Goal: Communication & Community: Answer question/provide support

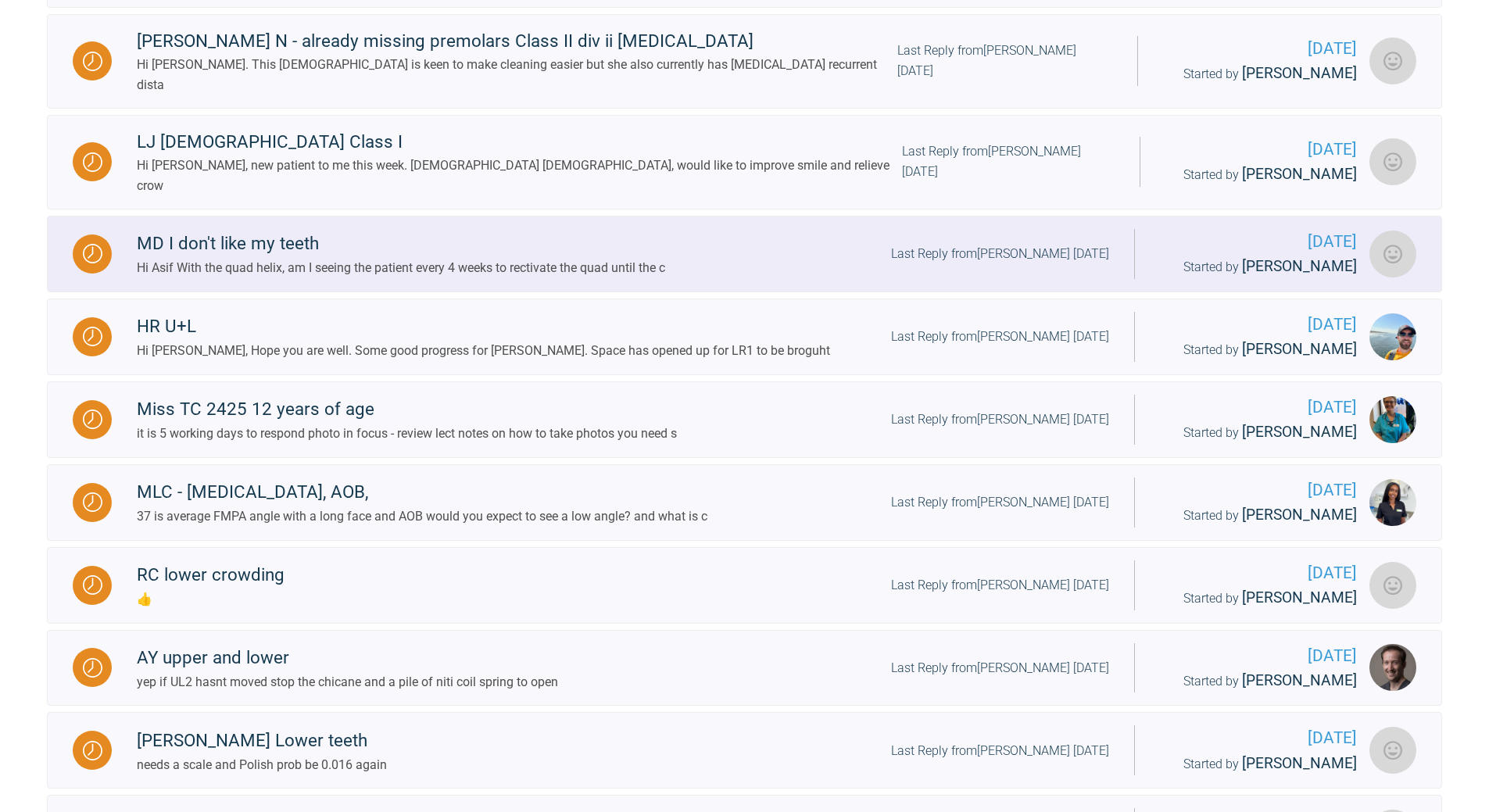
scroll to position [3587, 0]
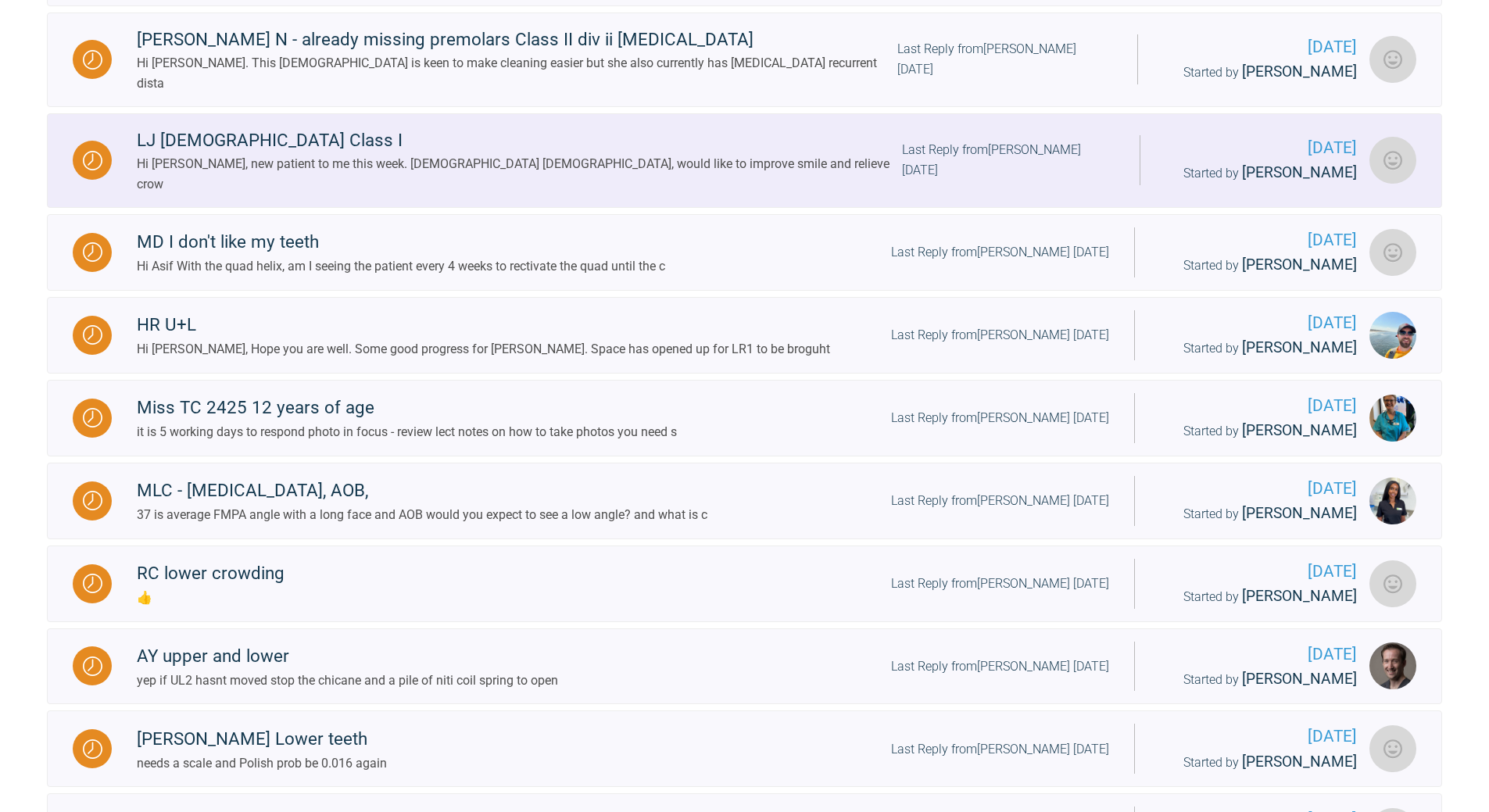
click at [989, 179] on div "Last Reply from [PERSON_NAME] [DATE]" at bounding box center [1008, 160] width 214 height 39
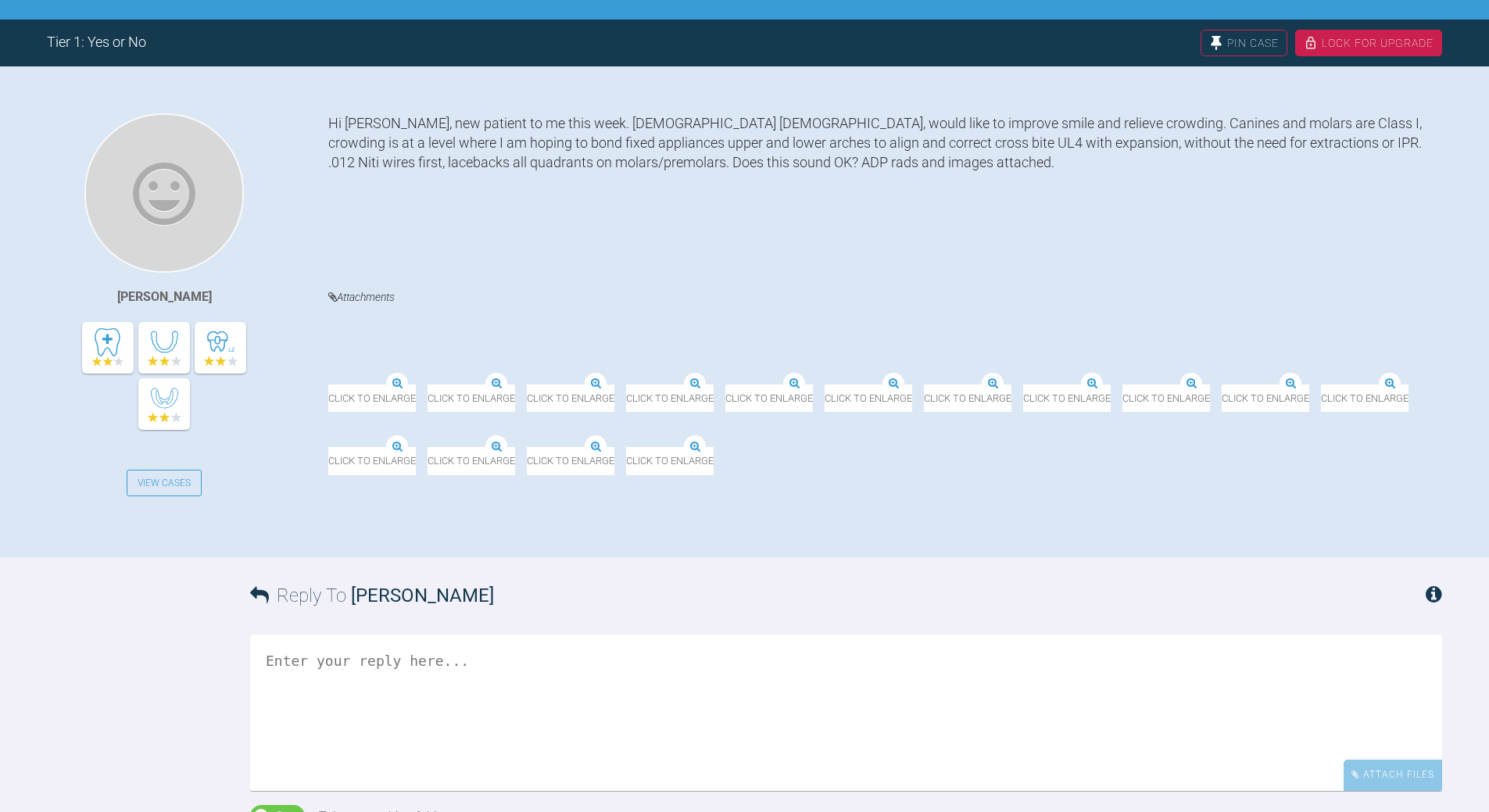
scroll to position [300, 0]
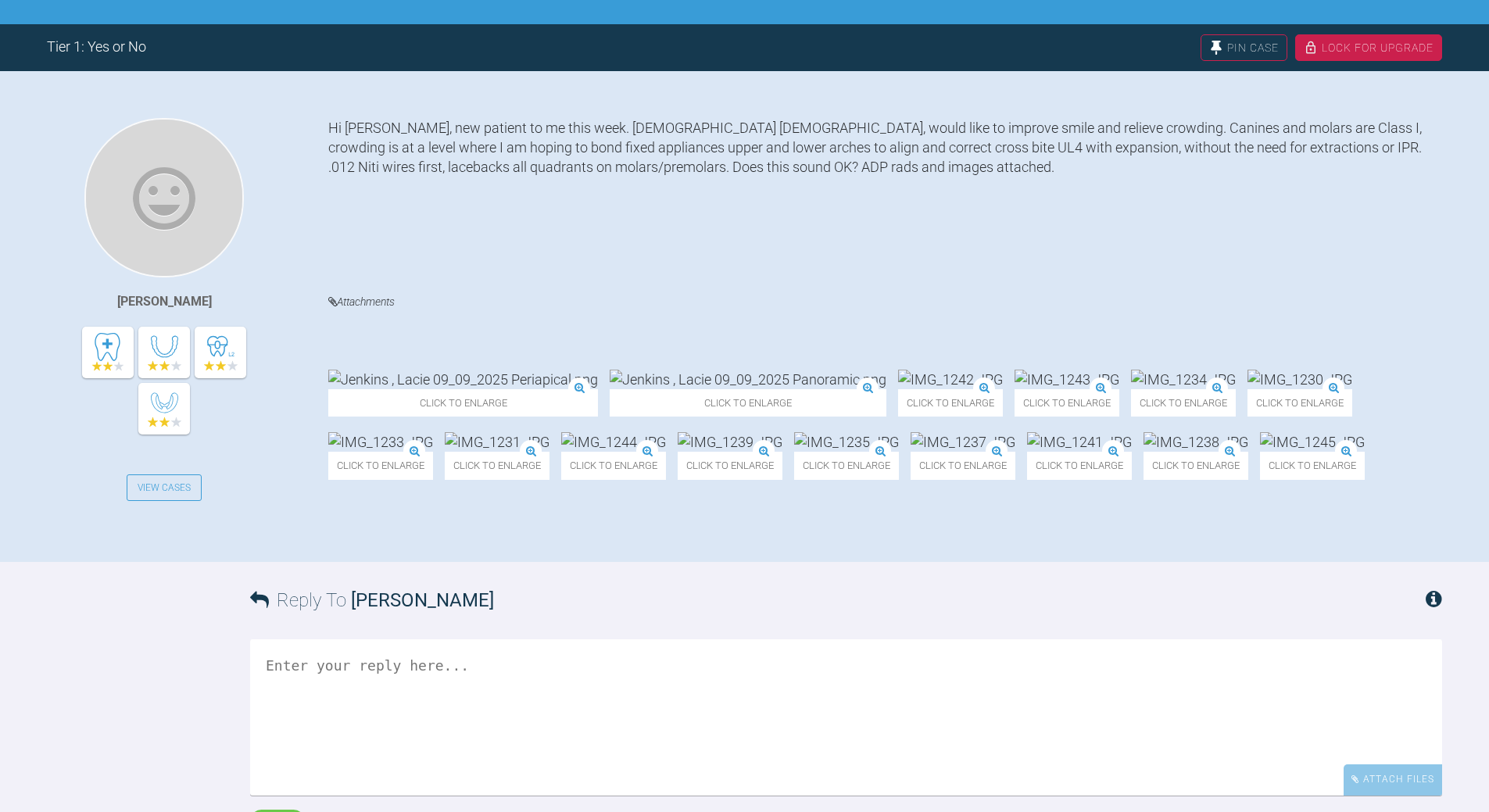
click at [610, 370] on img at bounding box center [748, 379] width 277 height 20
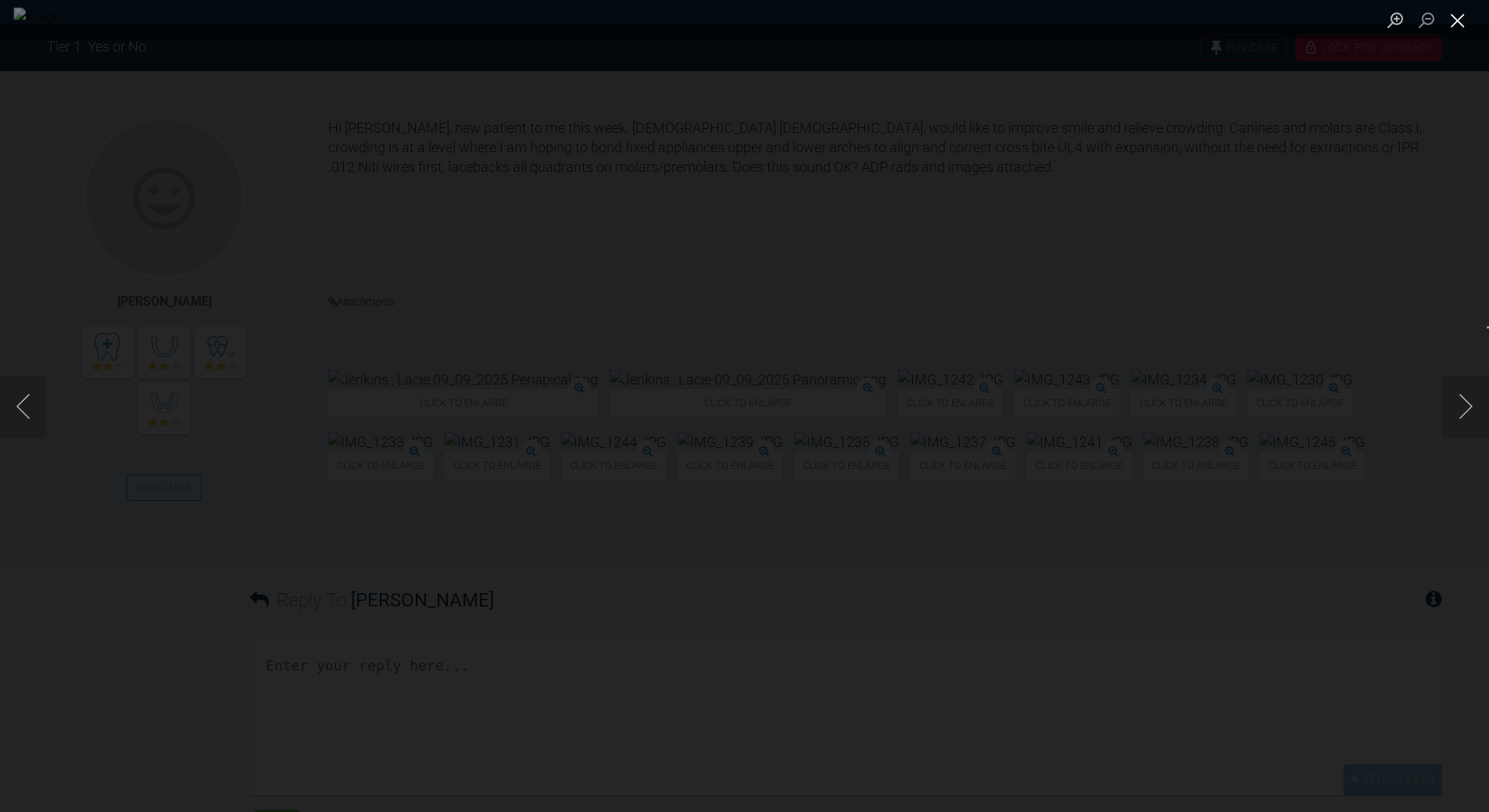
click at [1455, 11] on button "Close lightbox" at bounding box center [1458, 20] width 32 height 28
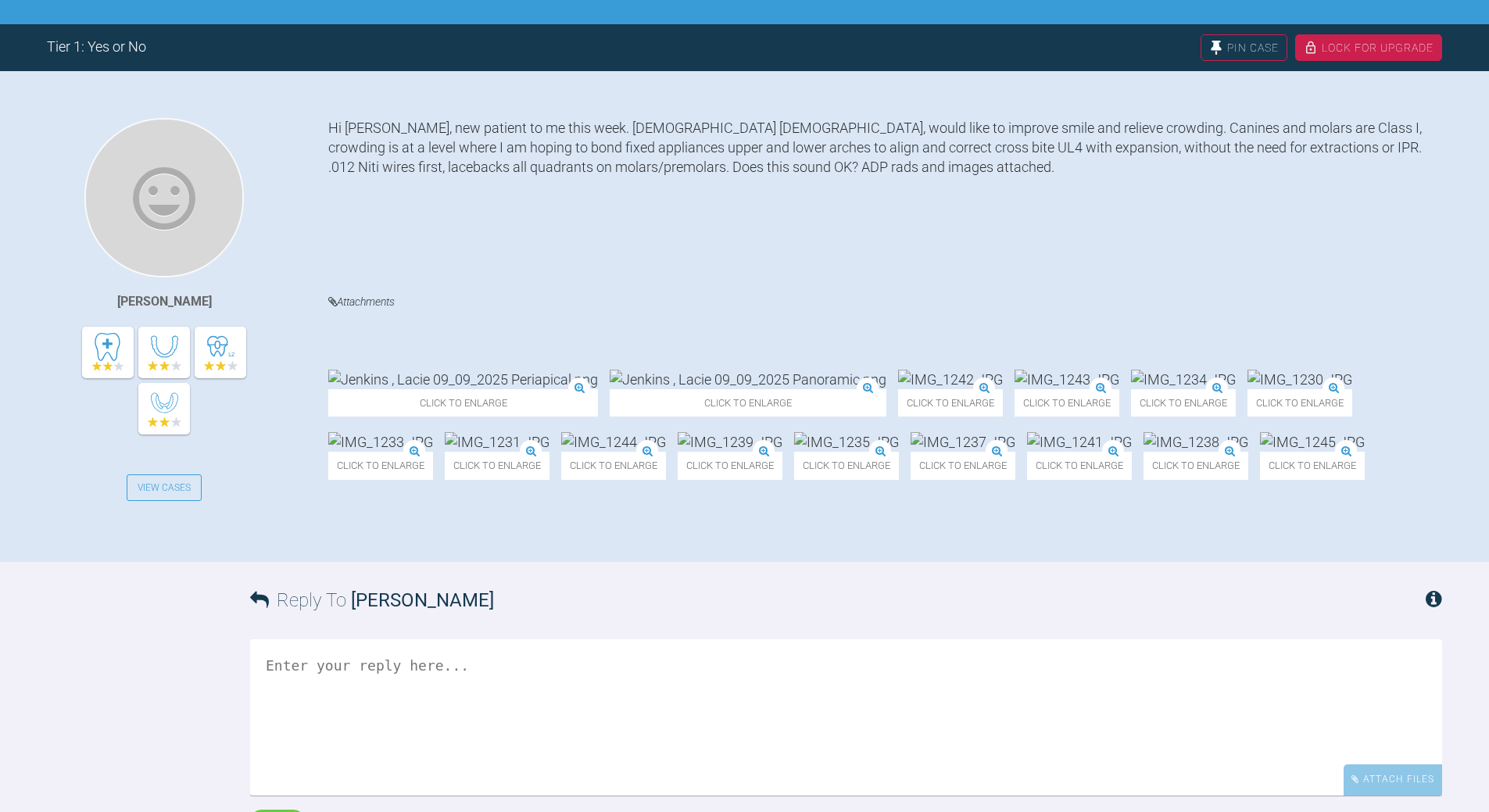
click at [899, 370] on img at bounding box center [951, 379] width 104 height 20
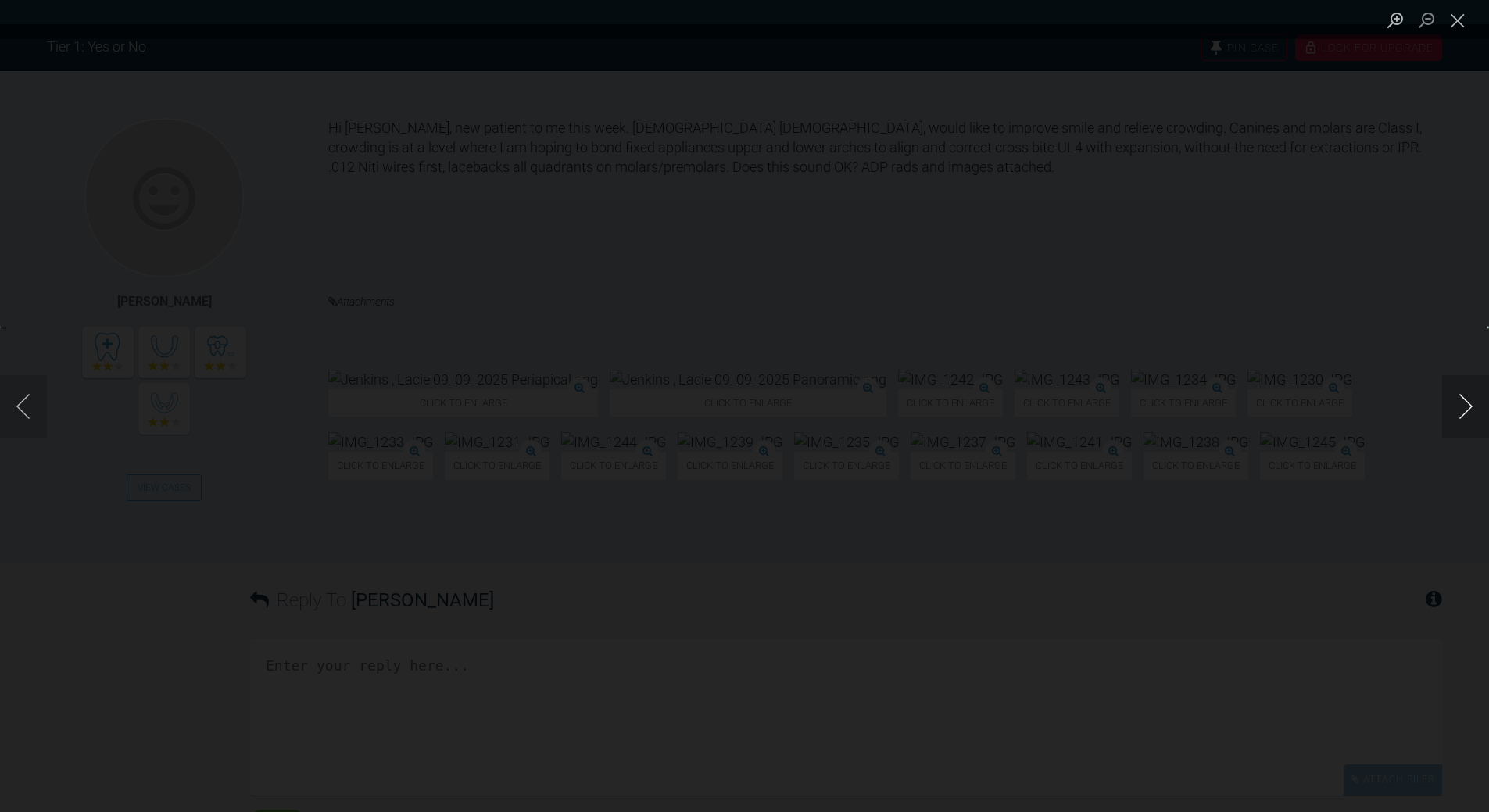
click at [1457, 396] on button "Next image" at bounding box center [1466, 406] width 47 height 62
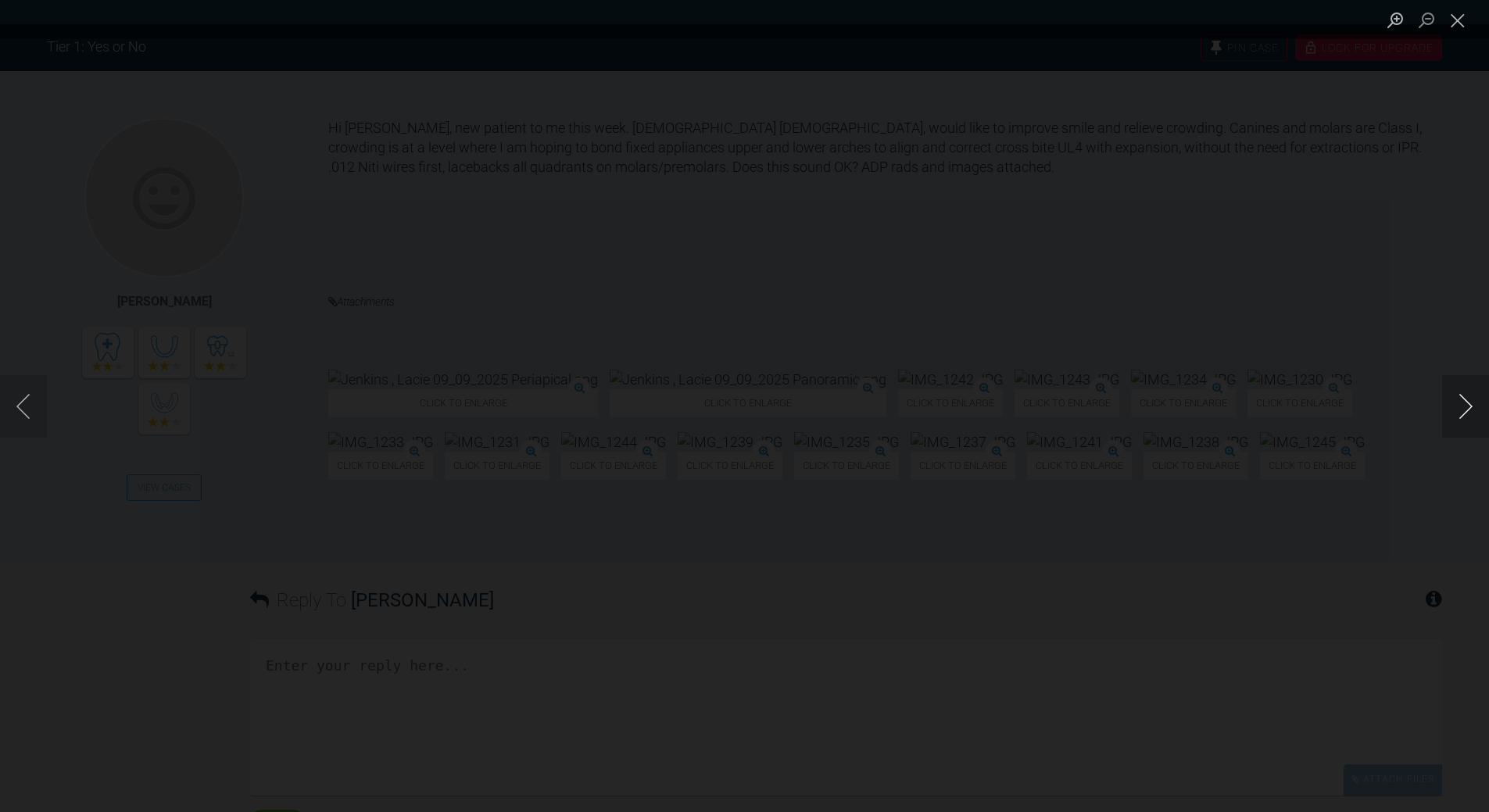
click at [1457, 396] on button "Next image" at bounding box center [1466, 406] width 47 height 62
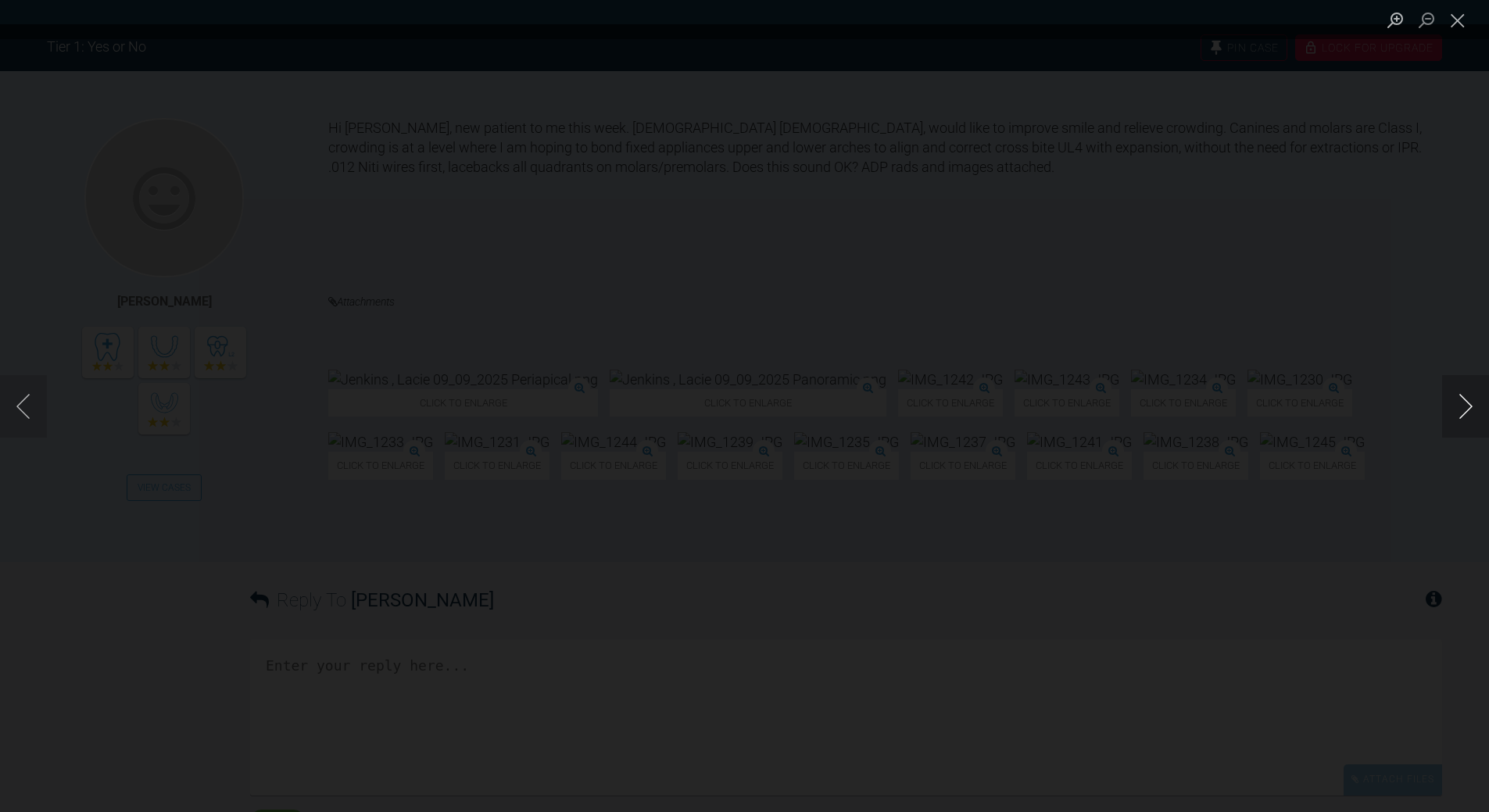
click at [1457, 396] on button "Next image" at bounding box center [1466, 406] width 47 height 62
click at [1455, 397] on button "Next image" at bounding box center [1466, 406] width 47 height 62
click at [1462, 16] on button "Close lightbox" at bounding box center [1458, 20] width 32 height 28
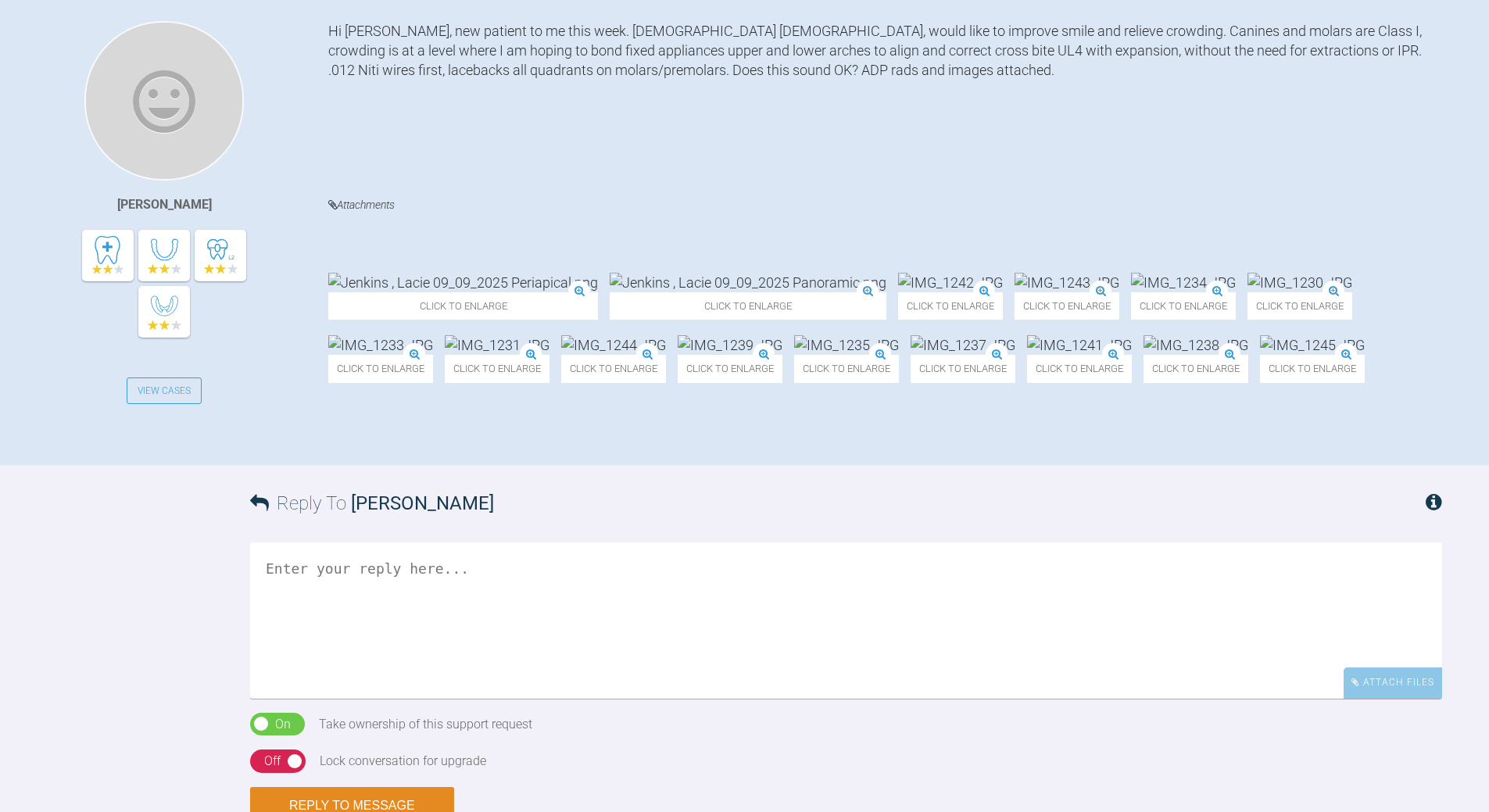
scroll to position [534, 0]
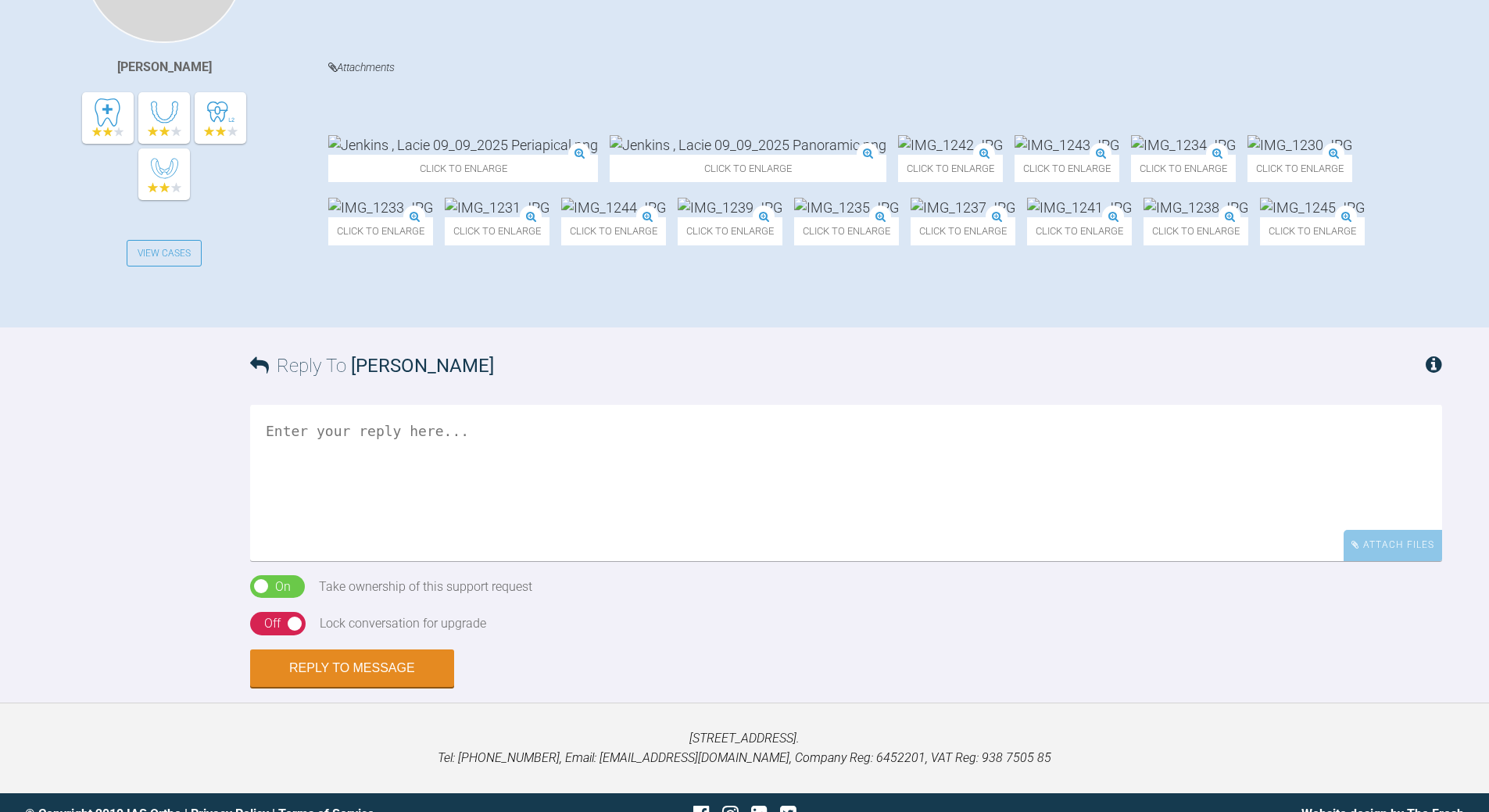
click at [379, 562] on textarea at bounding box center [846, 483] width 1192 height 157
drag, startPoint x: 497, startPoint y: 602, endPoint x: 479, endPoint y: 589, distance: 22.2
click at [497, 562] on textarea "ADP pls loosk like lower a v procline d- henec hwy lower roots out of focus" at bounding box center [846, 483] width 1192 height 157
click at [542, 562] on textarea "ADP pls loosk like lower a v proclined- henec hwy lower roots out of focus" at bounding box center [846, 483] width 1192 height 157
drag, startPoint x: 292, startPoint y: 609, endPoint x: 282, endPoint y: 592, distance: 19.7
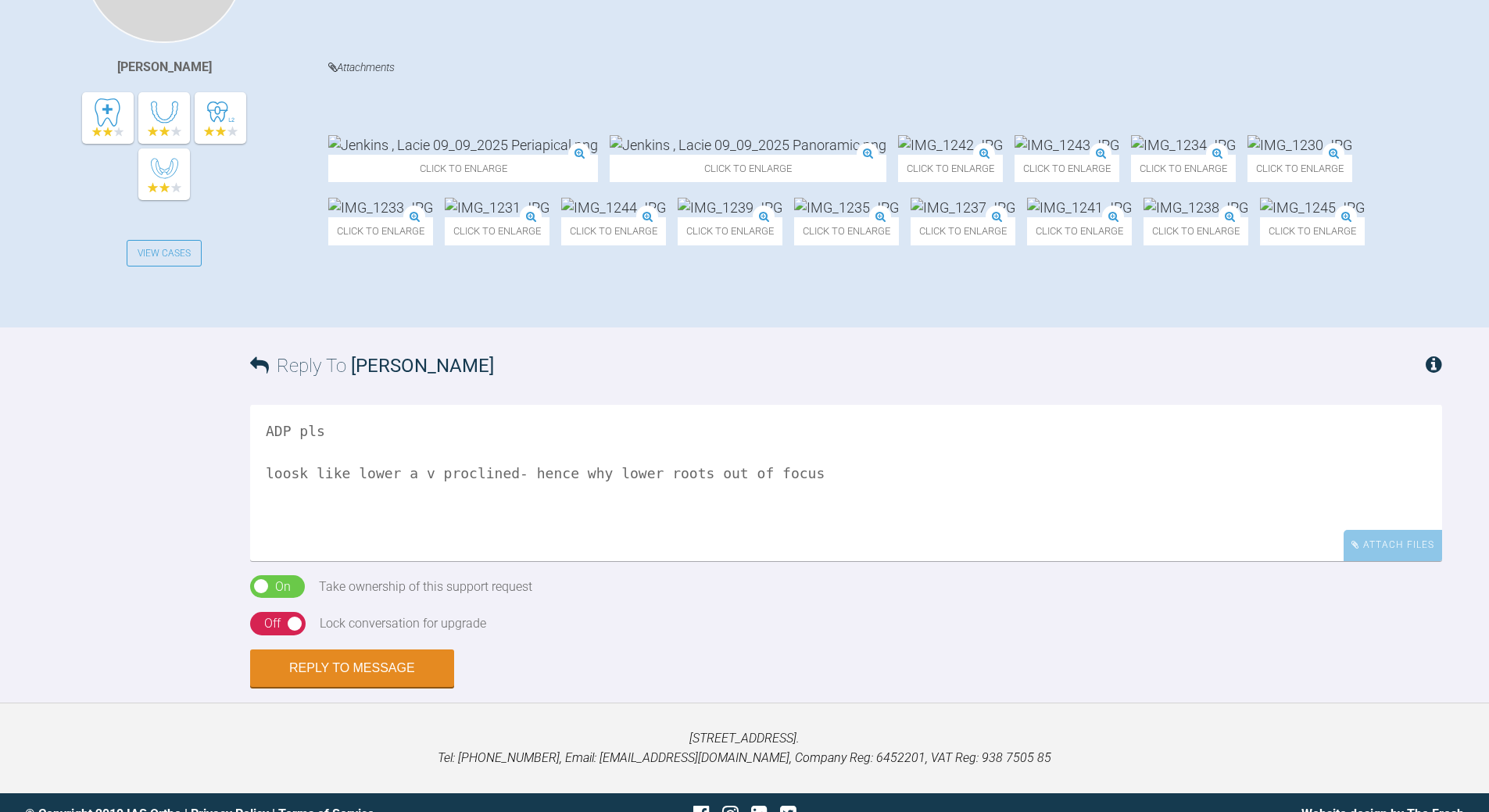
click at [290, 562] on textarea "ADP pls loosk like lower a v proclined- hence why lower roots out of focus" at bounding box center [846, 483] width 1192 height 157
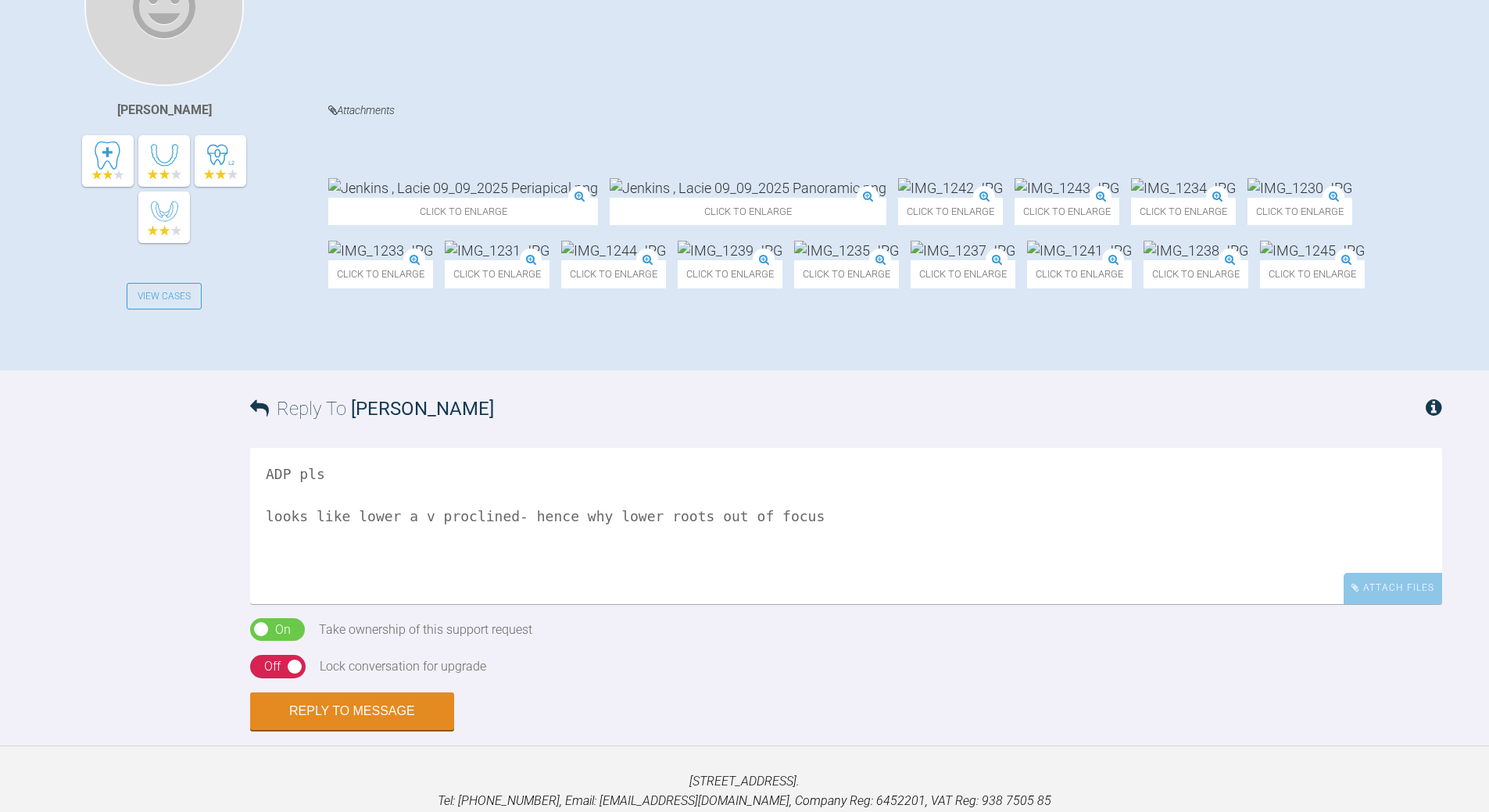
scroll to position [690, 0]
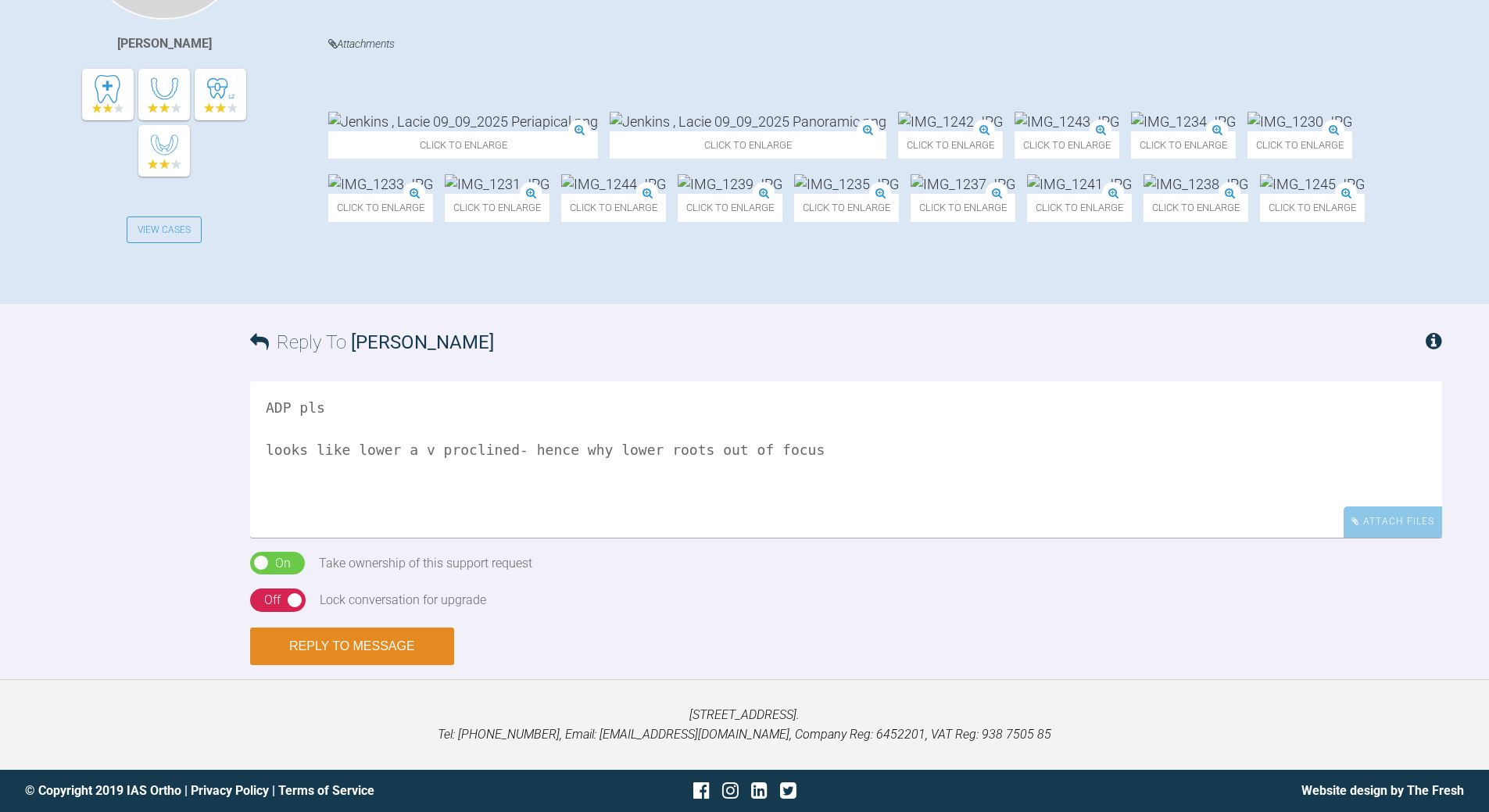
type textarea "ADP pls looks like lower a v proclined- hence why lower roots out of focus"
click at [331, 649] on button "Reply to Message" at bounding box center [352, 646] width 204 height 37
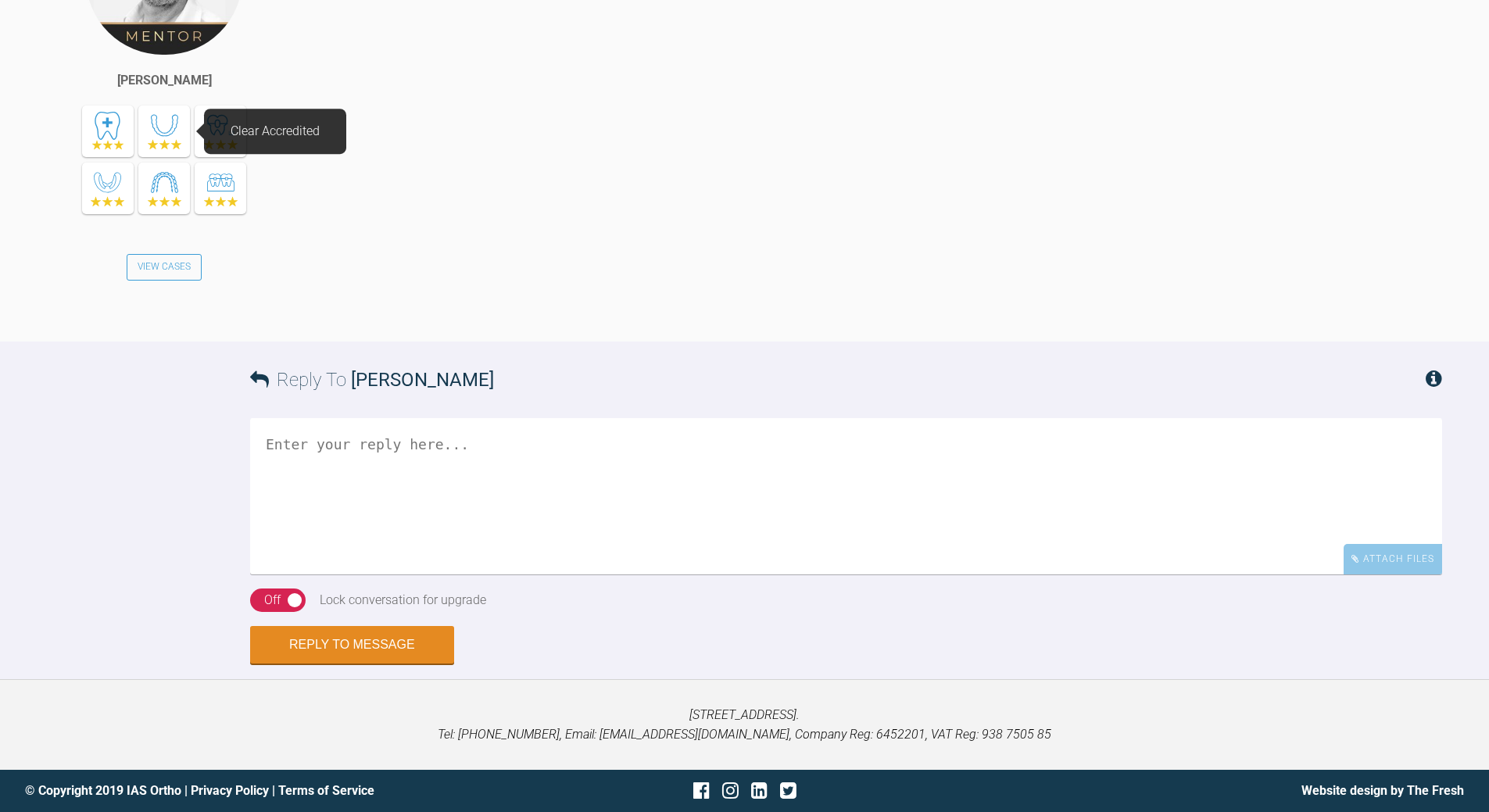
scroll to position [1246, 0]
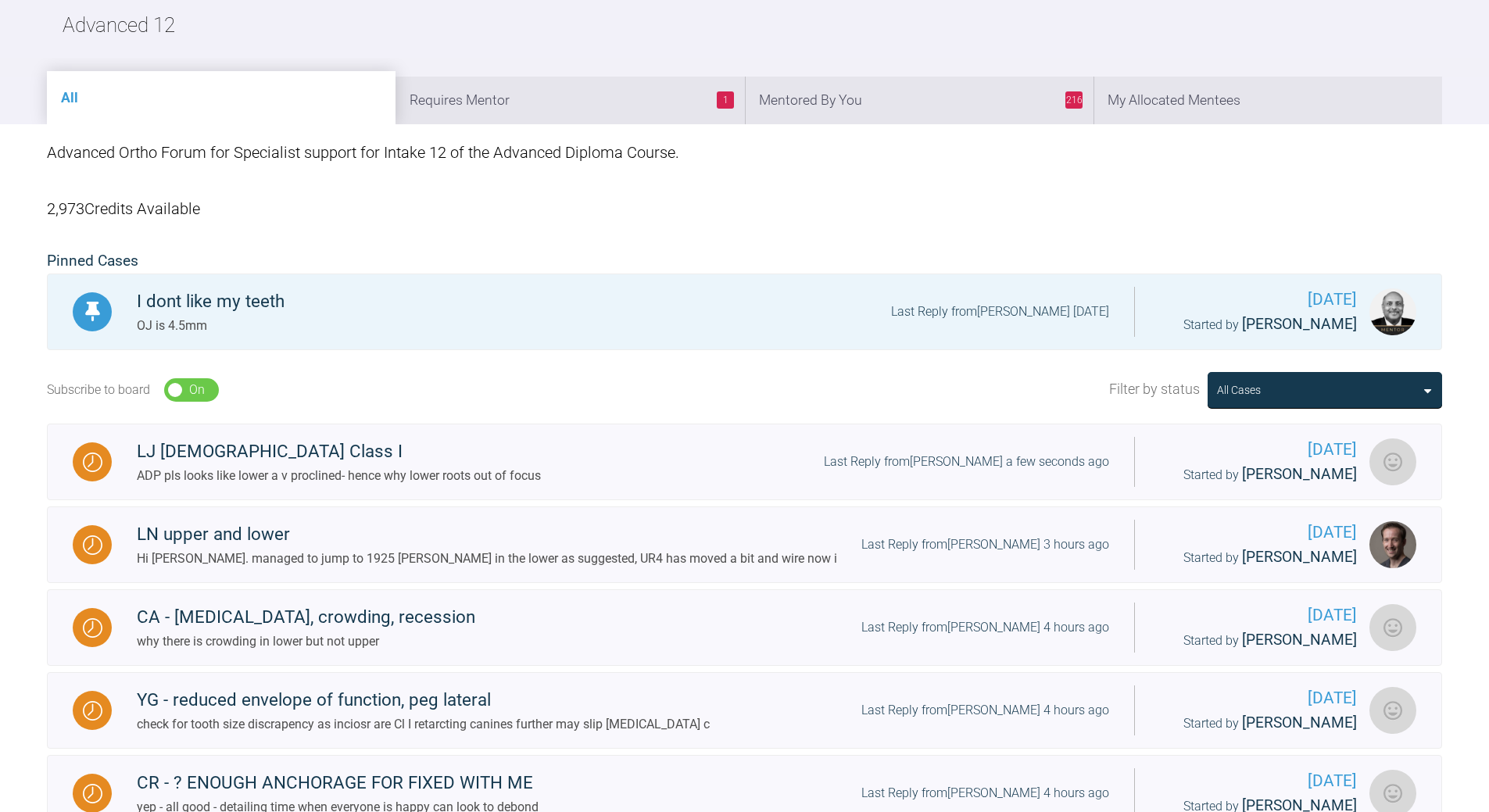
scroll to position [73, 0]
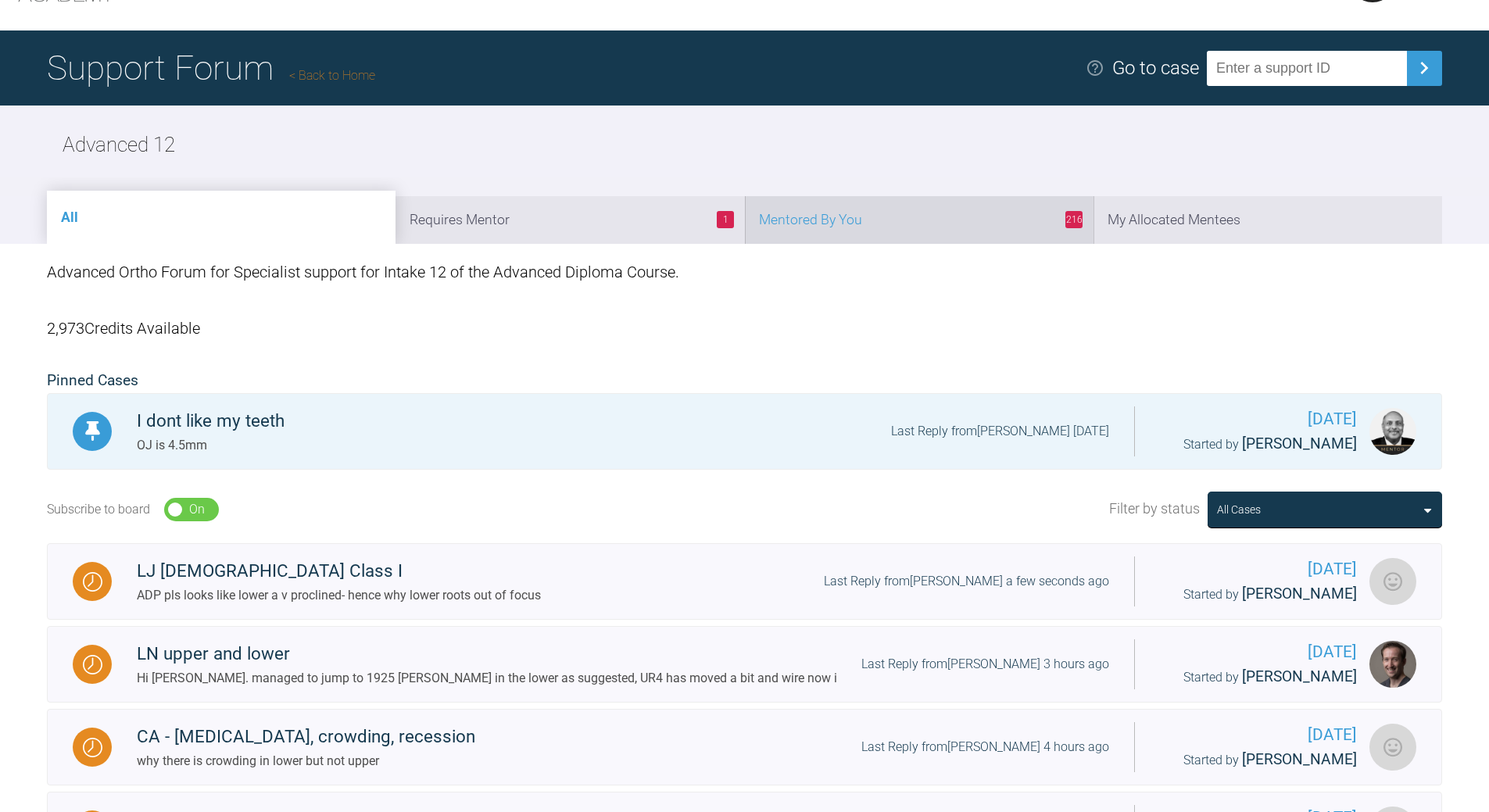
click at [950, 221] on li "216 Mentored By You" at bounding box center [919, 220] width 349 height 47
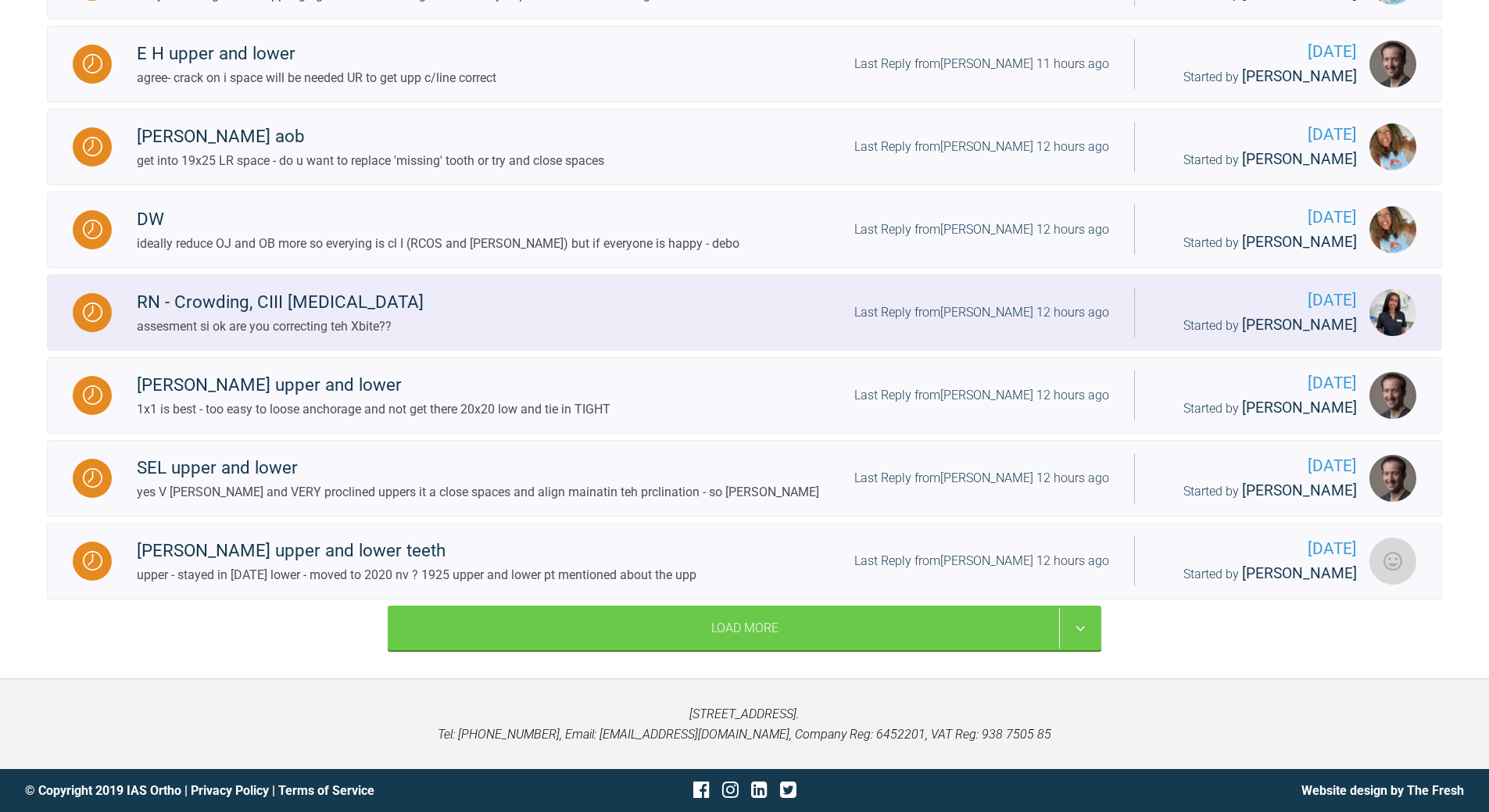
scroll to position [1800, 0]
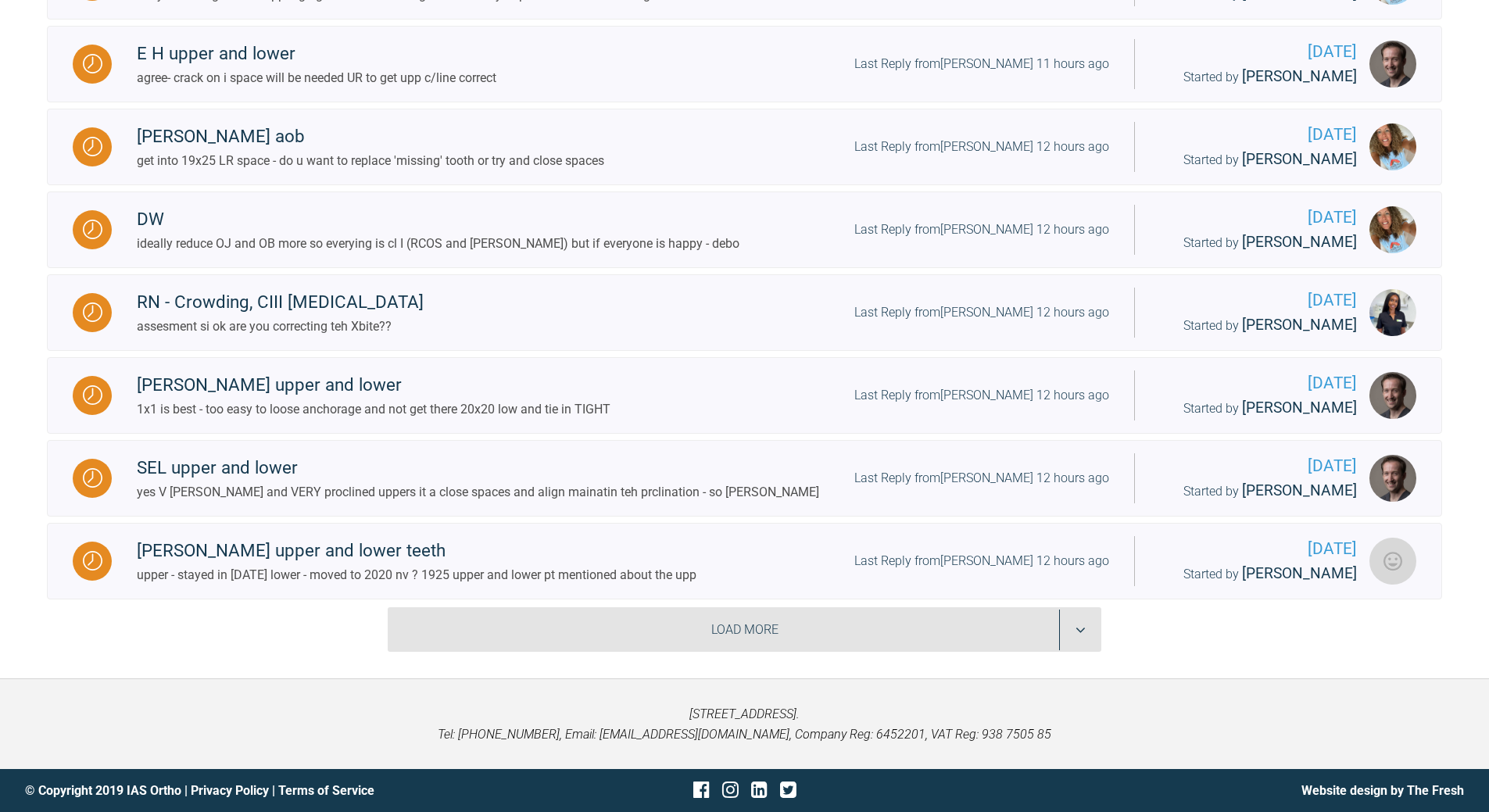
click at [1070, 625] on div "Load More" at bounding box center [744, 630] width 713 height 45
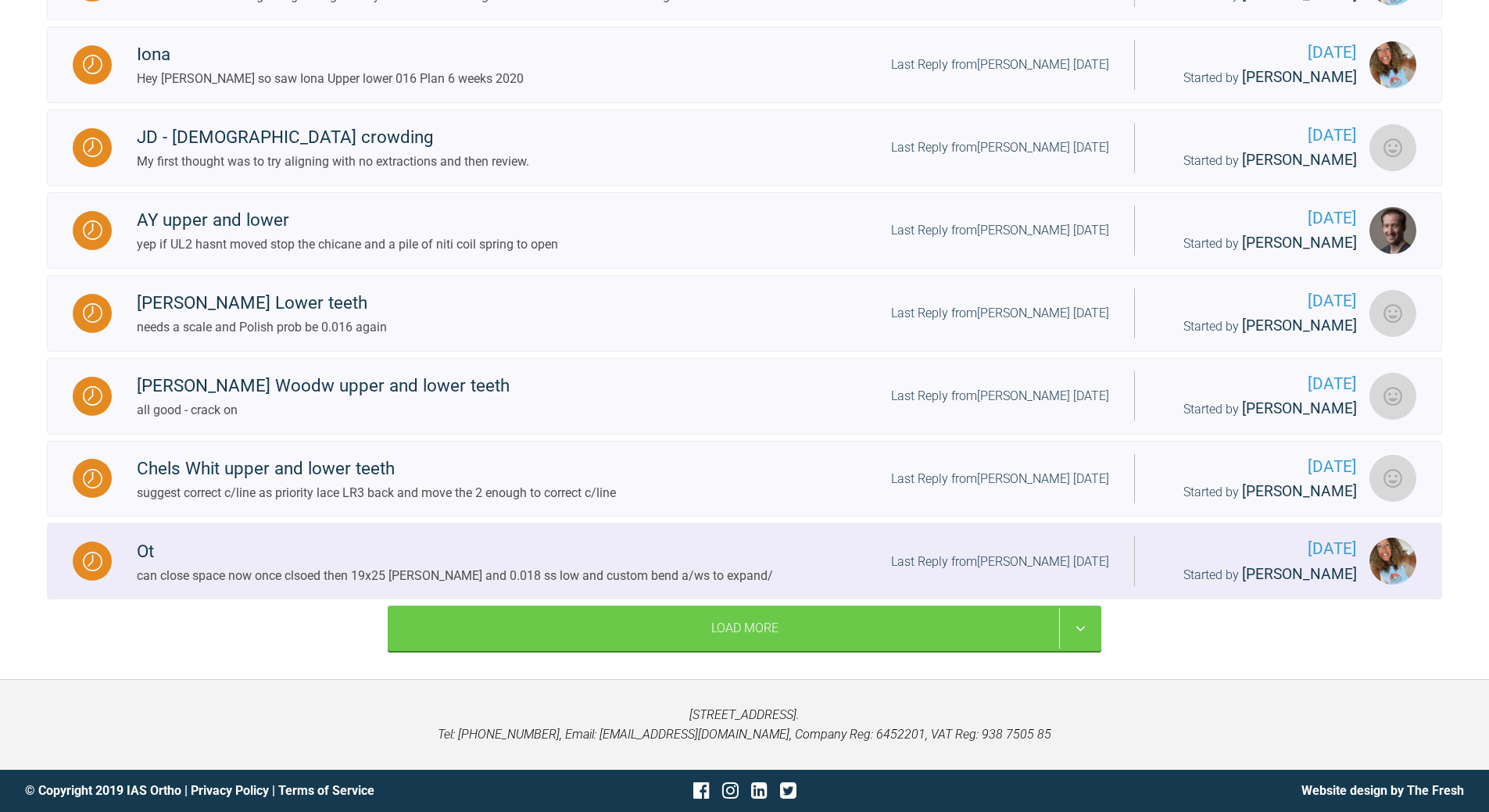
scroll to position [3211, 0]
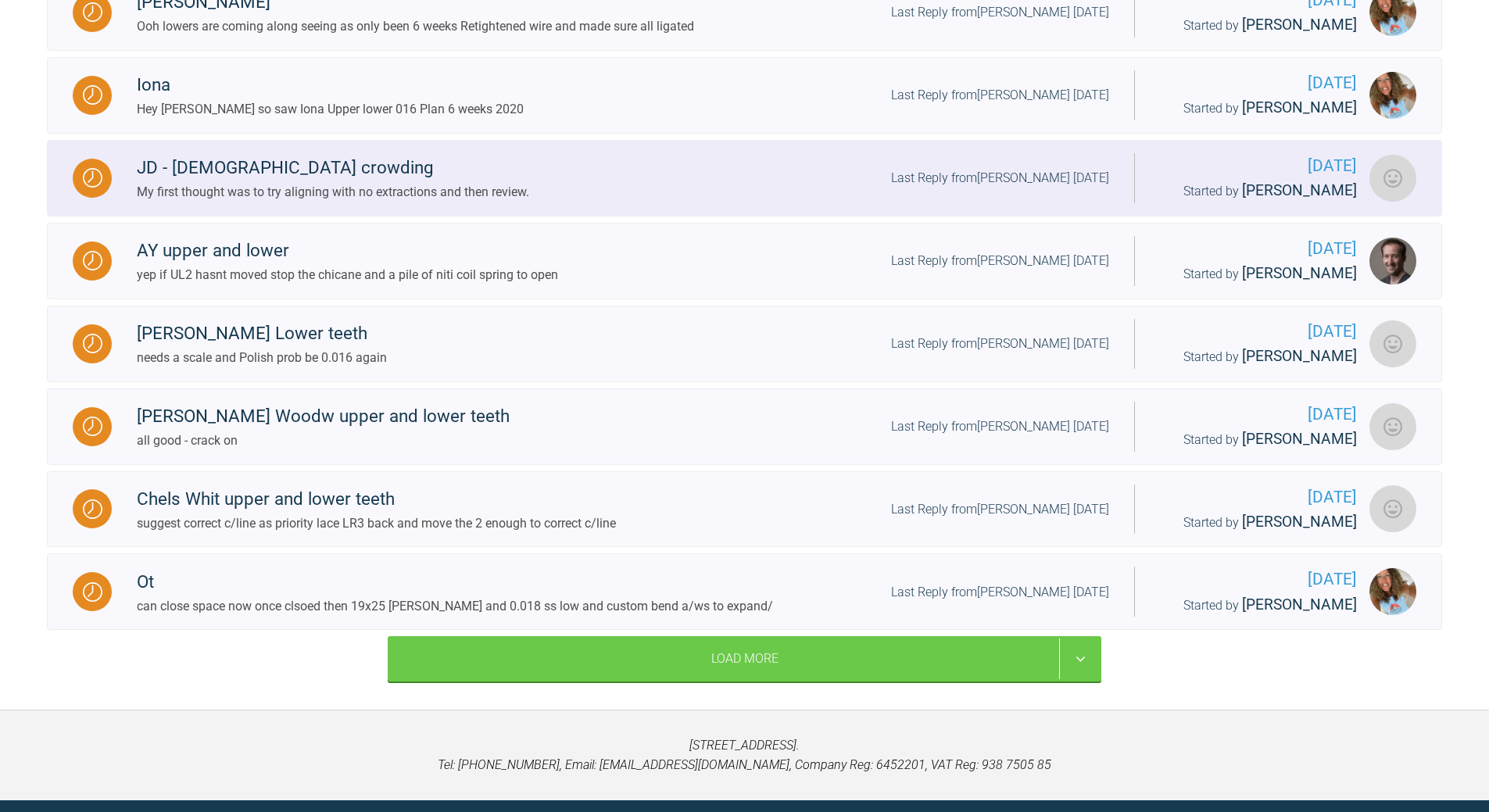
click at [1035, 188] on div "Last Reply from [PERSON_NAME] [DATE]" at bounding box center [999, 178] width 218 height 21
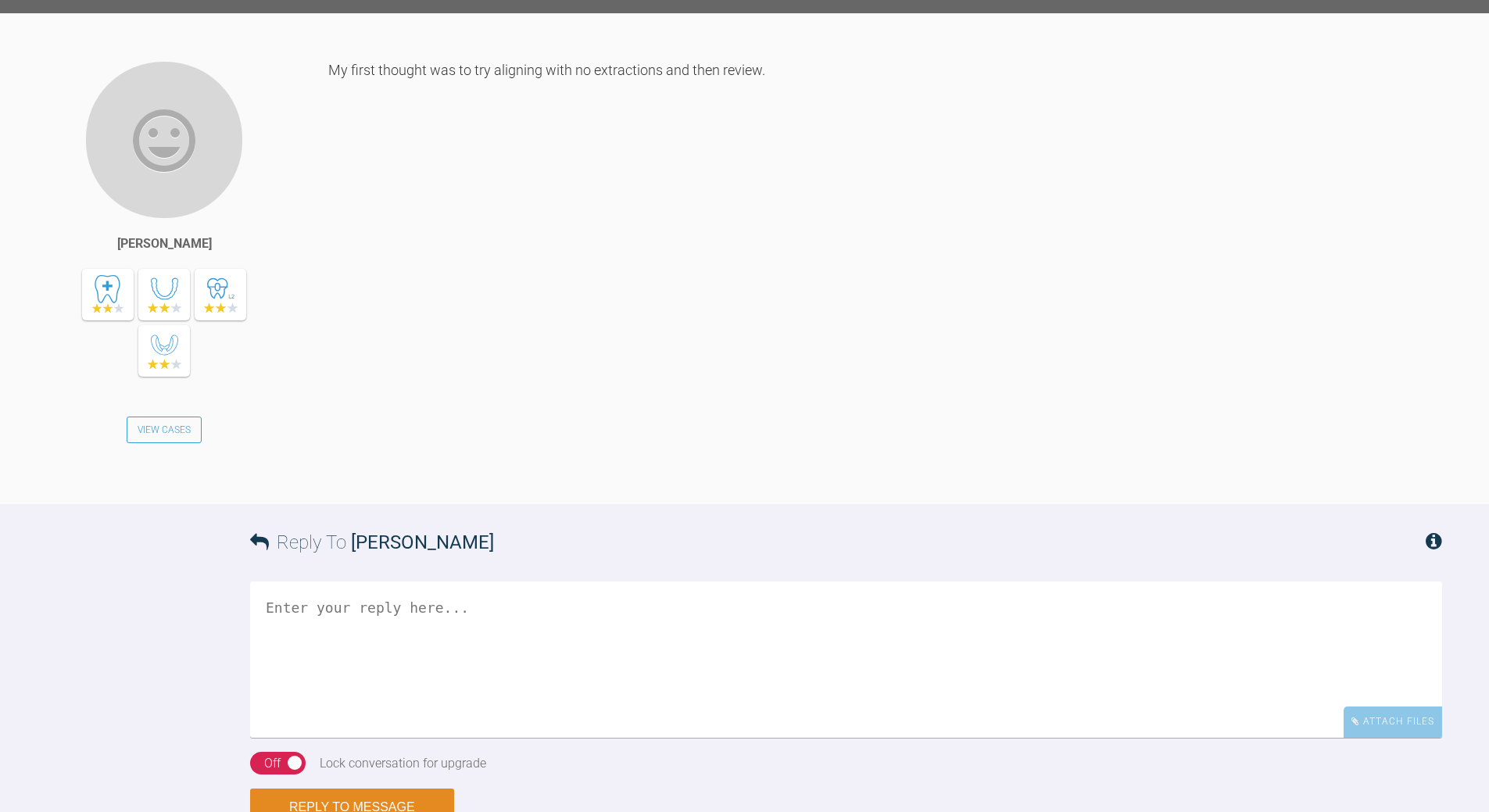
scroll to position [1773, 0]
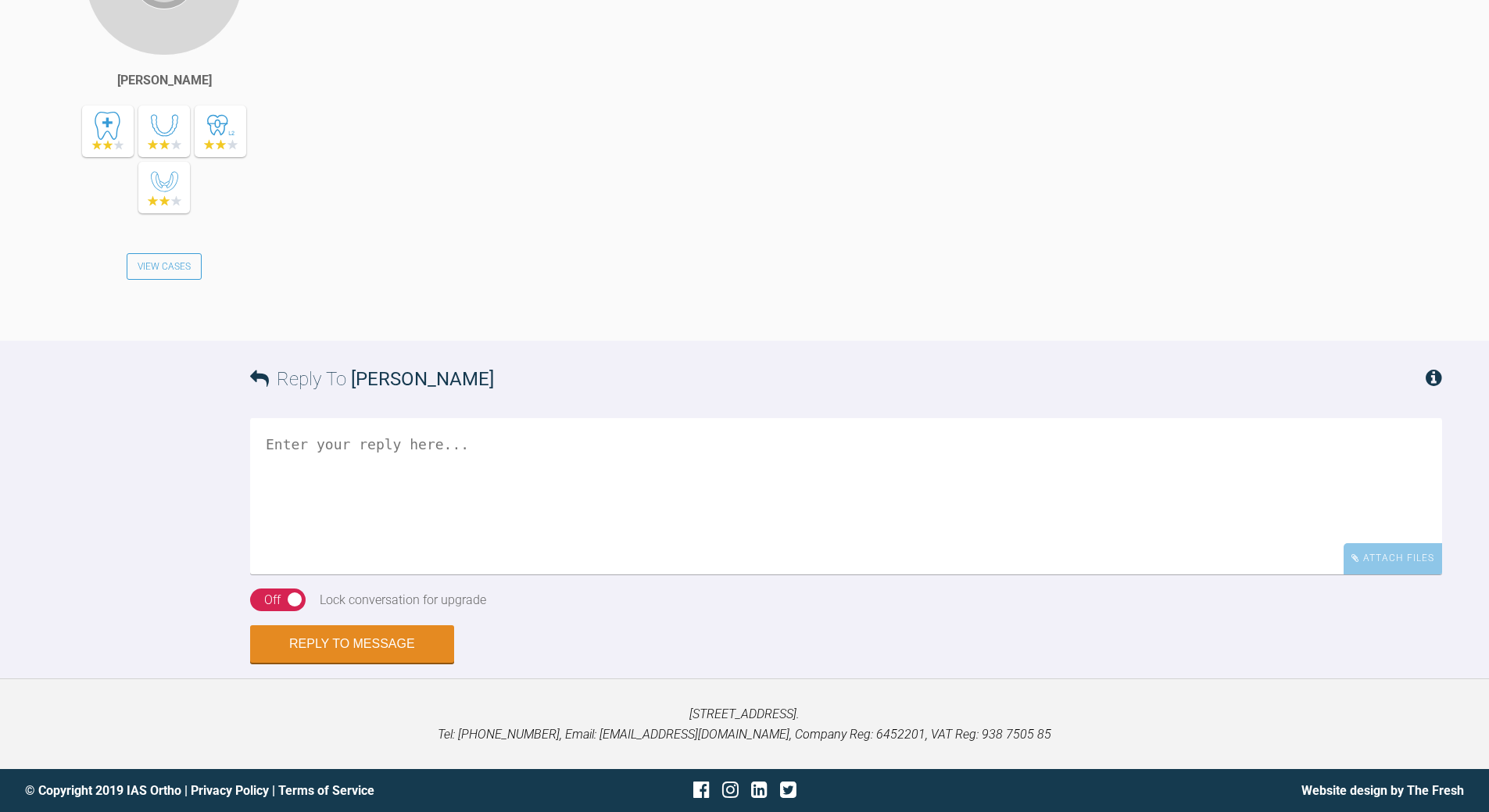
click at [554, 575] on textarea at bounding box center [846, 496] width 1192 height 157
type textarea "agree so what teh plan for appliance fit -obviously warn may need extns"
click at [270, 611] on div "Off" at bounding box center [272, 600] width 17 height 21
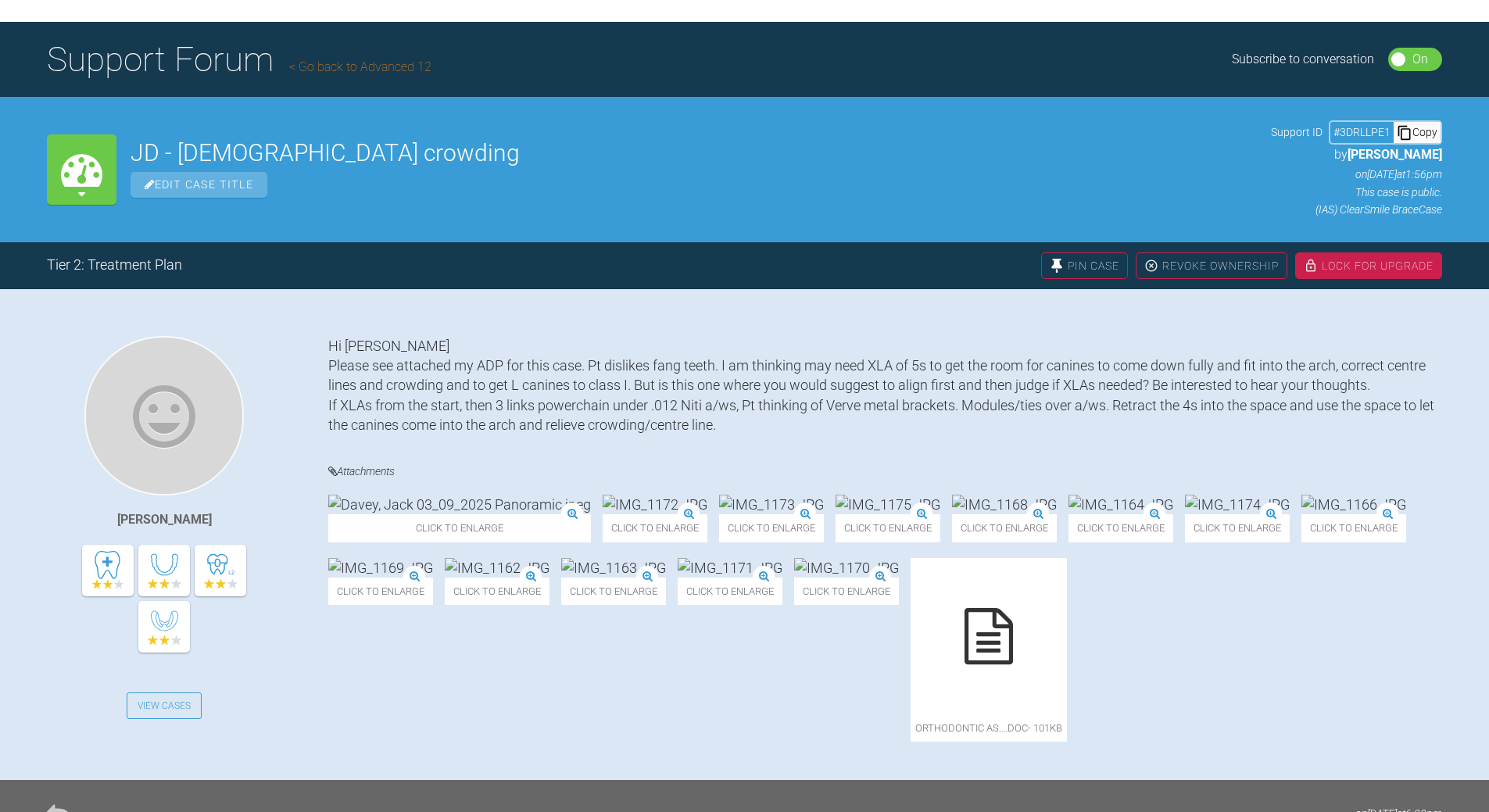
scroll to position [53, 0]
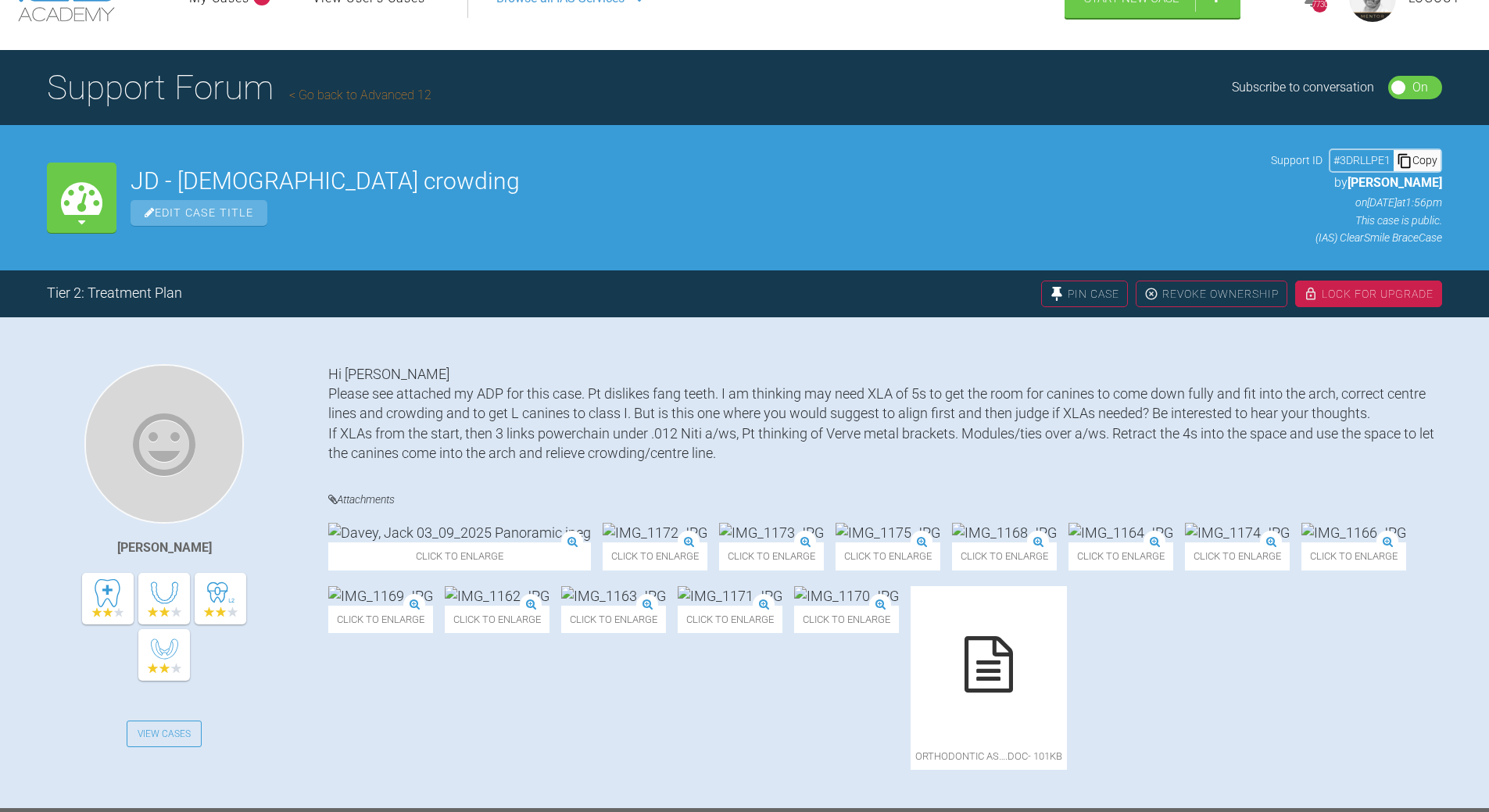
click at [1419, 161] on div "Copy" at bounding box center [1417, 160] width 47 height 21
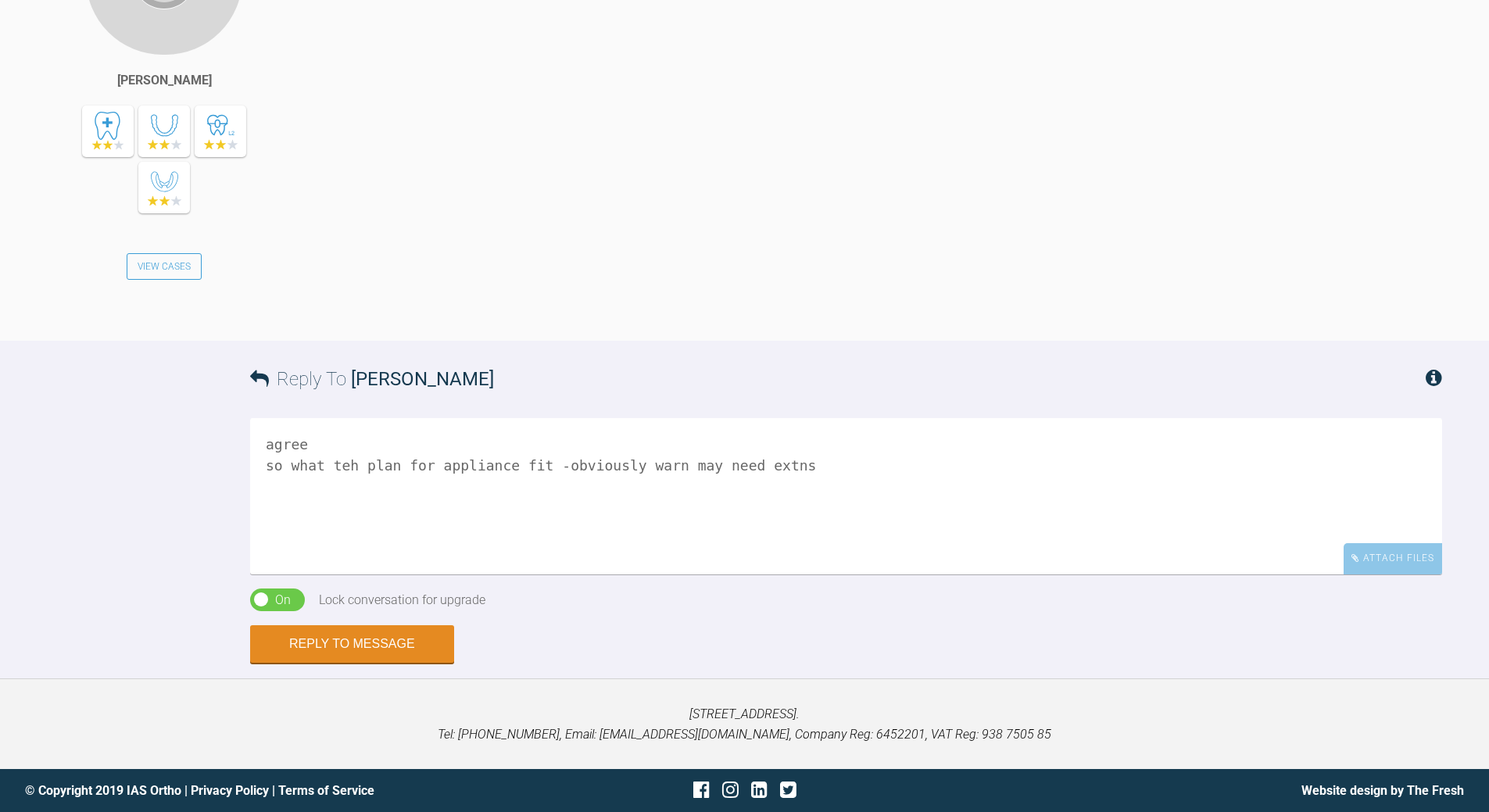
scroll to position [1929, 0]
click at [319, 642] on button "Reply to Message" at bounding box center [352, 645] width 204 height 37
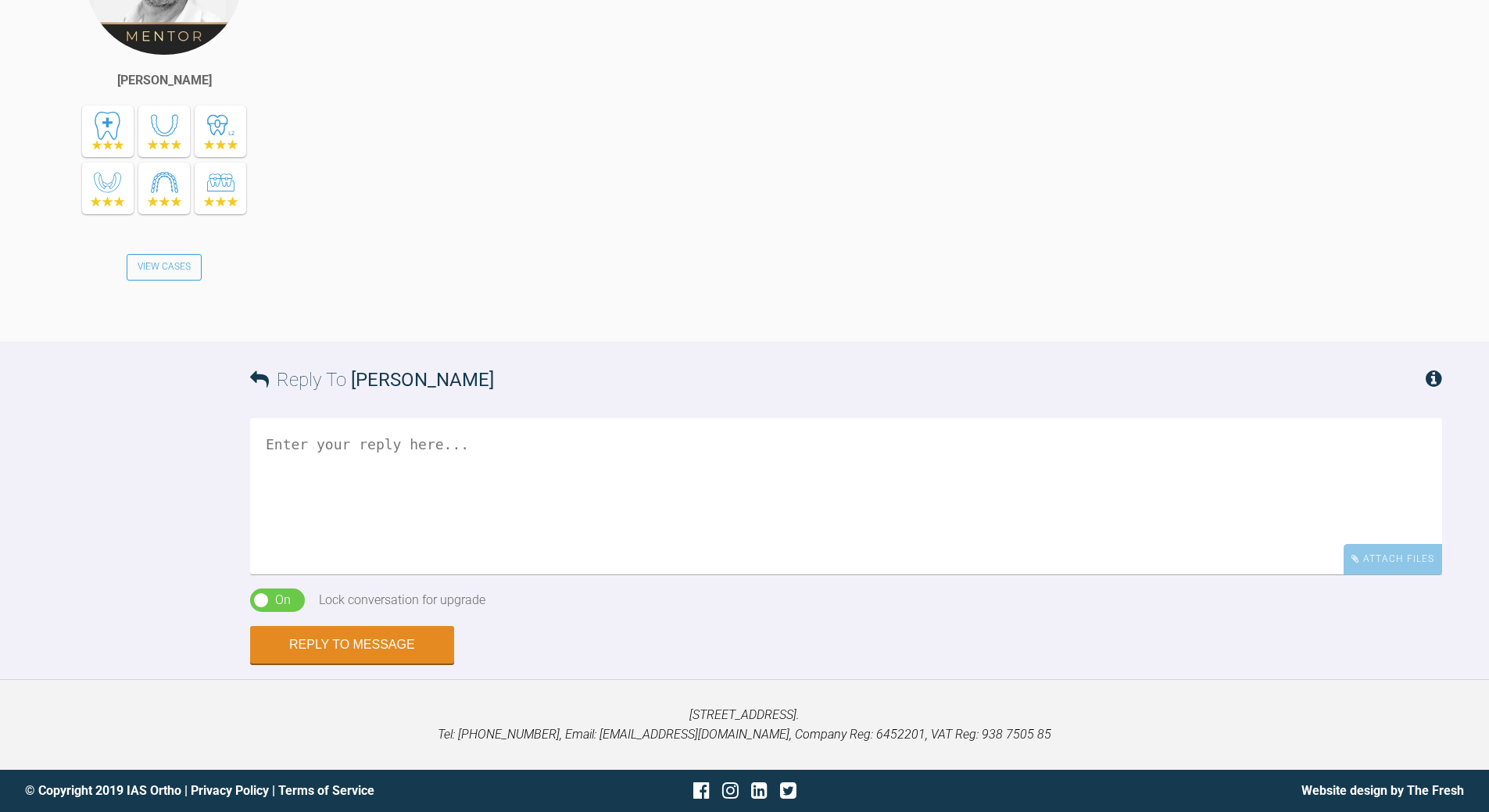
scroll to position [2523, 0]
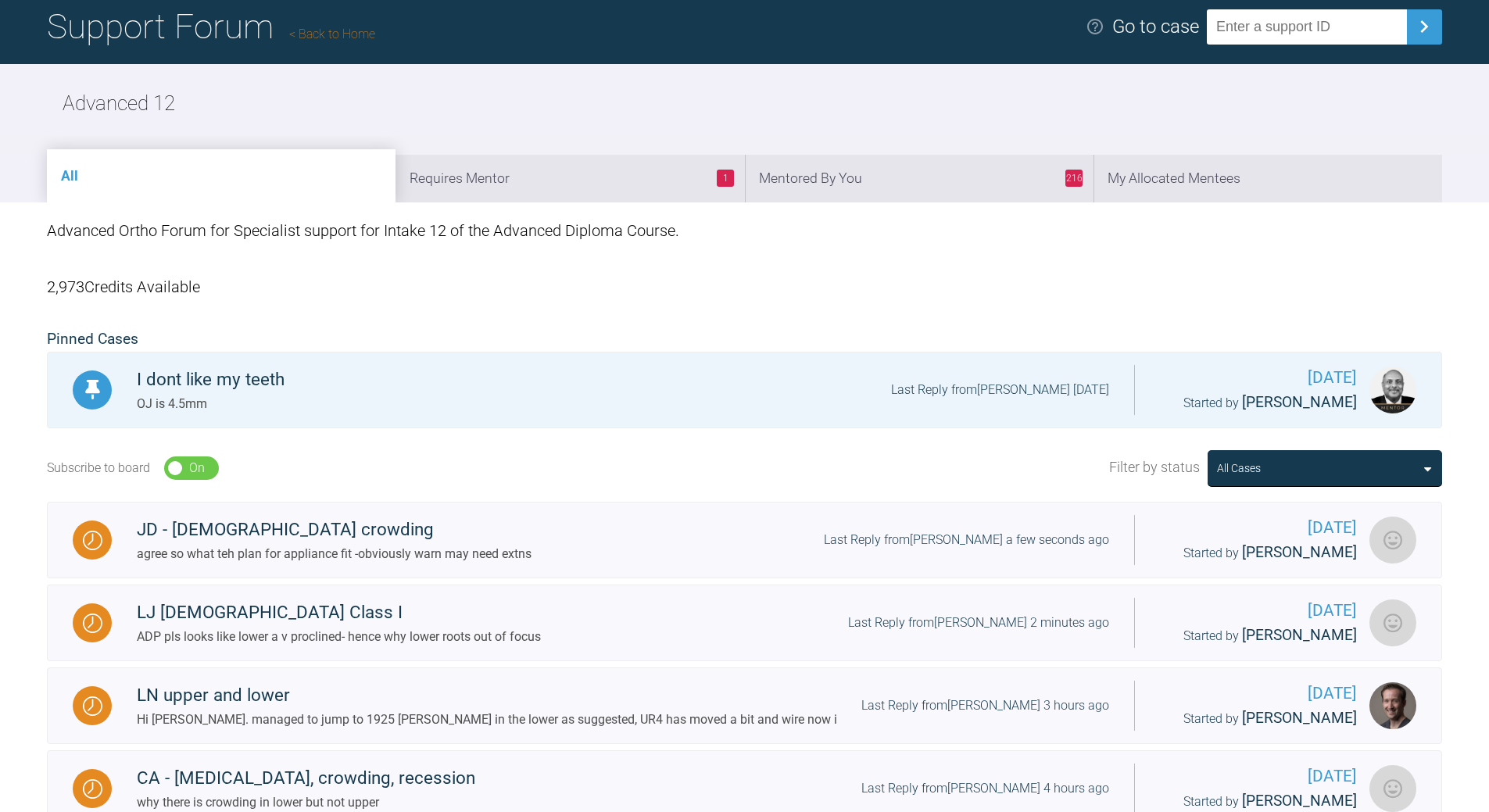
scroll to position [312, 0]
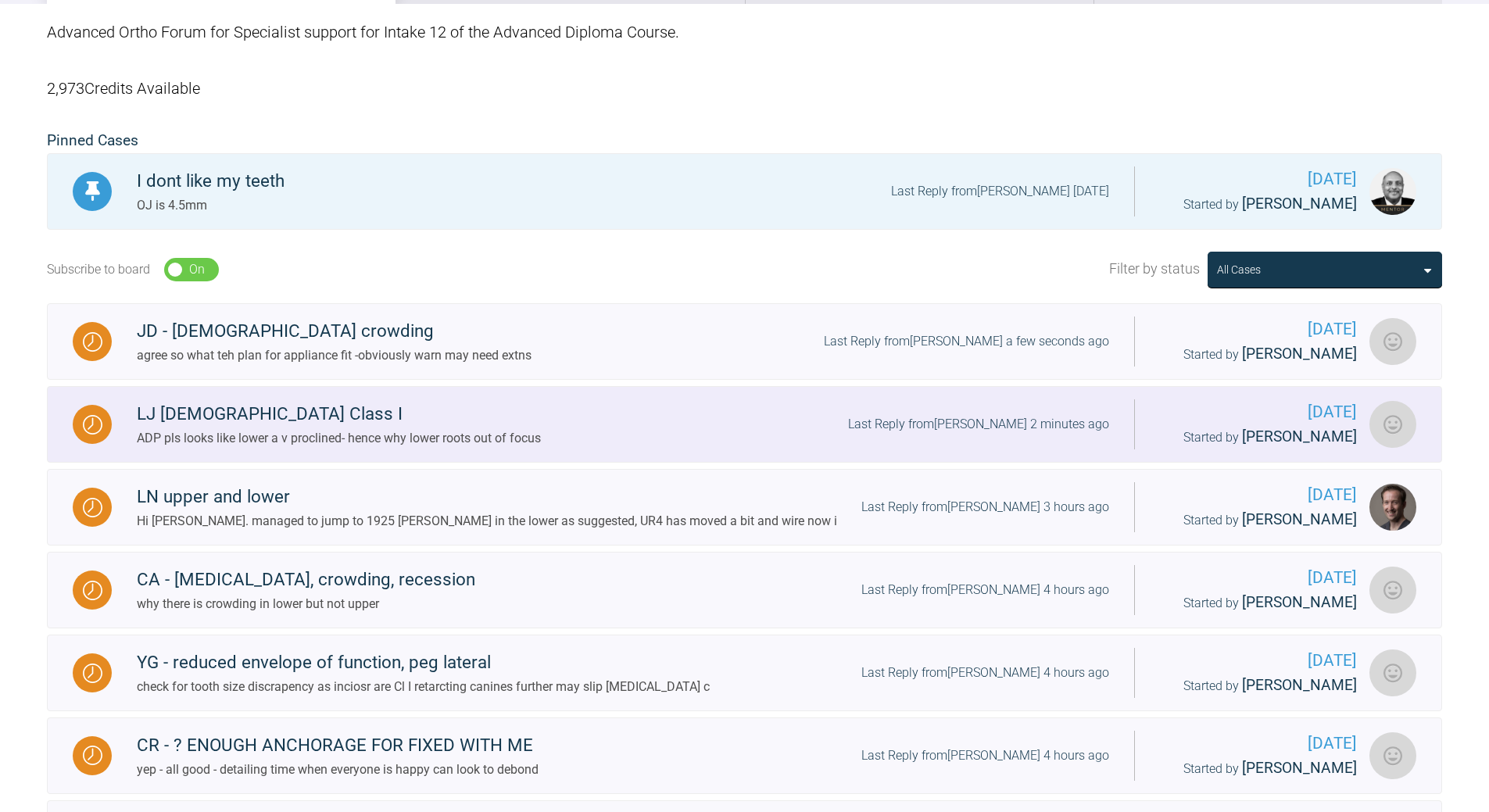
click at [944, 424] on div "Last Reply from [PERSON_NAME] 2 minutes ago" at bounding box center [979, 424] width 261 height 21
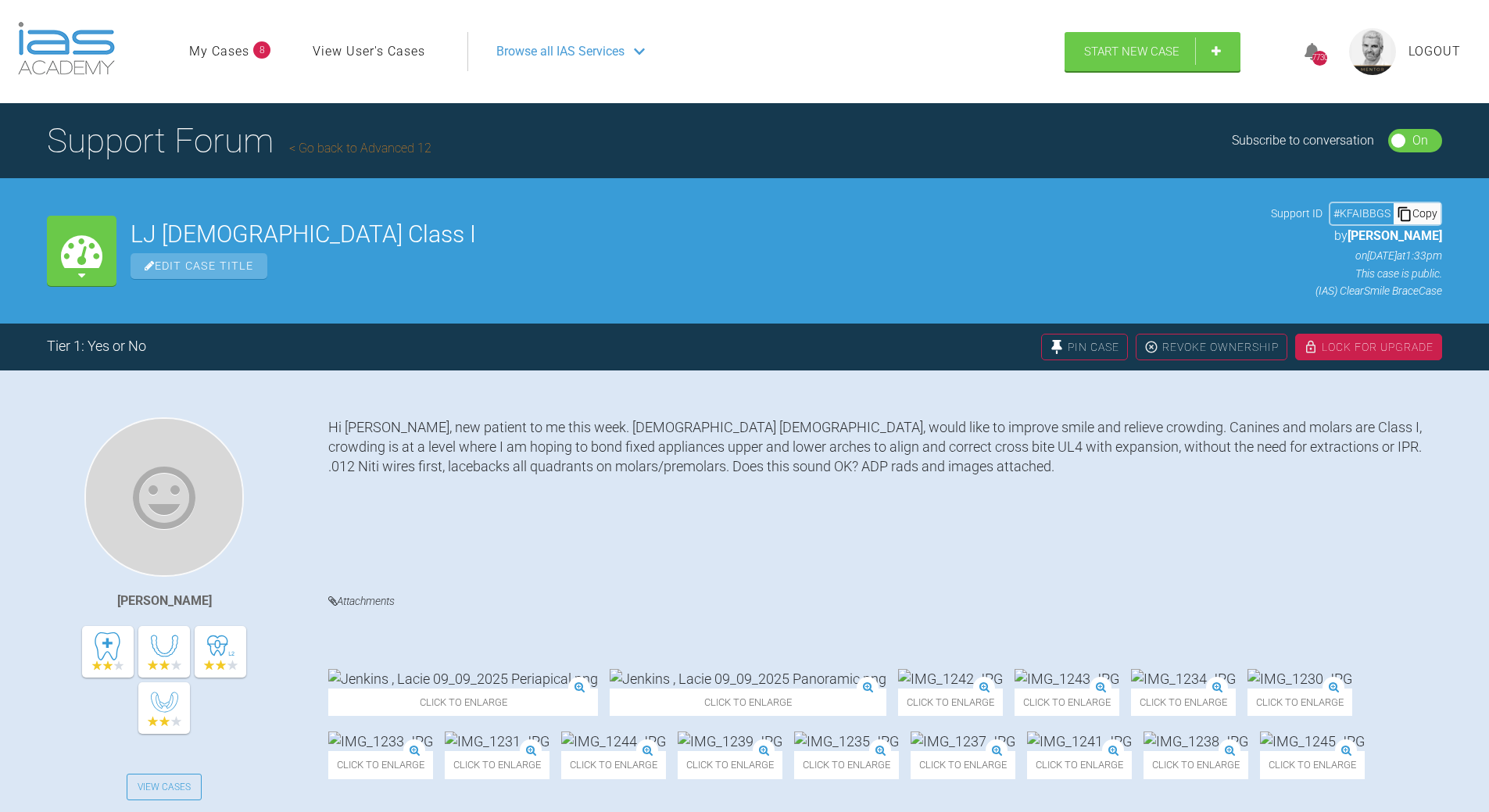
click at [1428, 207] on div "Copy" at bounding box center [1417, 213] width 47 height 21
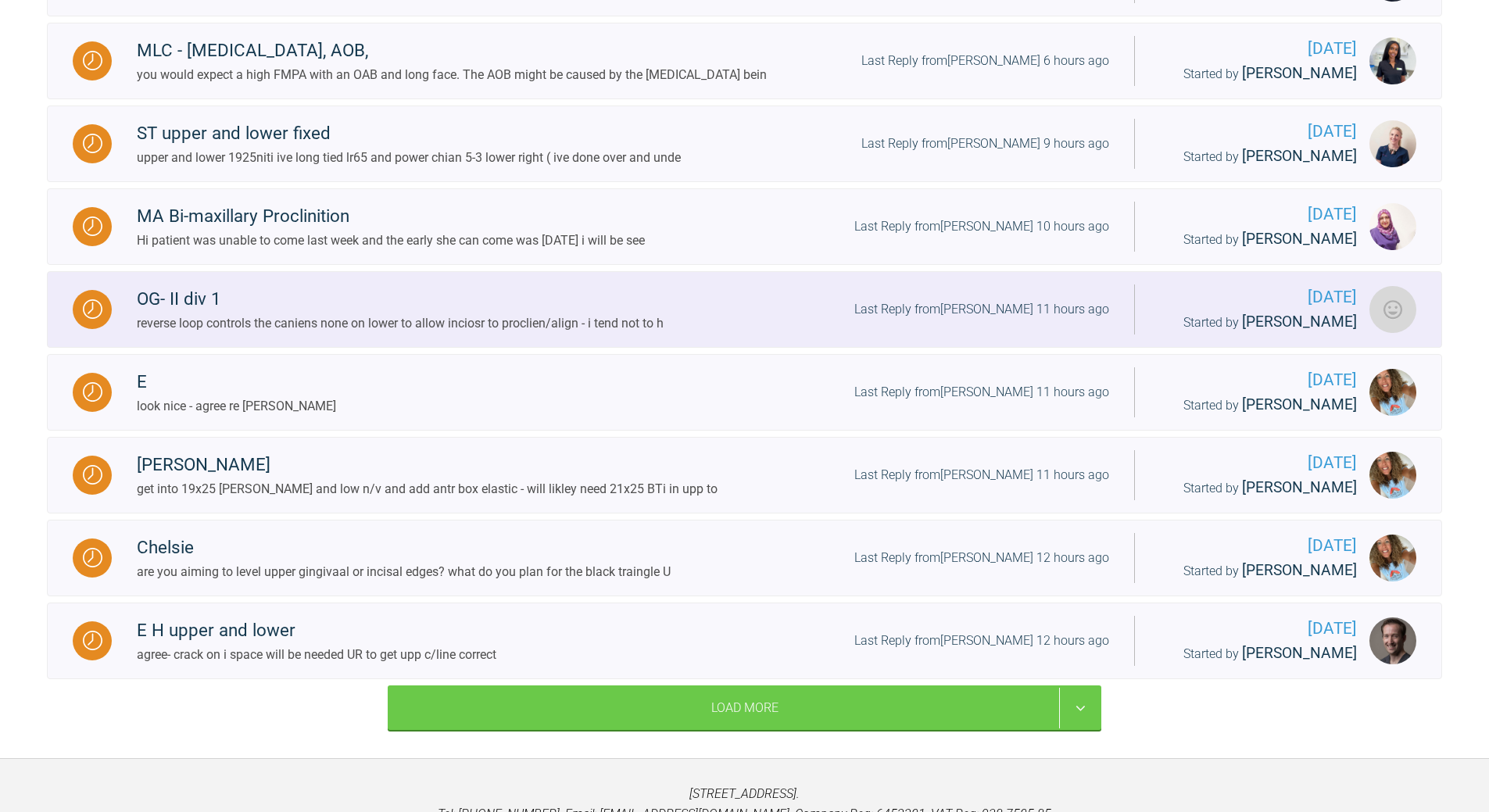
scroll to position [1728, 0]
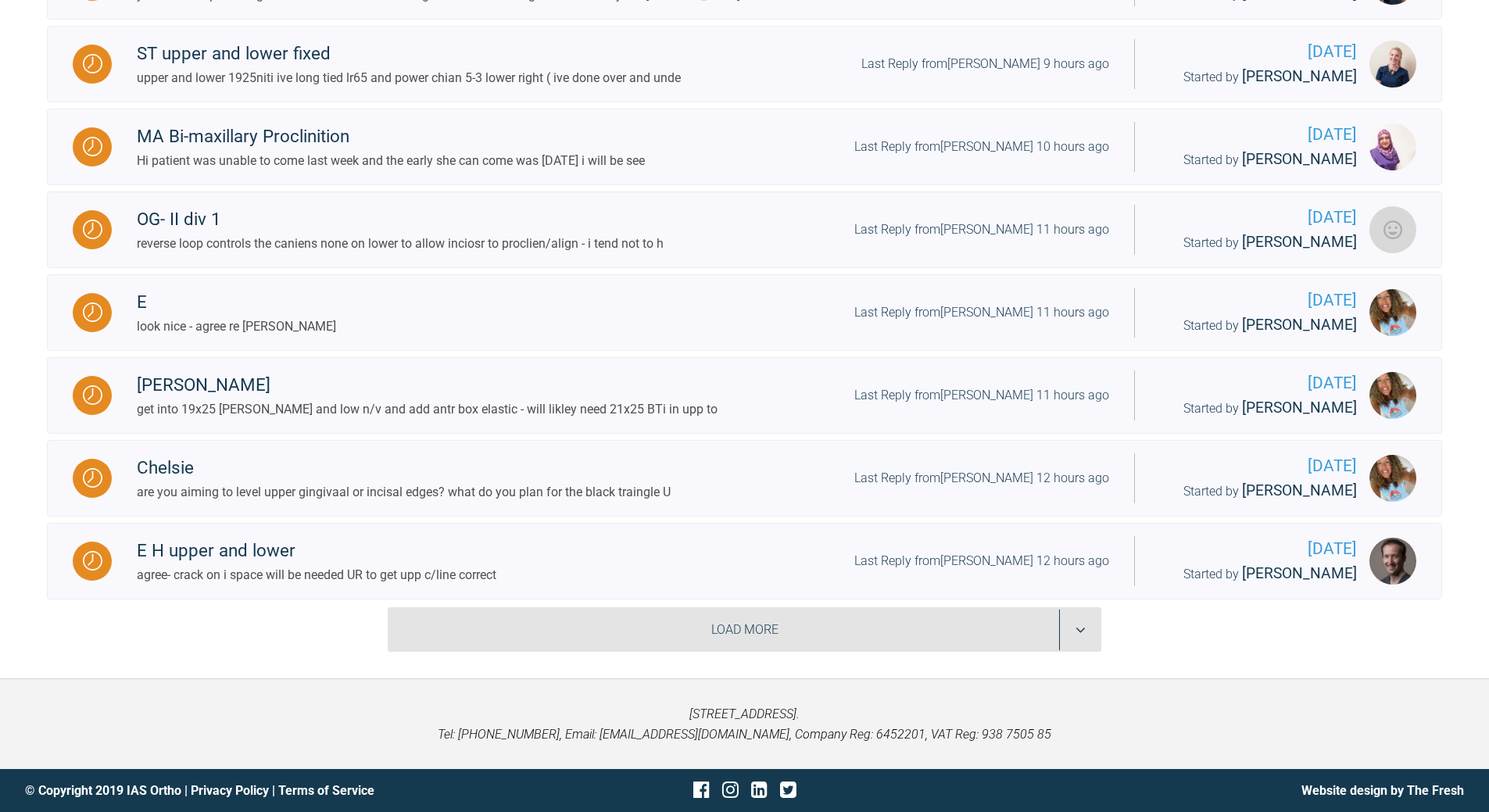
click at [1078, 620] on div "Load More" at bounding box center [744, 630] width 713 height 45
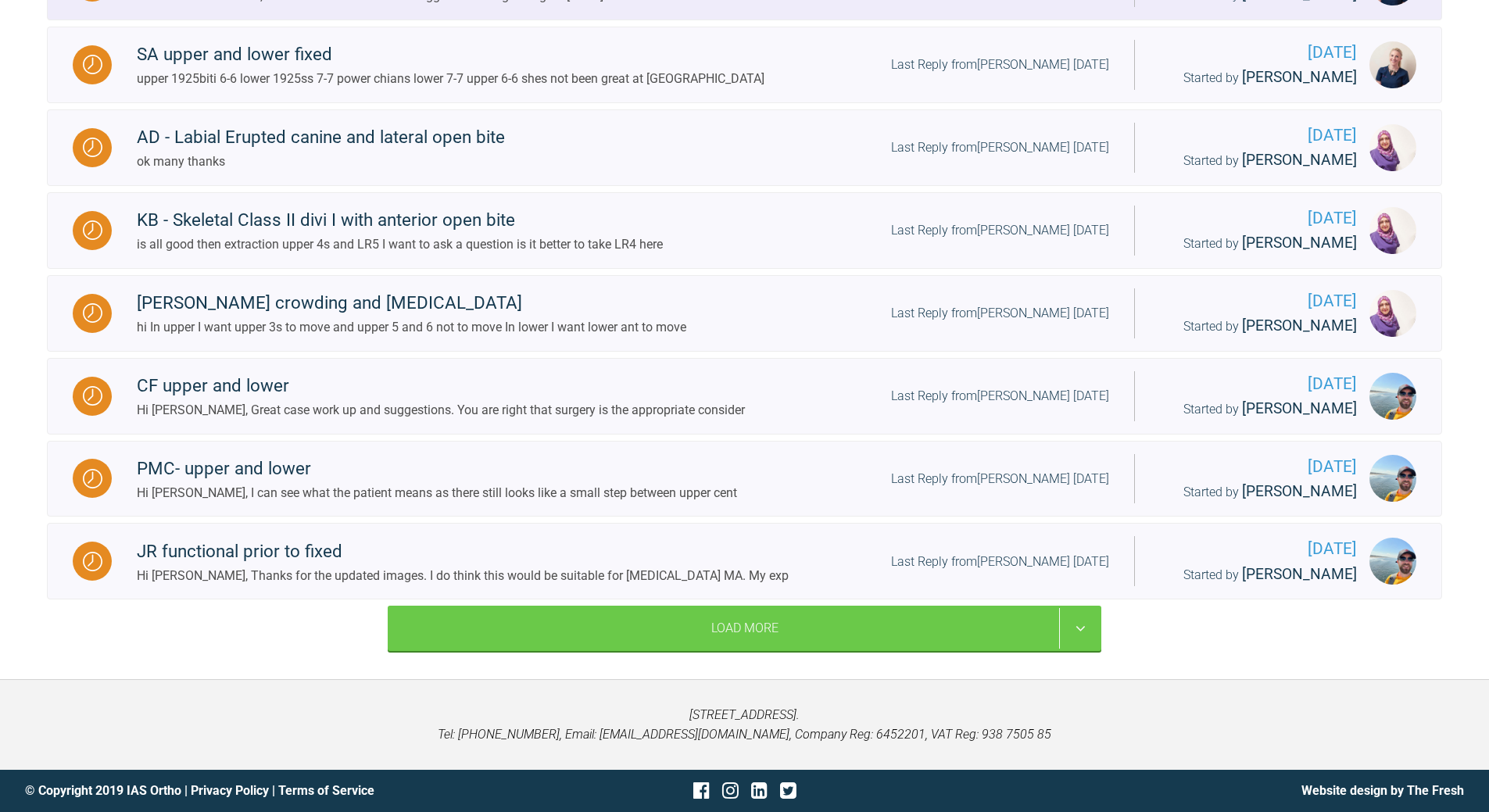
scroll to position [3505, 0]
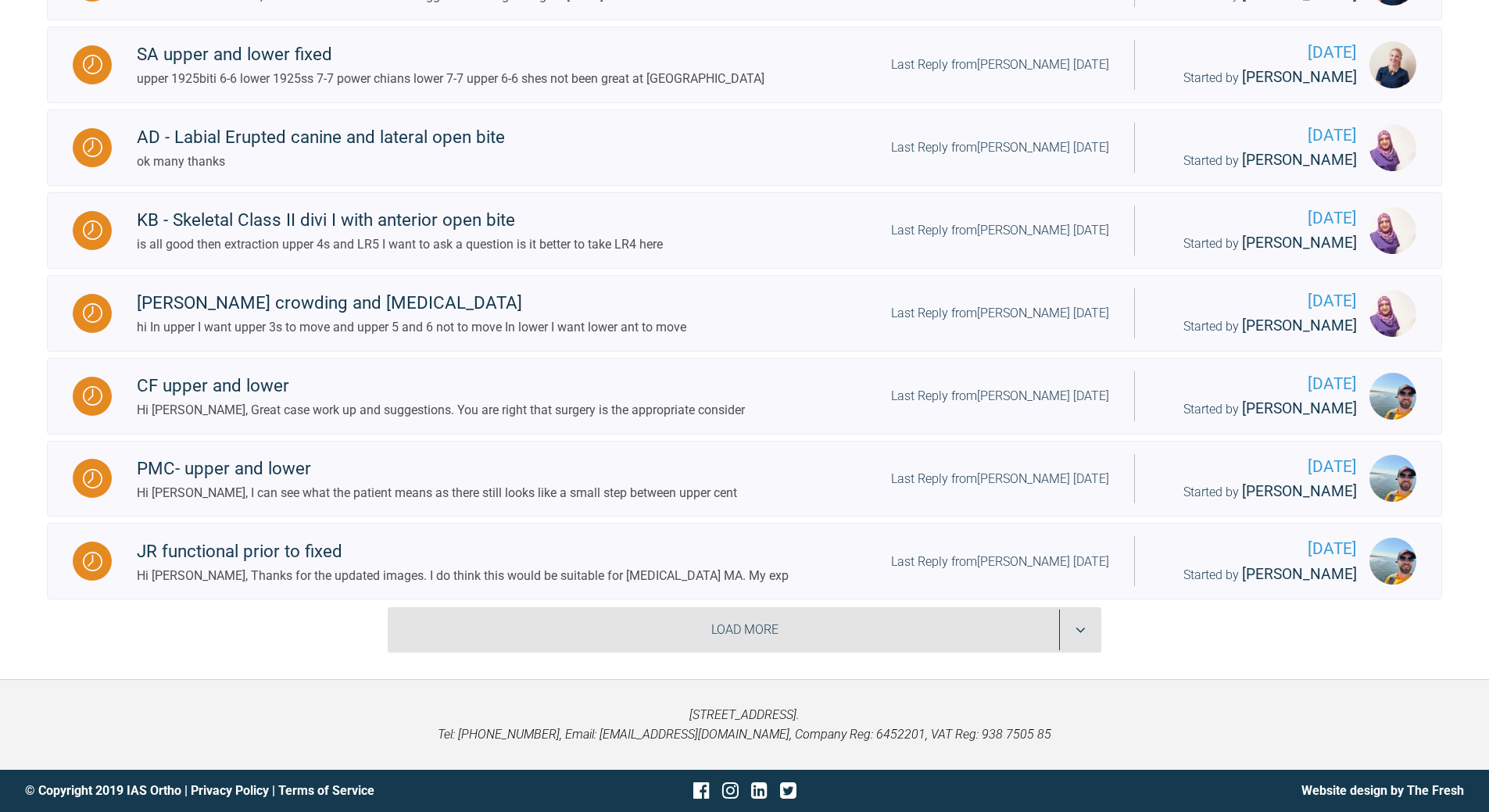
click at [1083, 629] on div "Load More" at bounding box center [744, 630] width 713 height 45
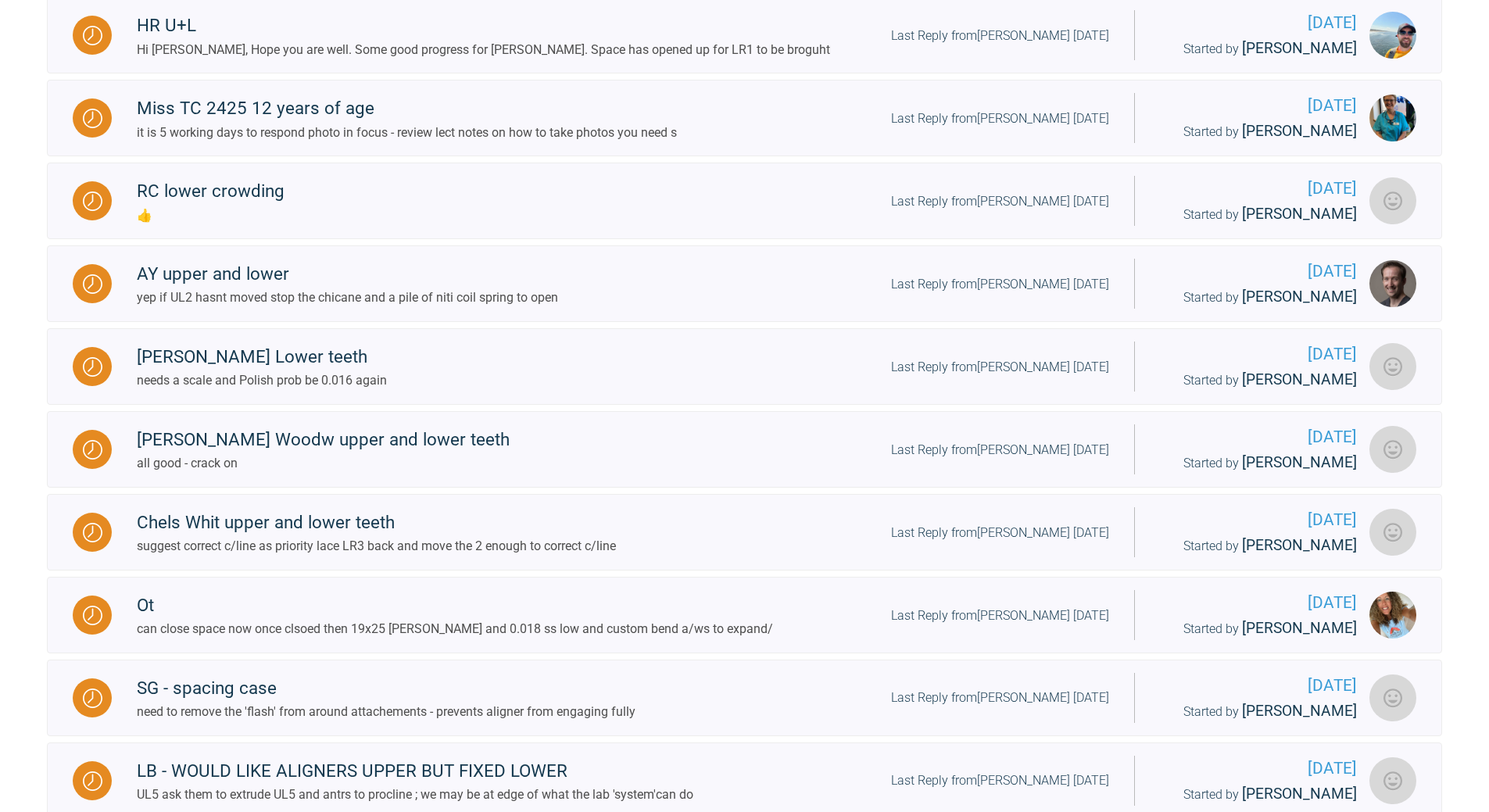
scroll to position [4288, 0]
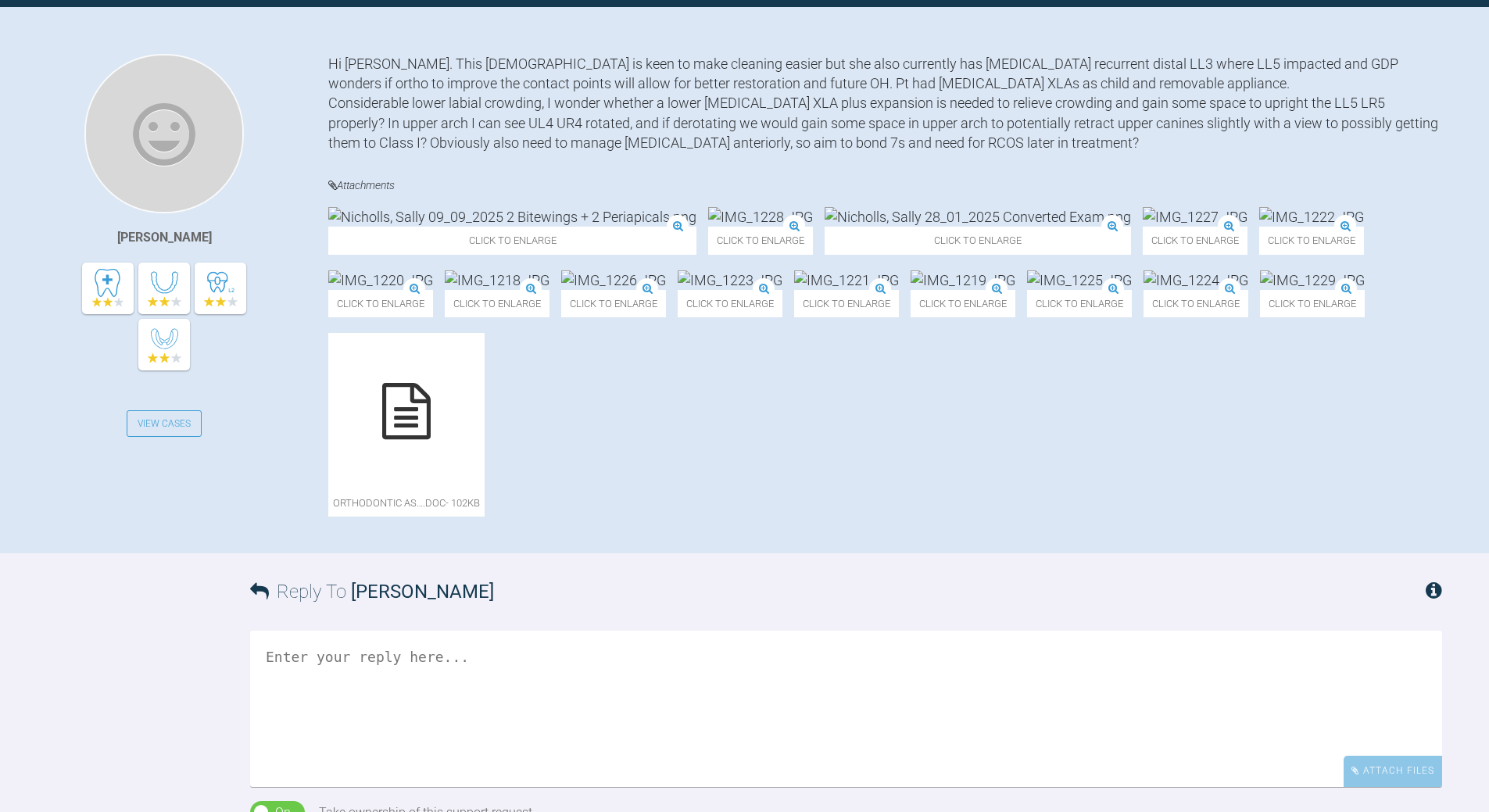
scroll to position [157, 0]
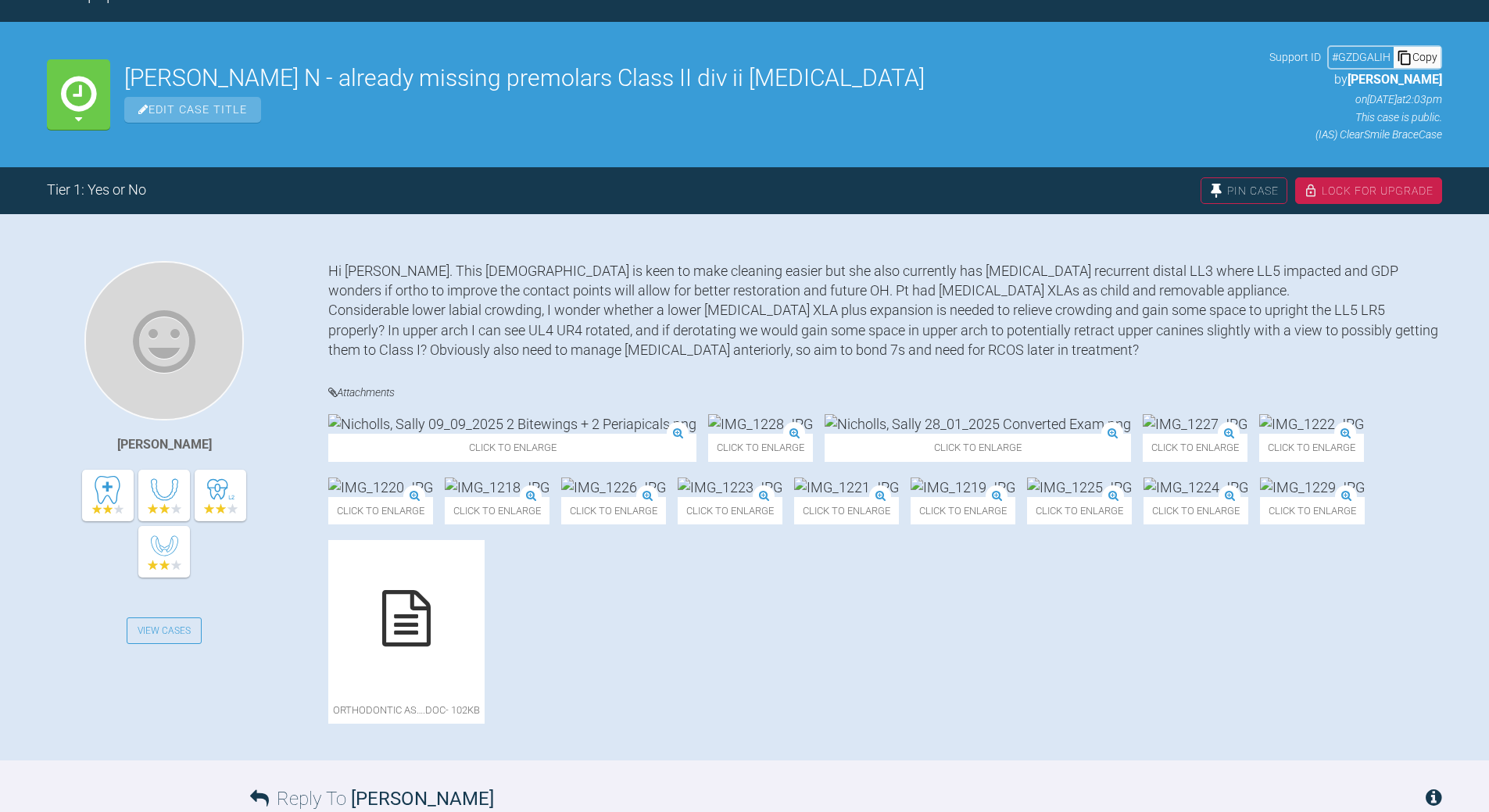
click at [1428, 59] on div "Copy" at bounding box center [1417, 57] width 47 height 21
click at [878, 710] on div "Click to enlarge Click to enlarge Click to enlarge Click to enlarge Click to en…" at bounding box center [885, 576] width 1114 height 325
click at [825, 434] on img at bounding box center [978, 424] width 306 height 20
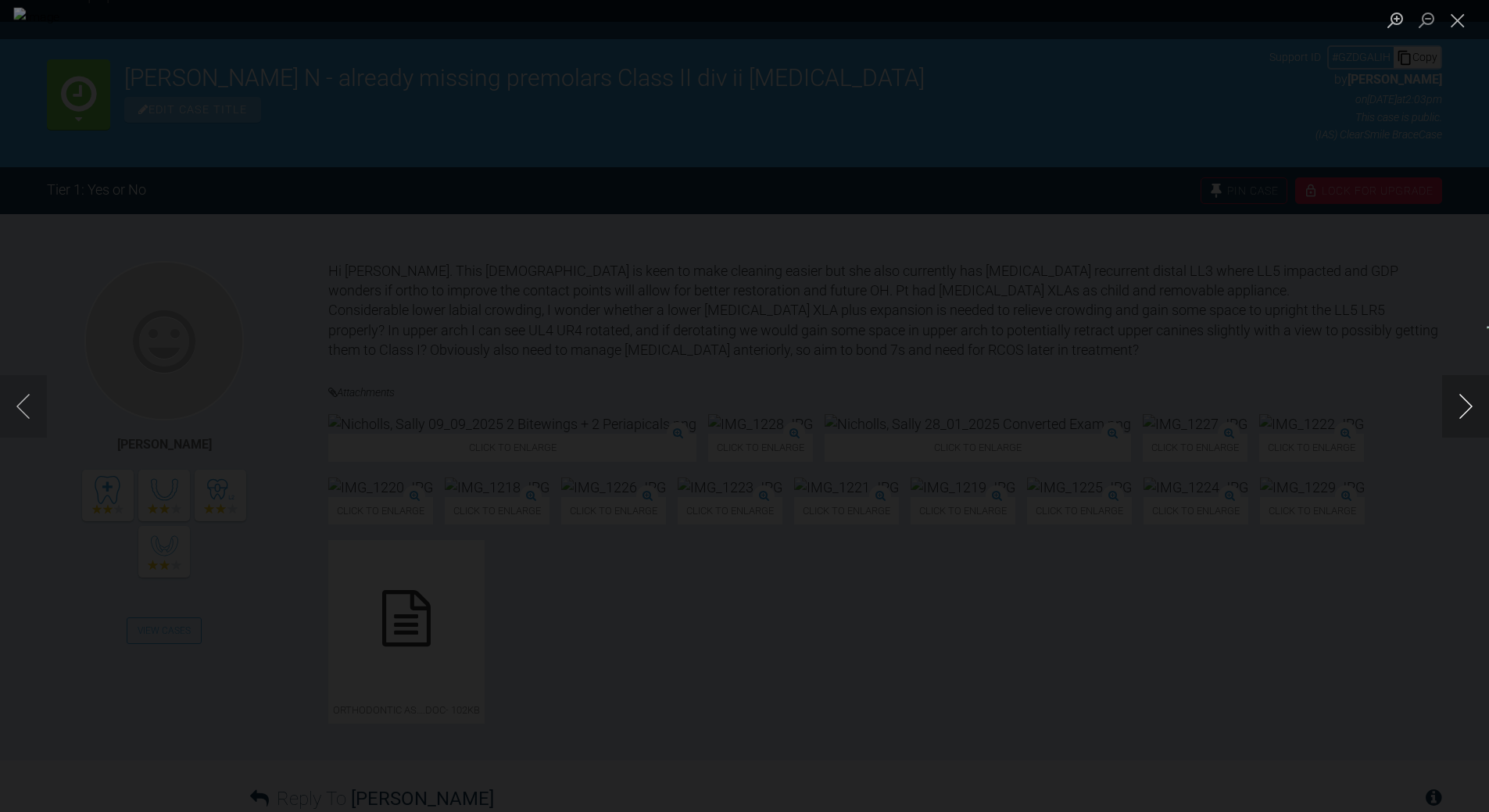
click at [1464, 406] on button "Next image" at bounding box center [1466, 406] width 47 height 62
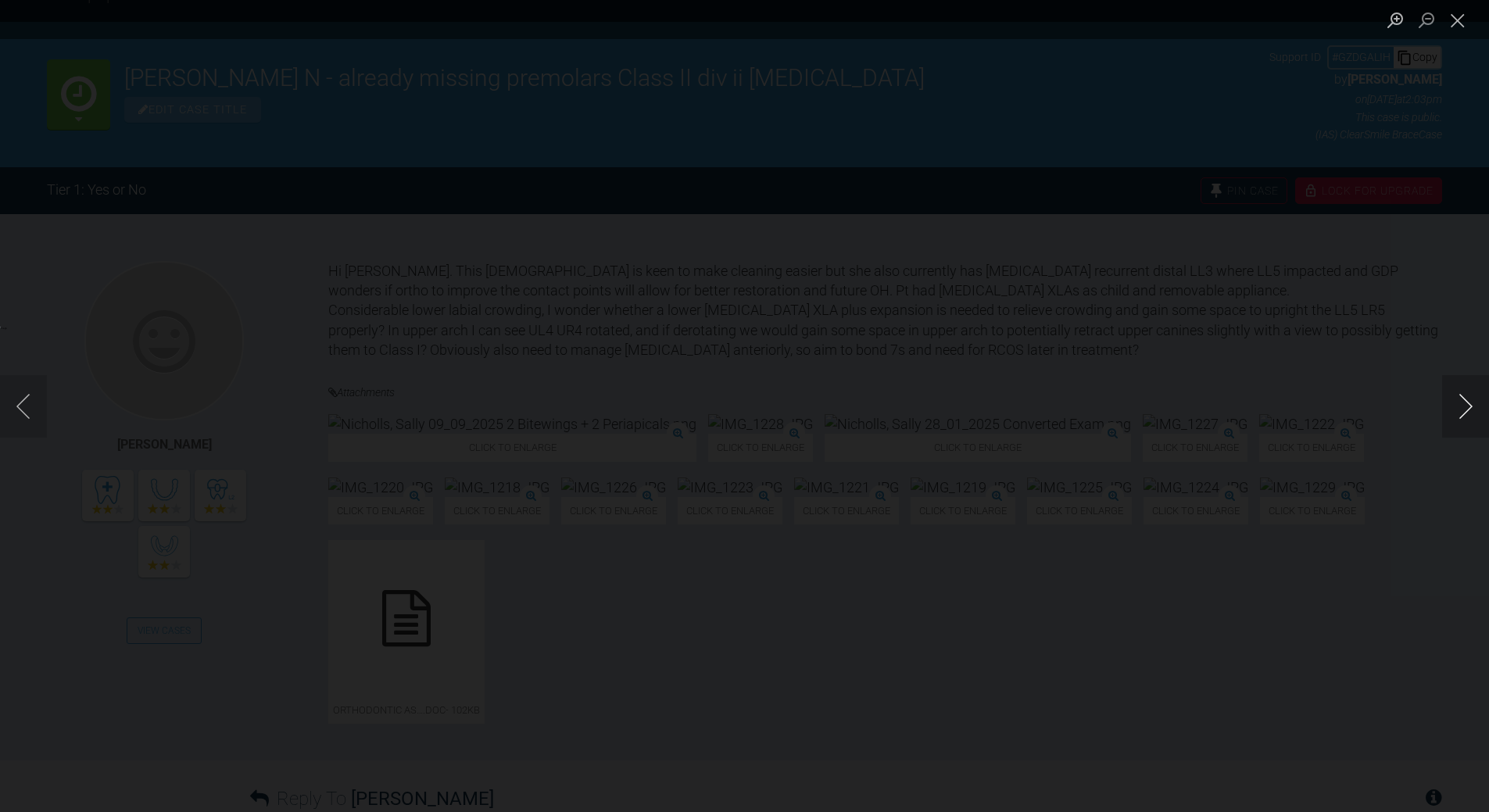
click at [1464, 406] on button "Next image" at bounding box center [1466, 406] width 47 height 62
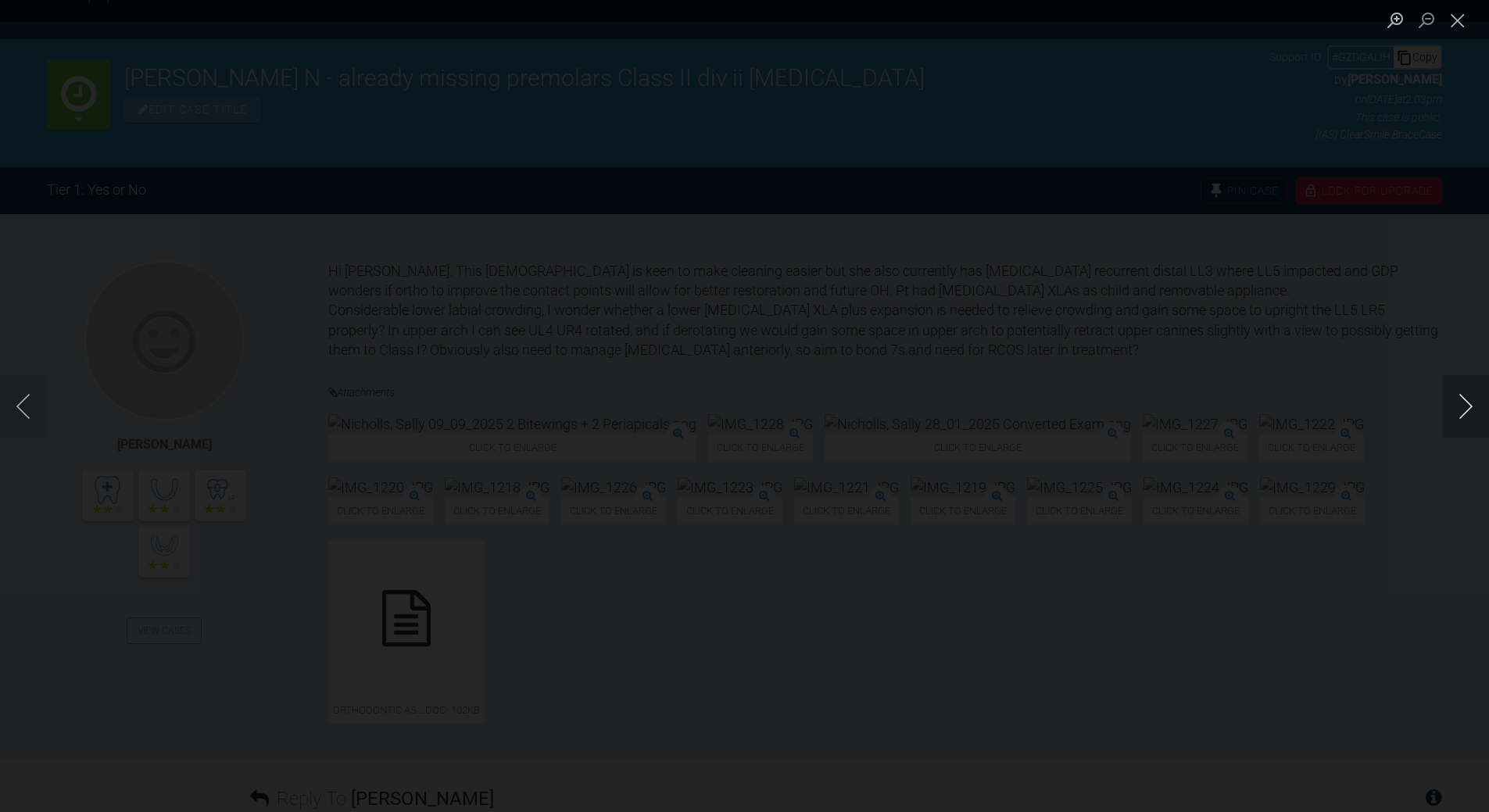
click at [1464, 406] on button "Next image" at bounding box center [1466, 406] width 47 height 62
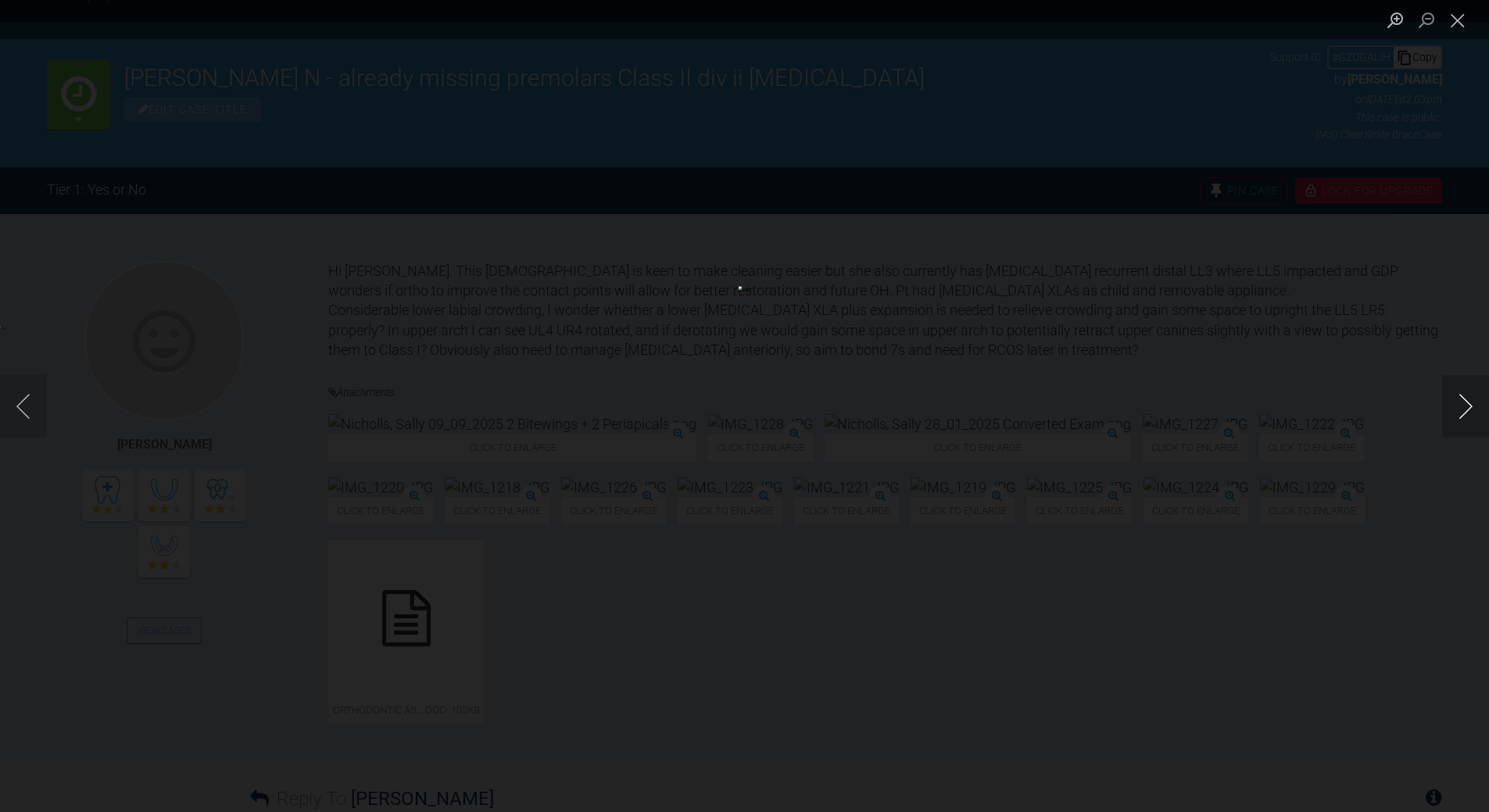
click at [1464, 406] on button "Next image" at bounding box center [1466, 406] width 47 height 62
click at [1458, 20] on button "Close lightbox" at bounding box center [1458, 20] width 32 height 28
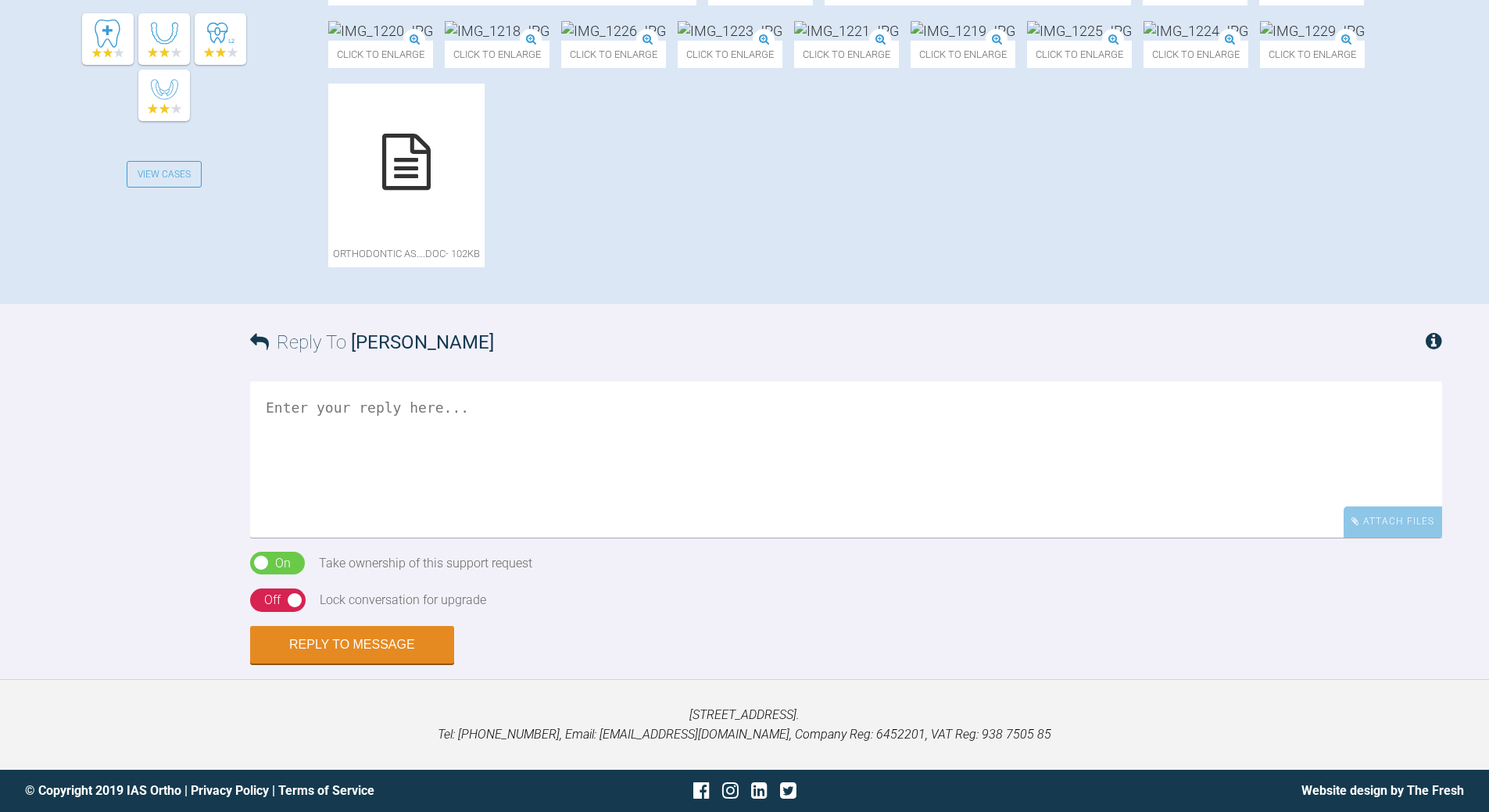
scroll to position [781, 0]
click at [485, 194] on div at bounding box center [406, 162] width 157 height 157
click at [490, 441] on textarea at bounding box center [846, 459] width 1192 height 157
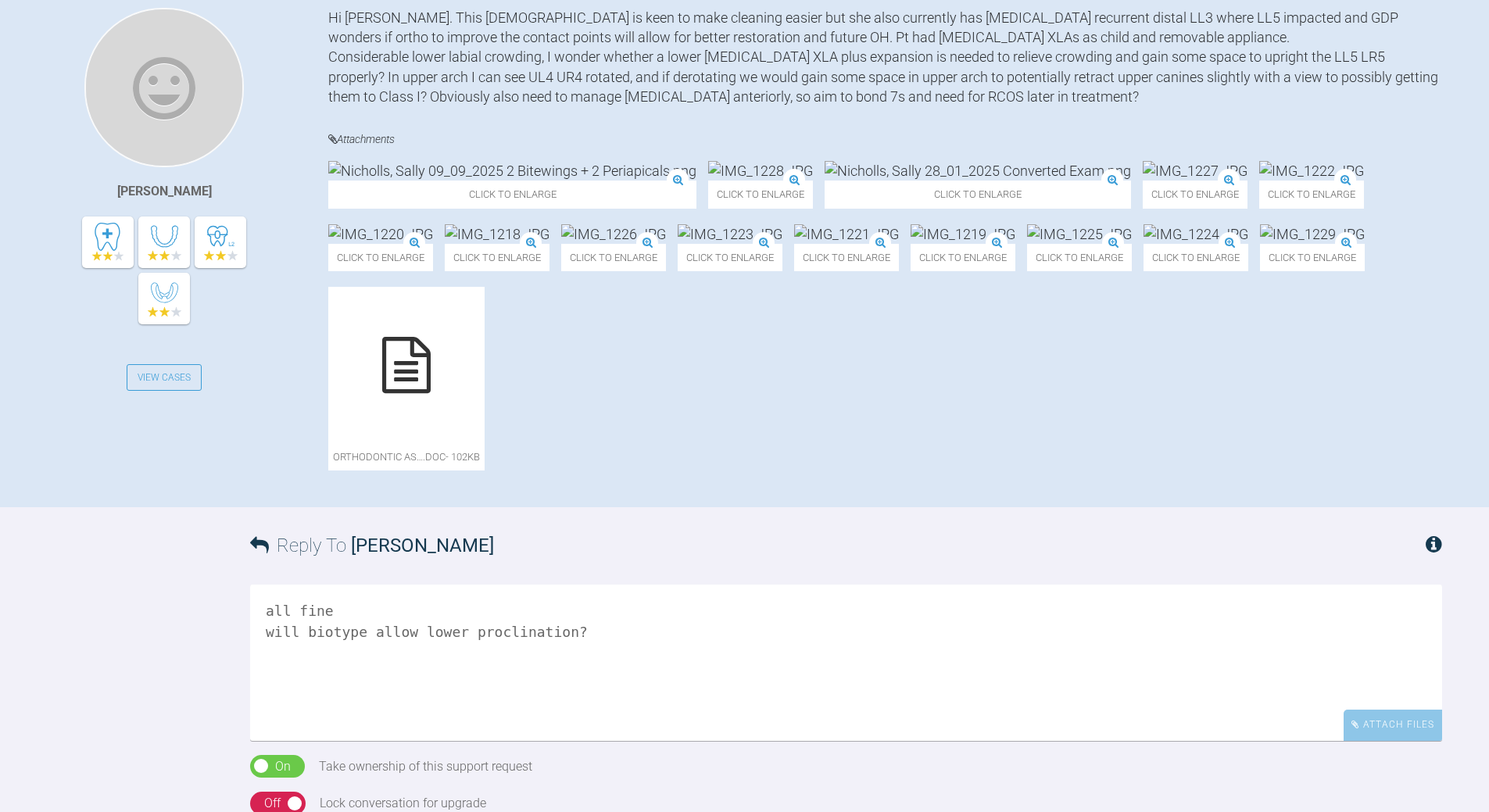
scroll to position [626, 0]
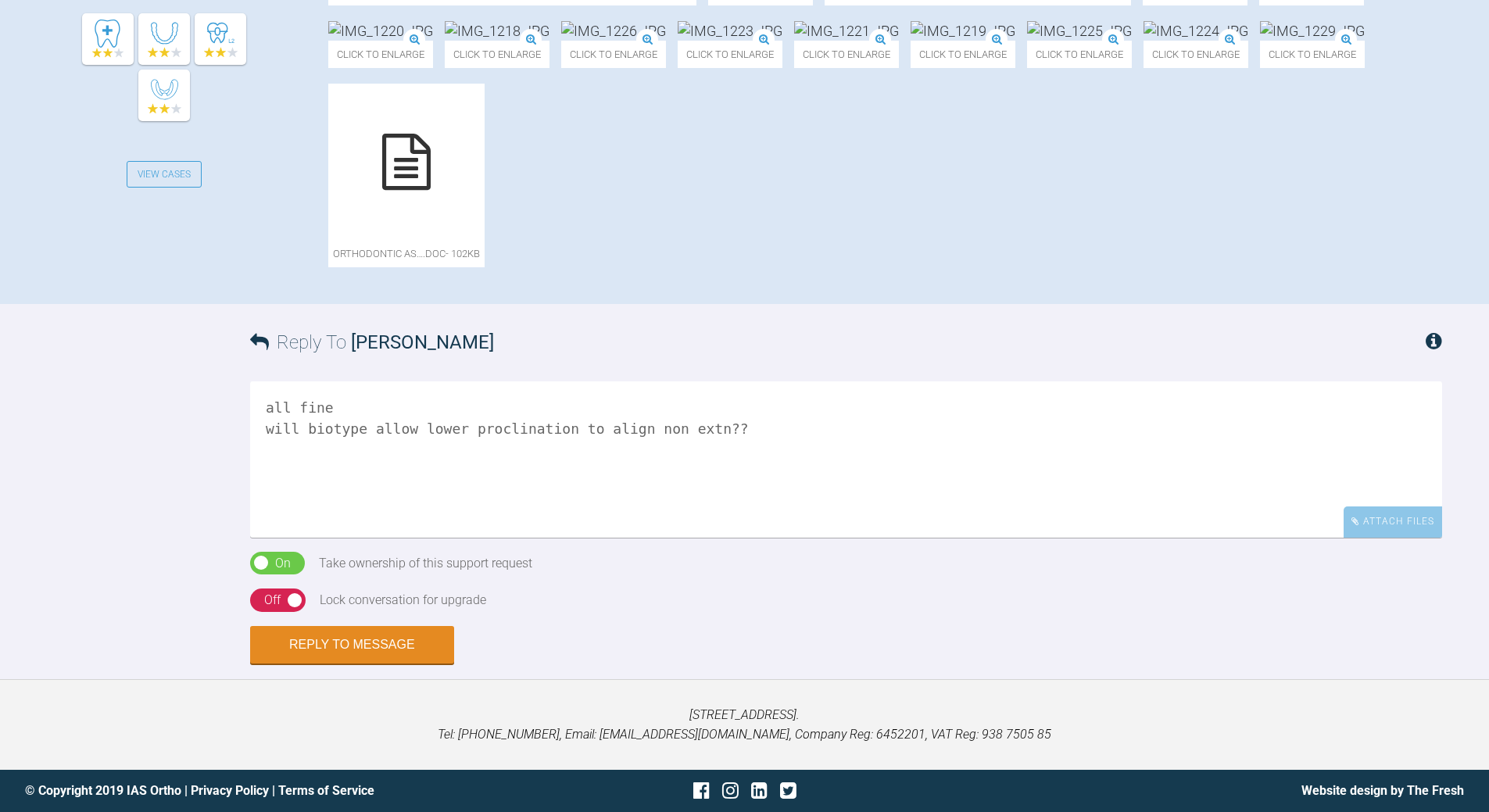
type textarea "all fine will biotype allow lower proclination to align non extn??"
click at [273, 611] on div "Off" at bounding box center [272, 600] width 17 height 21
click at [372, 665] on button "Reply to Message" at bounding box center [352, 646] width 204 height 37
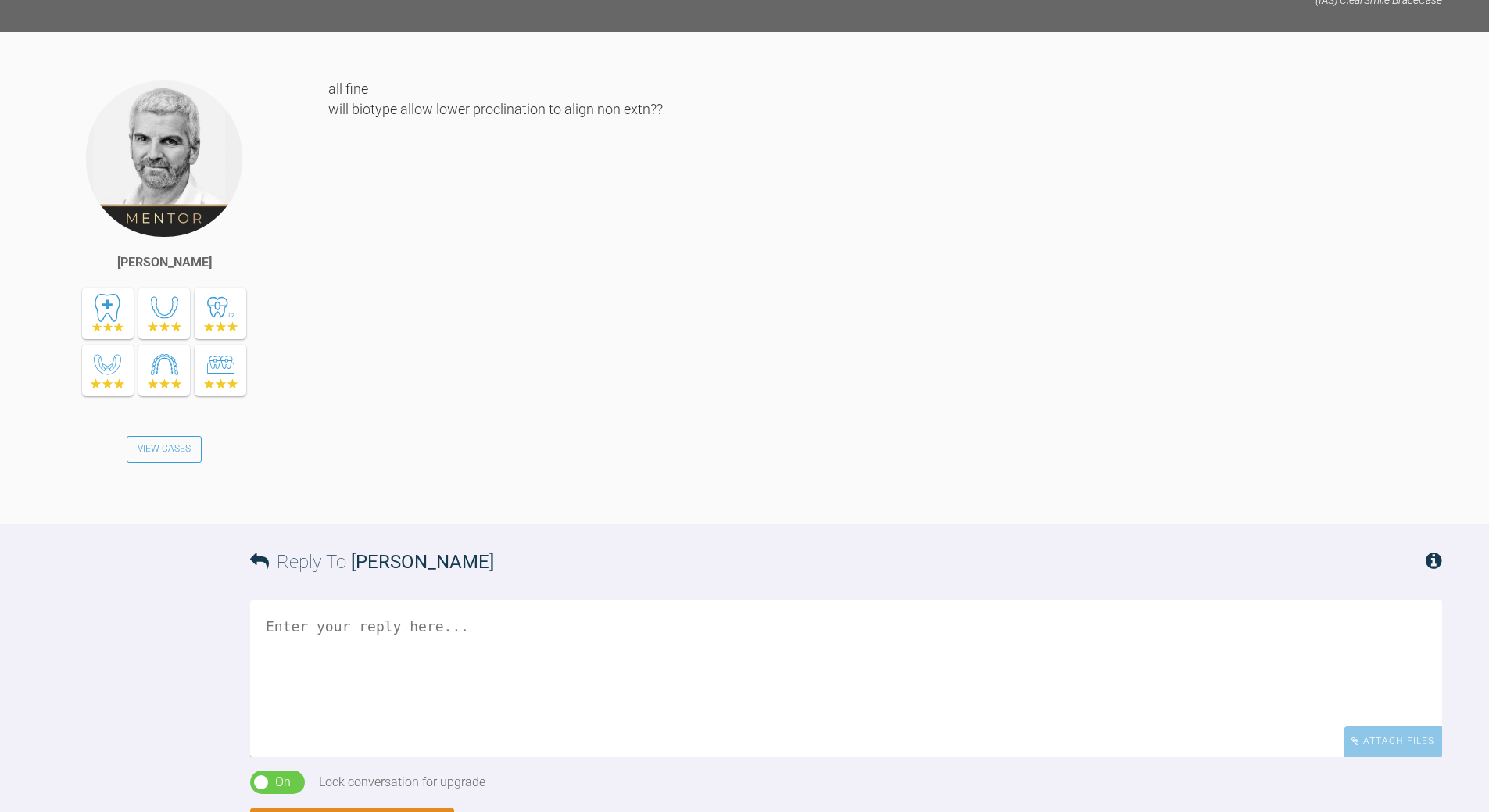
scroll to position [947, 0]
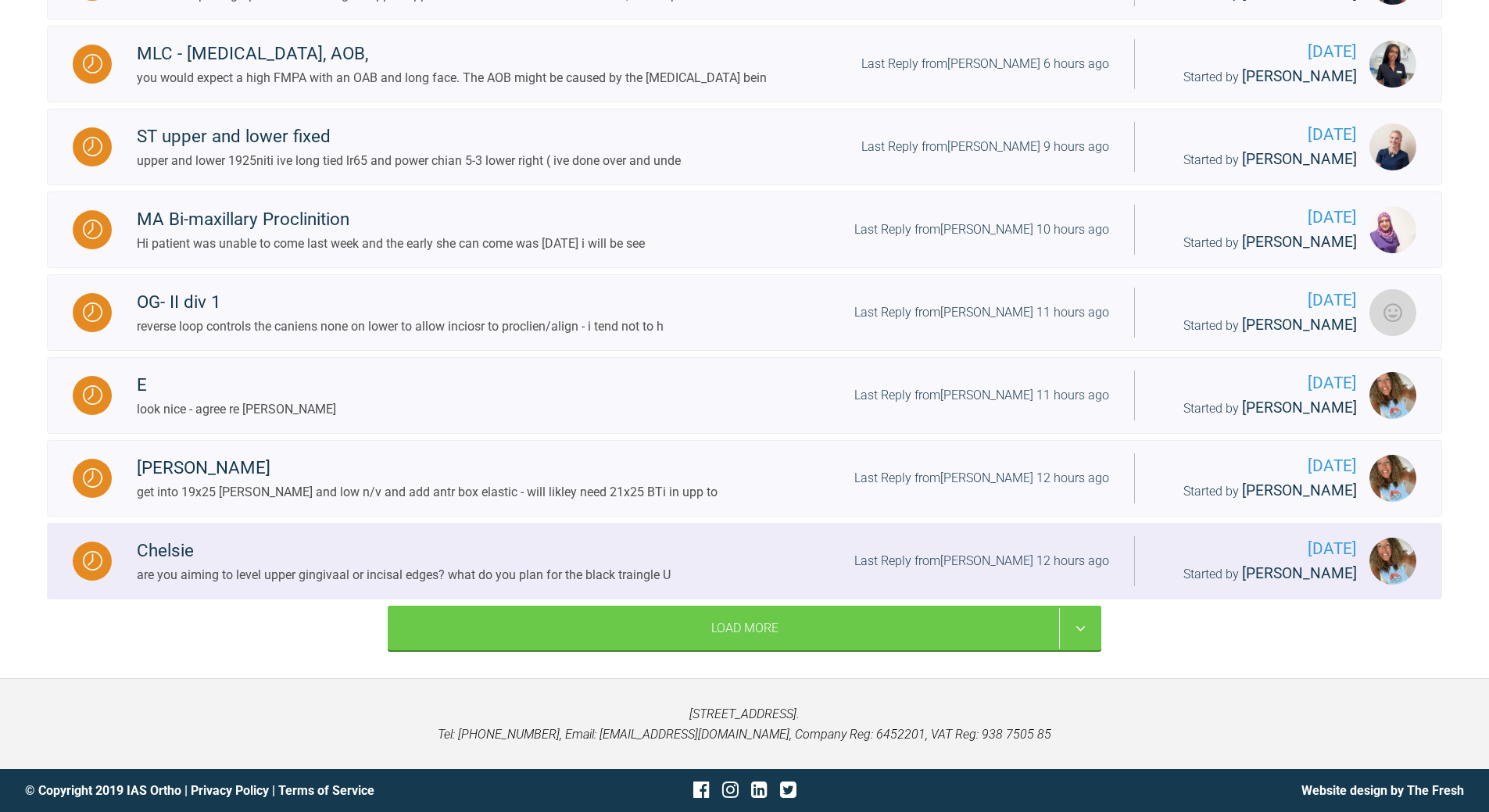
scroll to position [1704, 0]
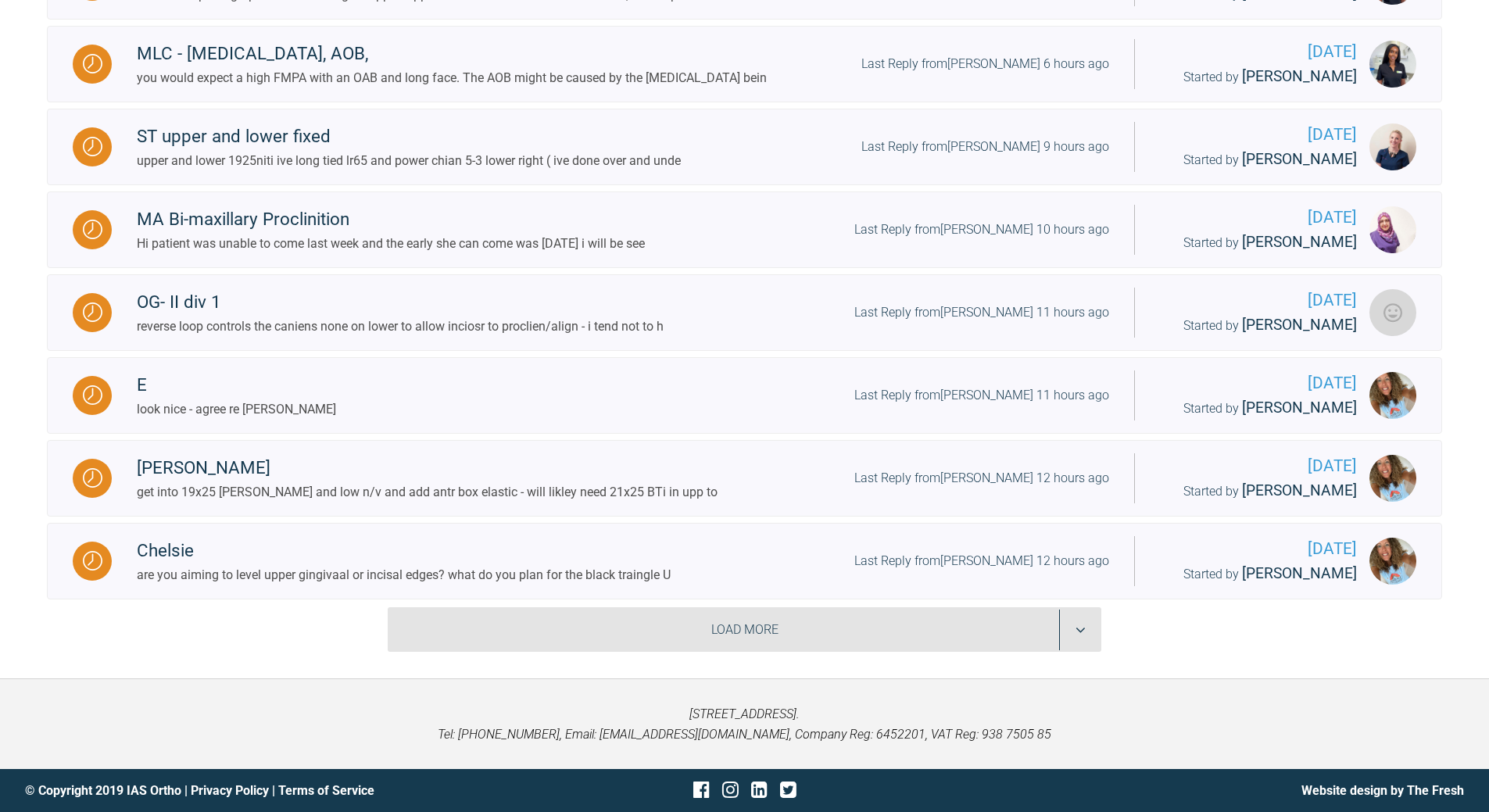
click at [1084, 616] on div "Load More" at bounding box center [744, 630] width 713 height 45
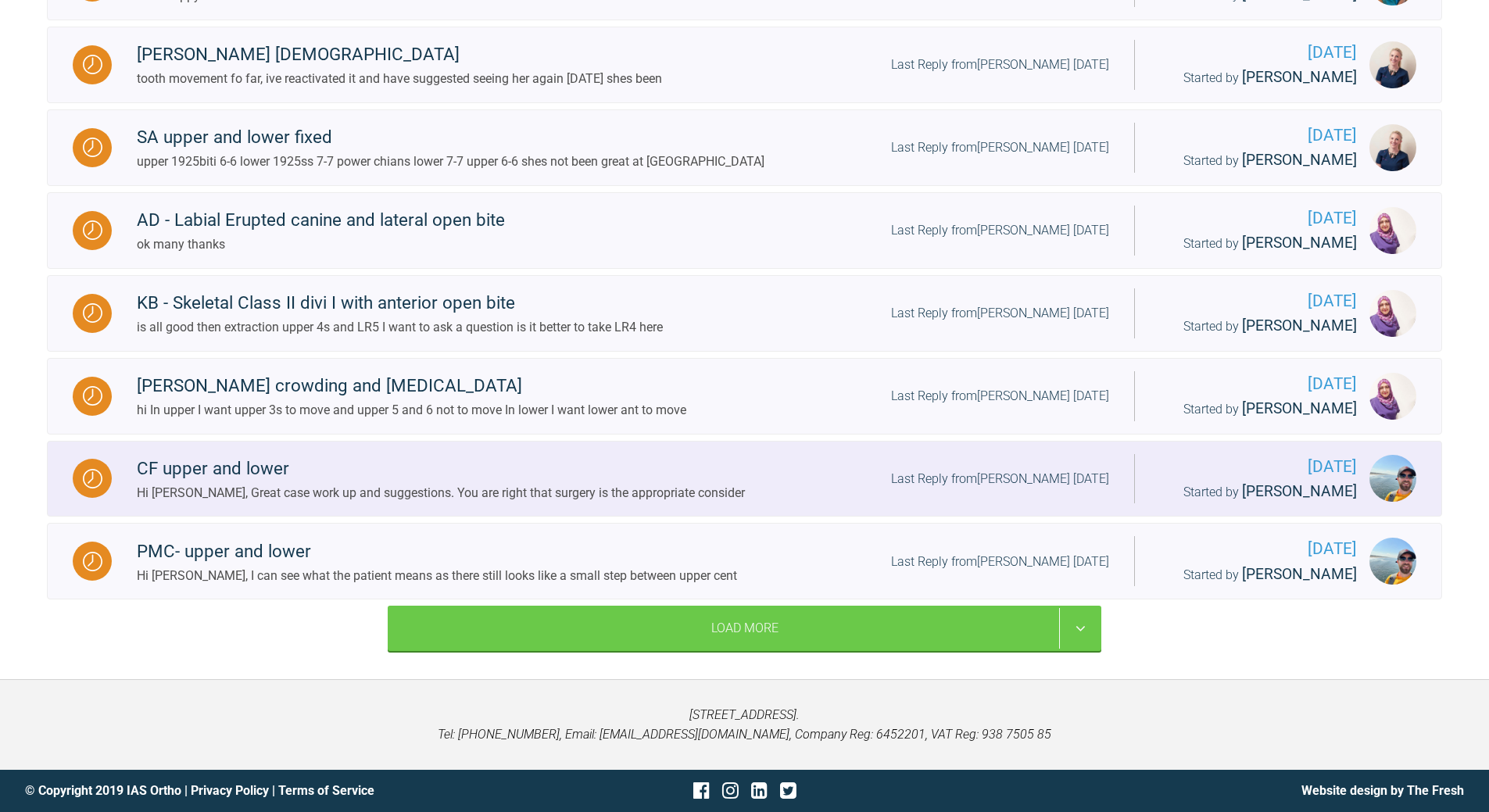
scroll to position [3505, 0]
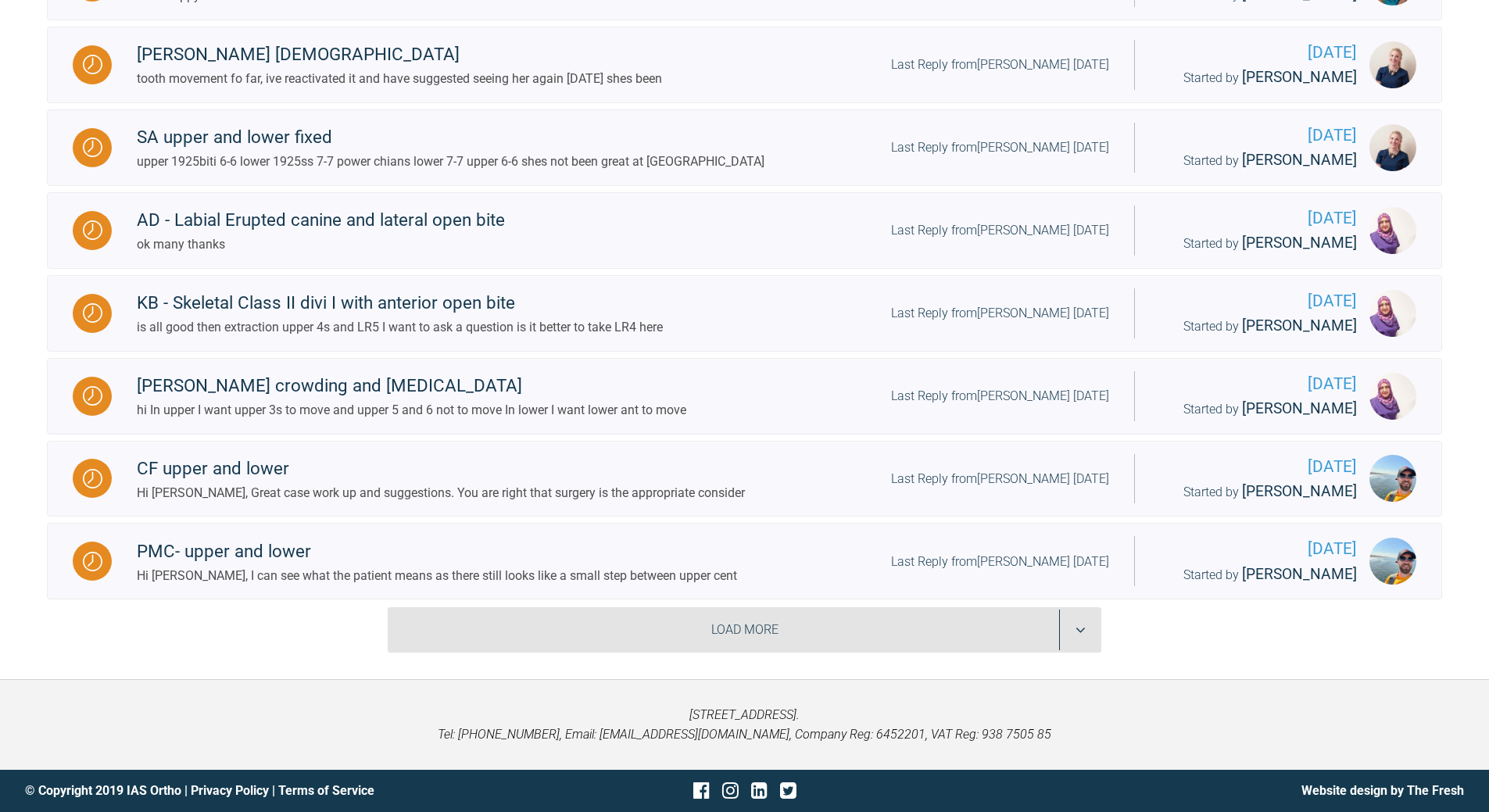
click at [1072, 619] on div "Load More" at bounding box center [744, 630] width 713 height 45
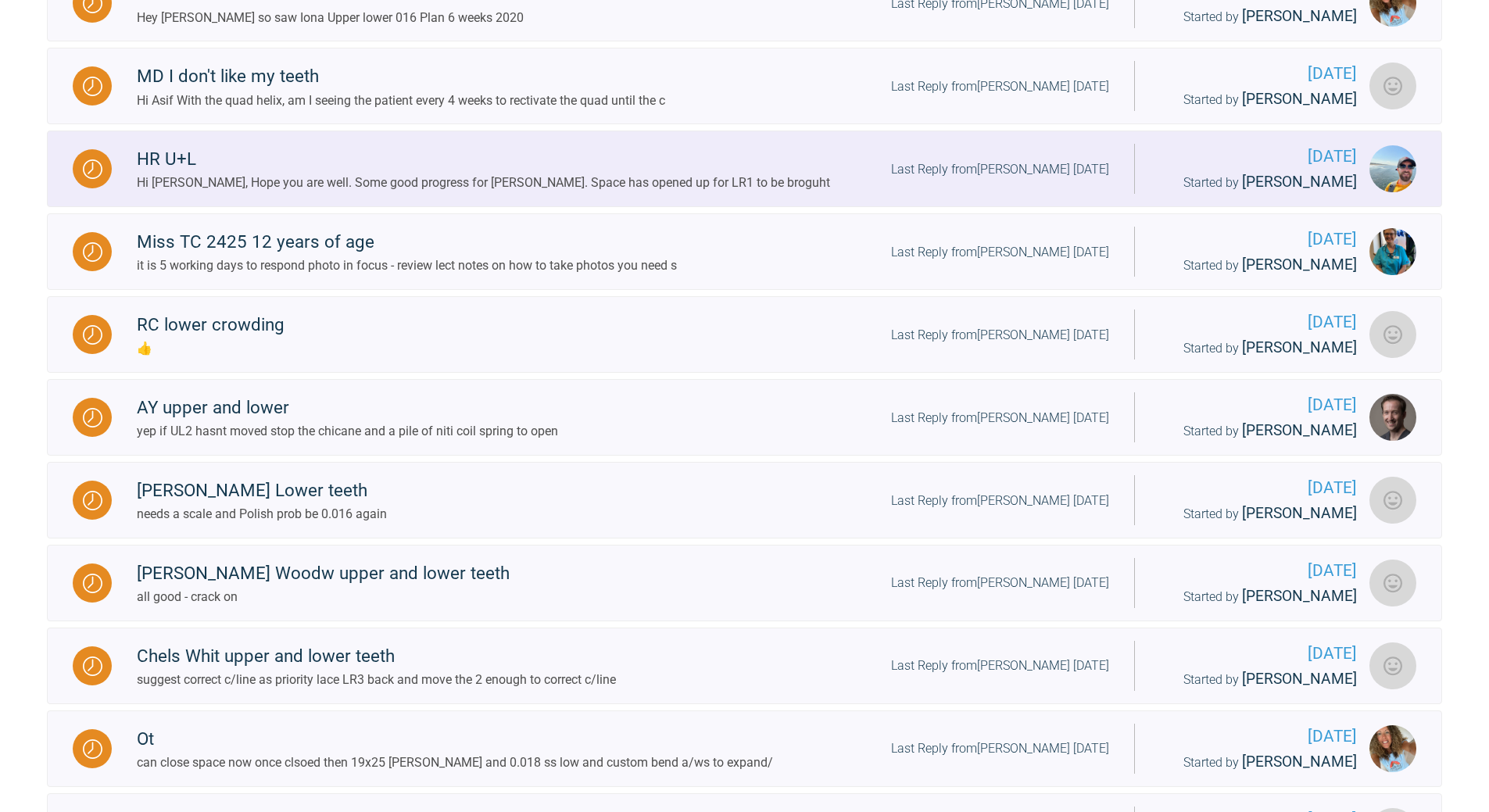
scroll to position [4053, 0]
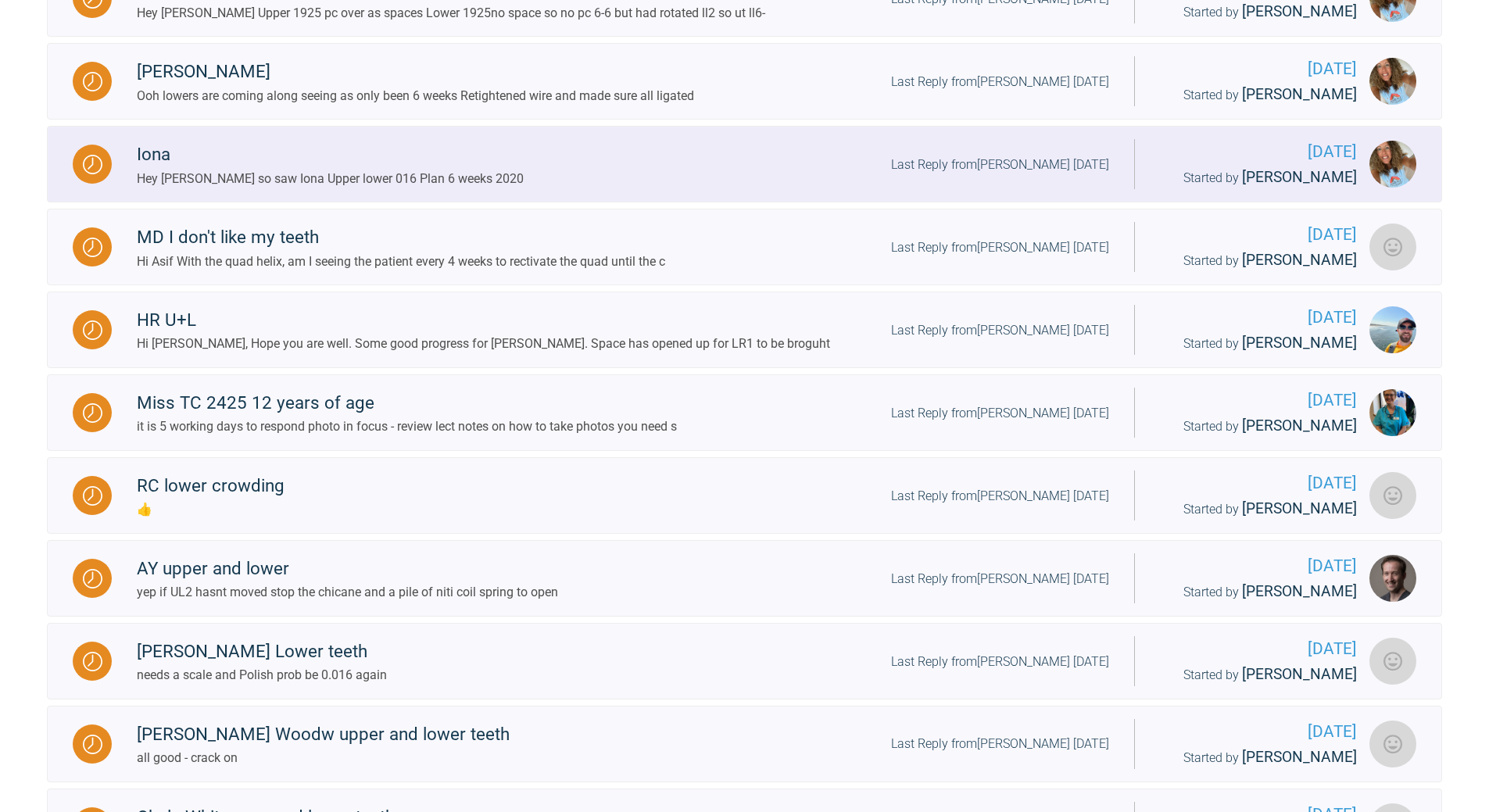
click at [1036, 175] on div "Last Reply from [PERSON_NAME] [DATE]" at bounding box center [999, 165] width 218 height 21
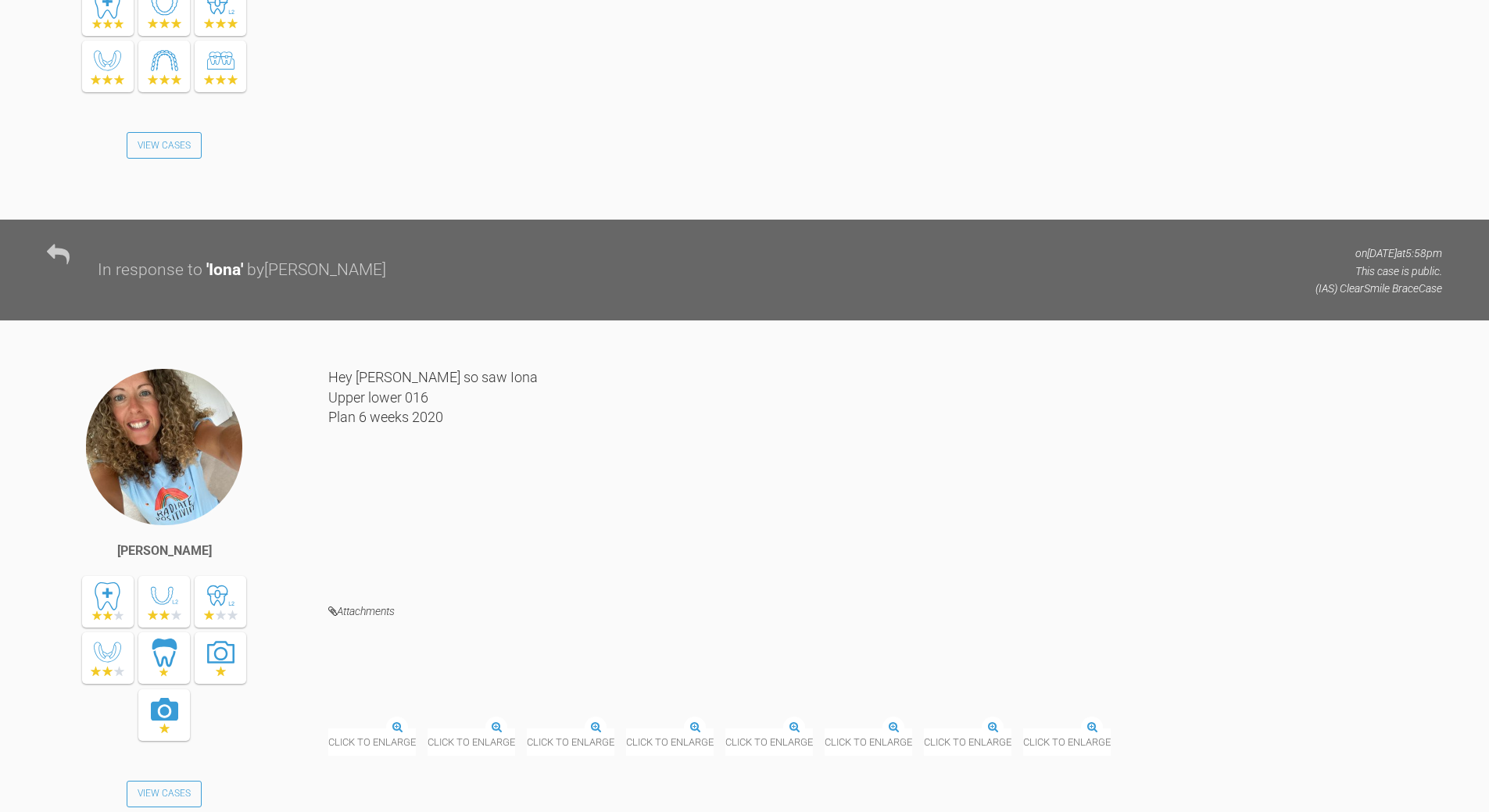
scroll to position [5381, 0]
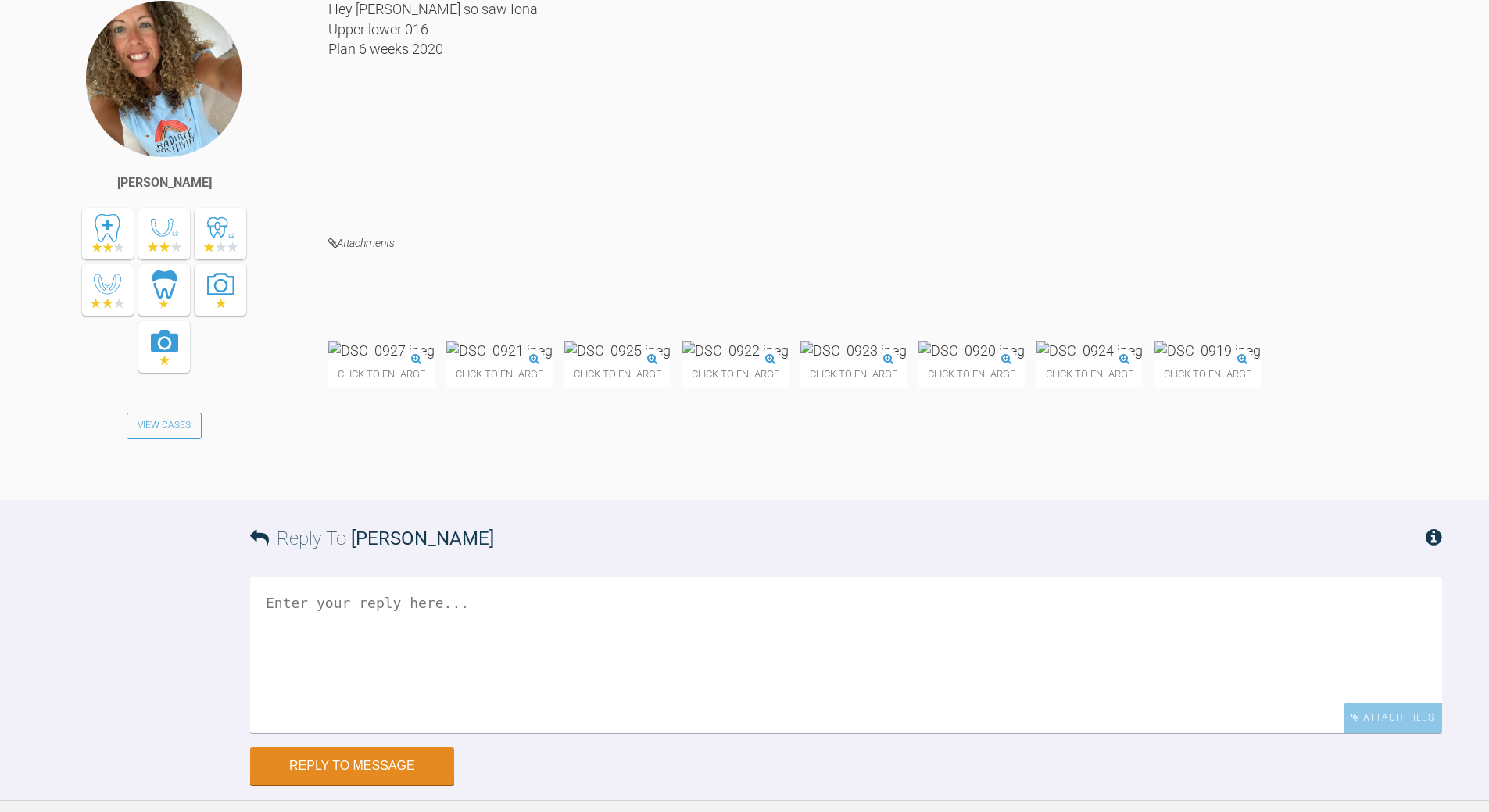
click at [418, 689] on textarea at bounding box center [846, 654] width 1192 height 157
click at [549, 714] on textarea "all good - poss 19x25 if tsi [poss RCOS in low and [PERSON_NAME] inlat to get c…" at bounding box center [846, 654] width 1192 height 157
click at [306, 711] on textarea "all good - poss 19x25 if tsi [poss RCOS in low and [PERSON_NAME] unilat on R to…" at bounding box center [846, 654] width 1192 height 157
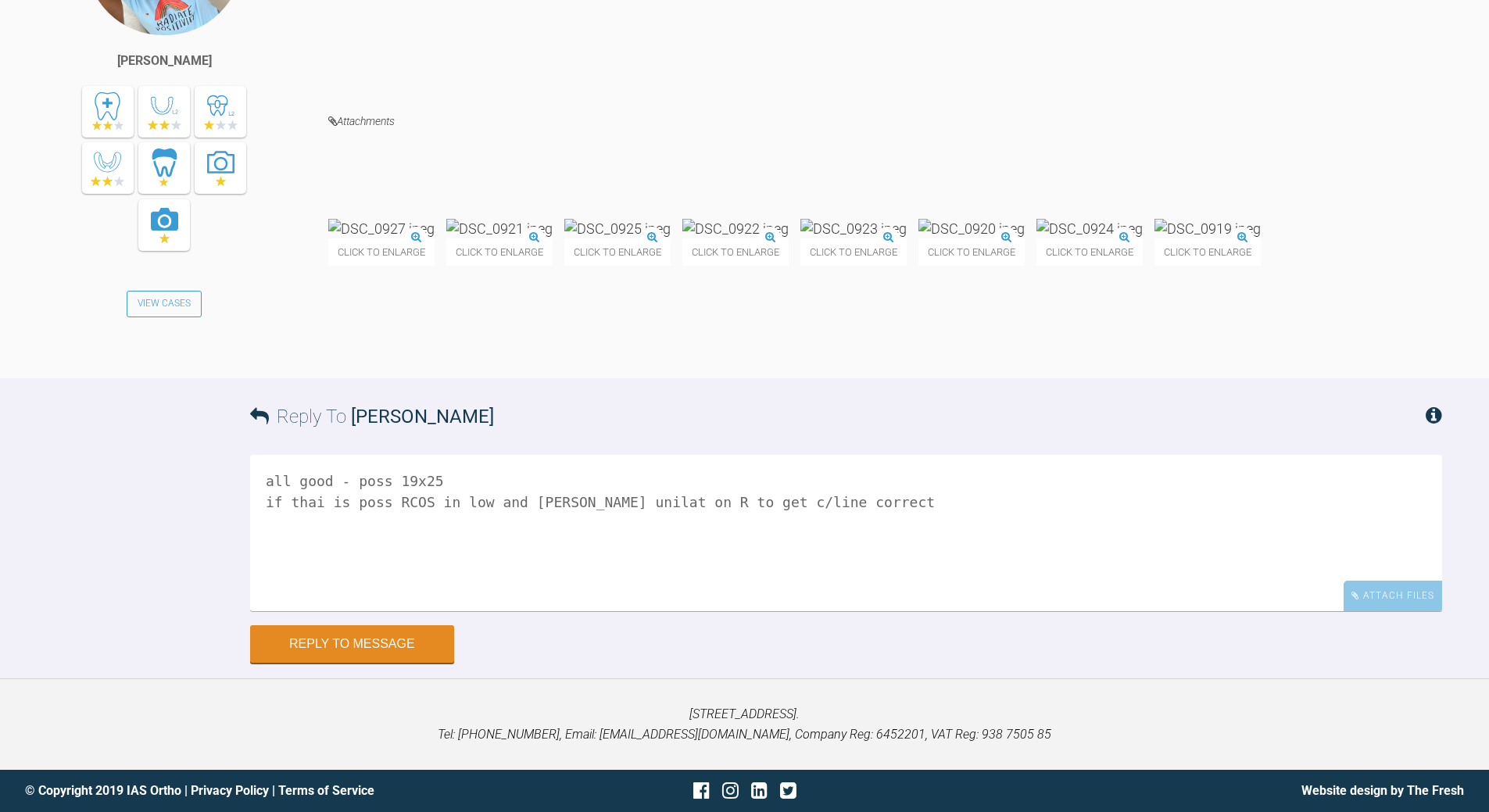
scroll to position [5592, 0]
click at [306, 506] on textarea "all good - poss 19x25 if thai is poss RCOS in low and [PERSON_NAME] unilat on R…" at bounding box center [846, 533] width 1192 height 157
type textarea "all good - poss 19x25 if that is poss RCOS in low and [PERSON_NAME] unilat on R…"
click at [410, 647] on button "Reply to Message" at bounding box center [352, 645] width 204 height 37
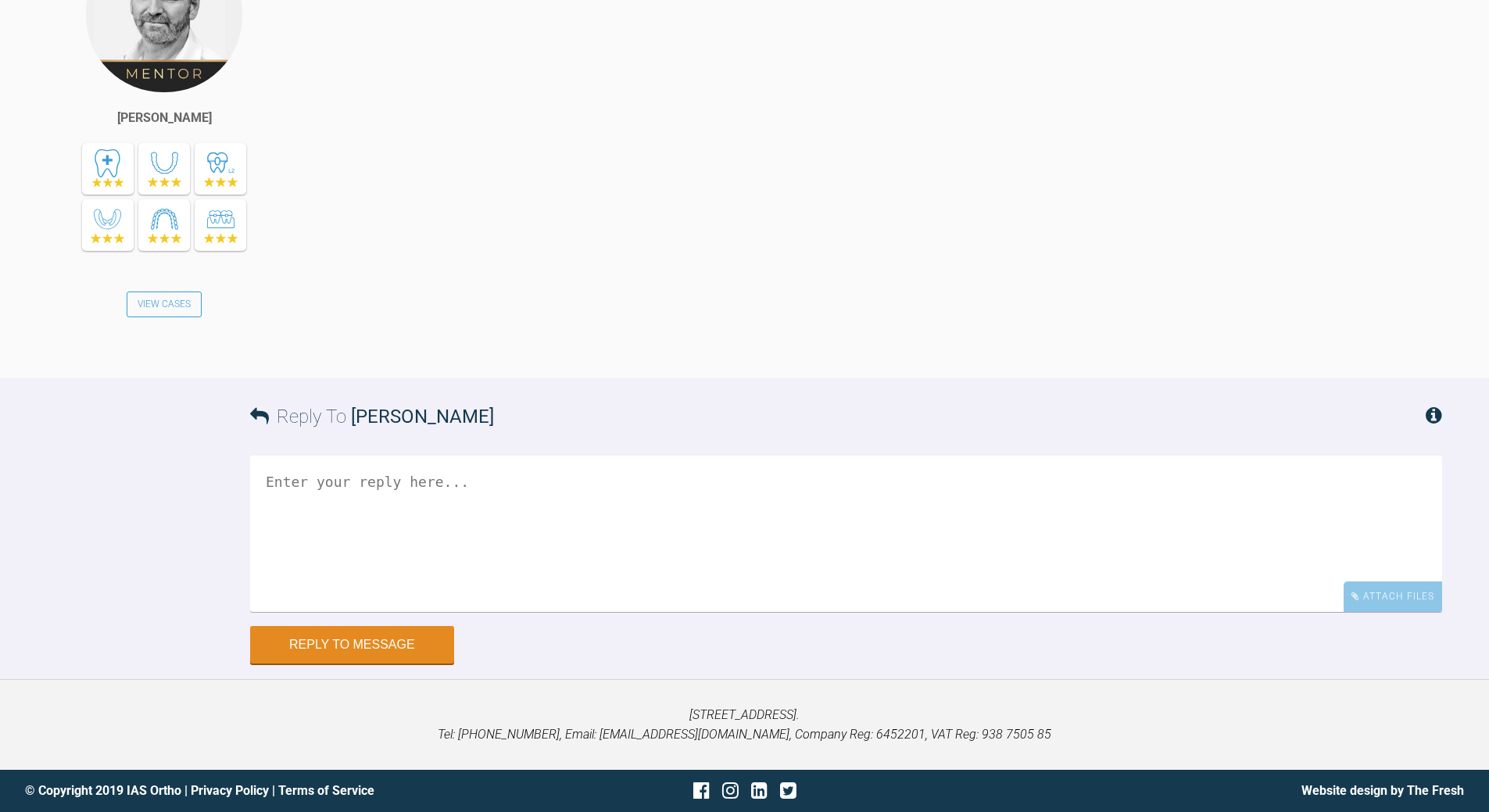
scroll to position [6185, 0]
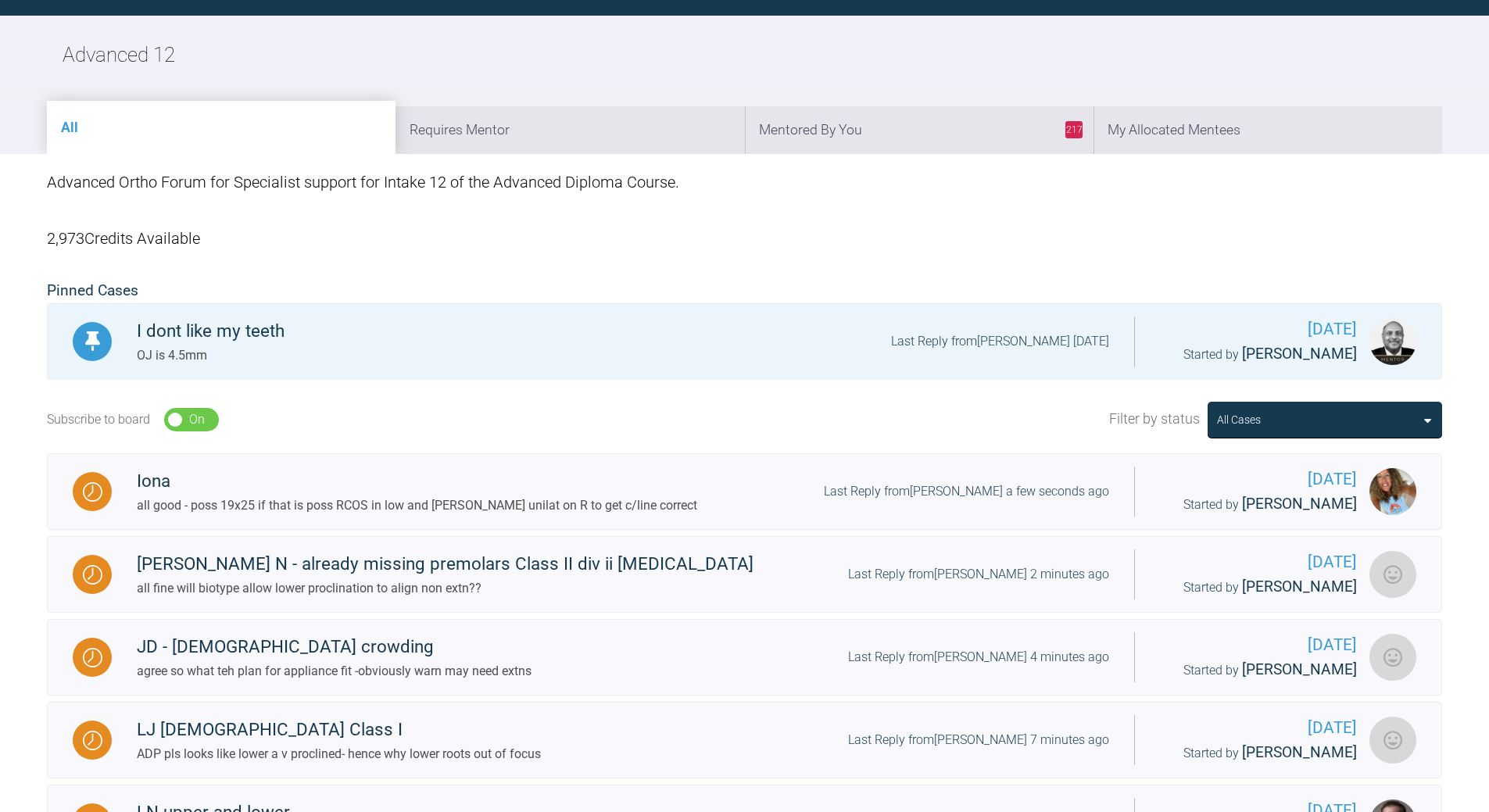
scroll to position [1704, 0]
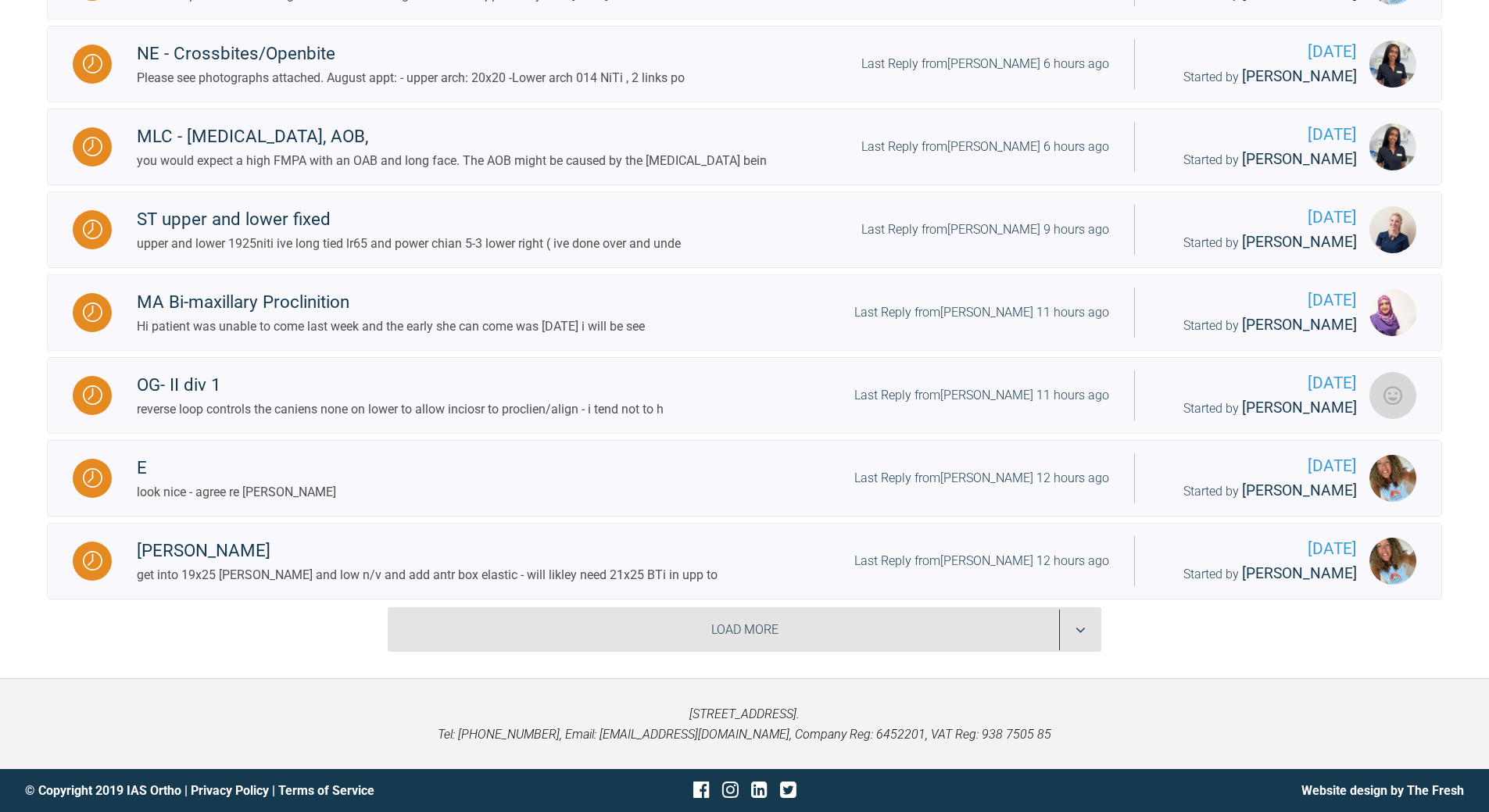
click at [1072, 623] on div "Load More" at bounding box center [744, 630] width 713 height 45
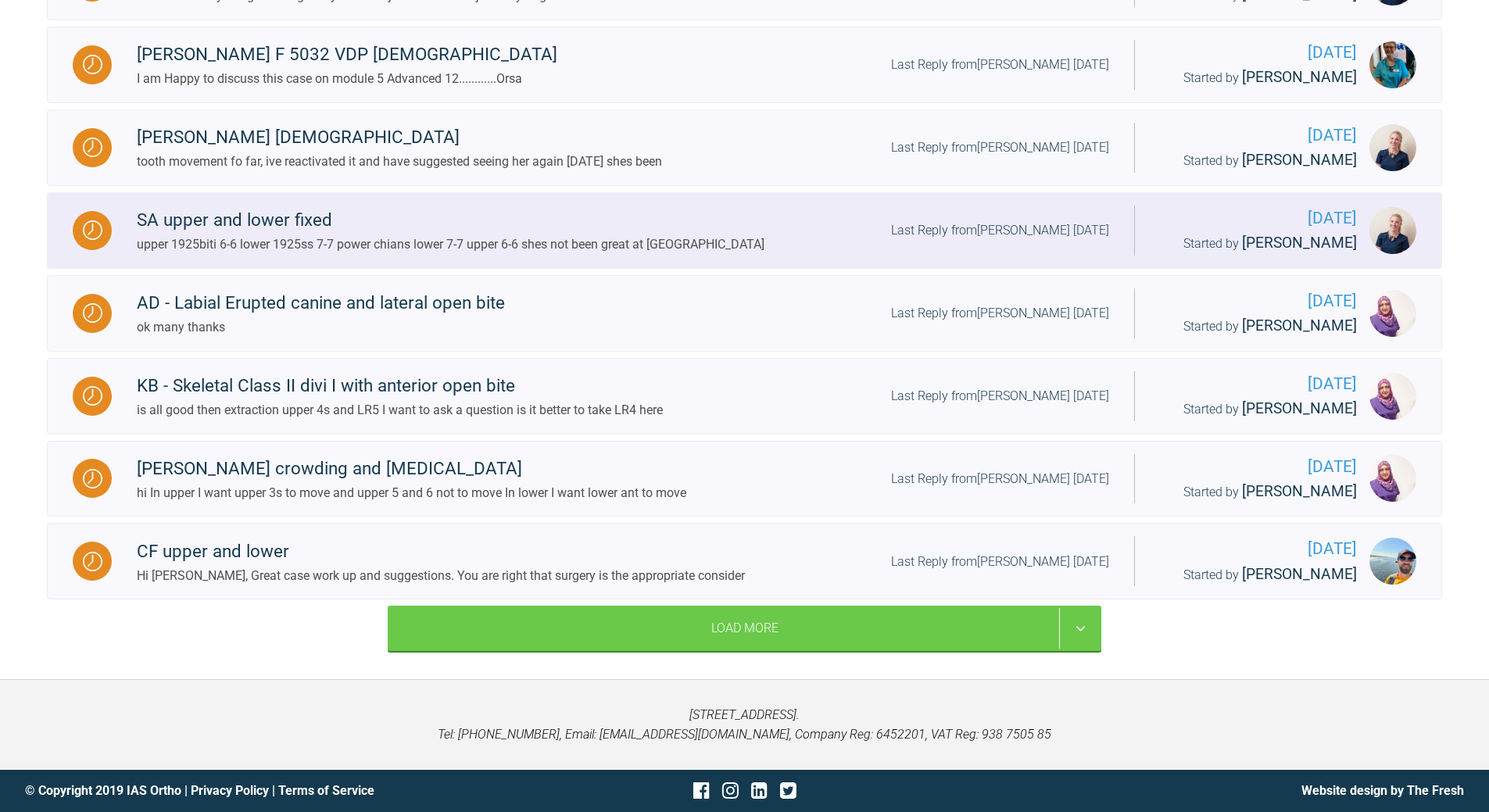
scroll to position [3451, 0]
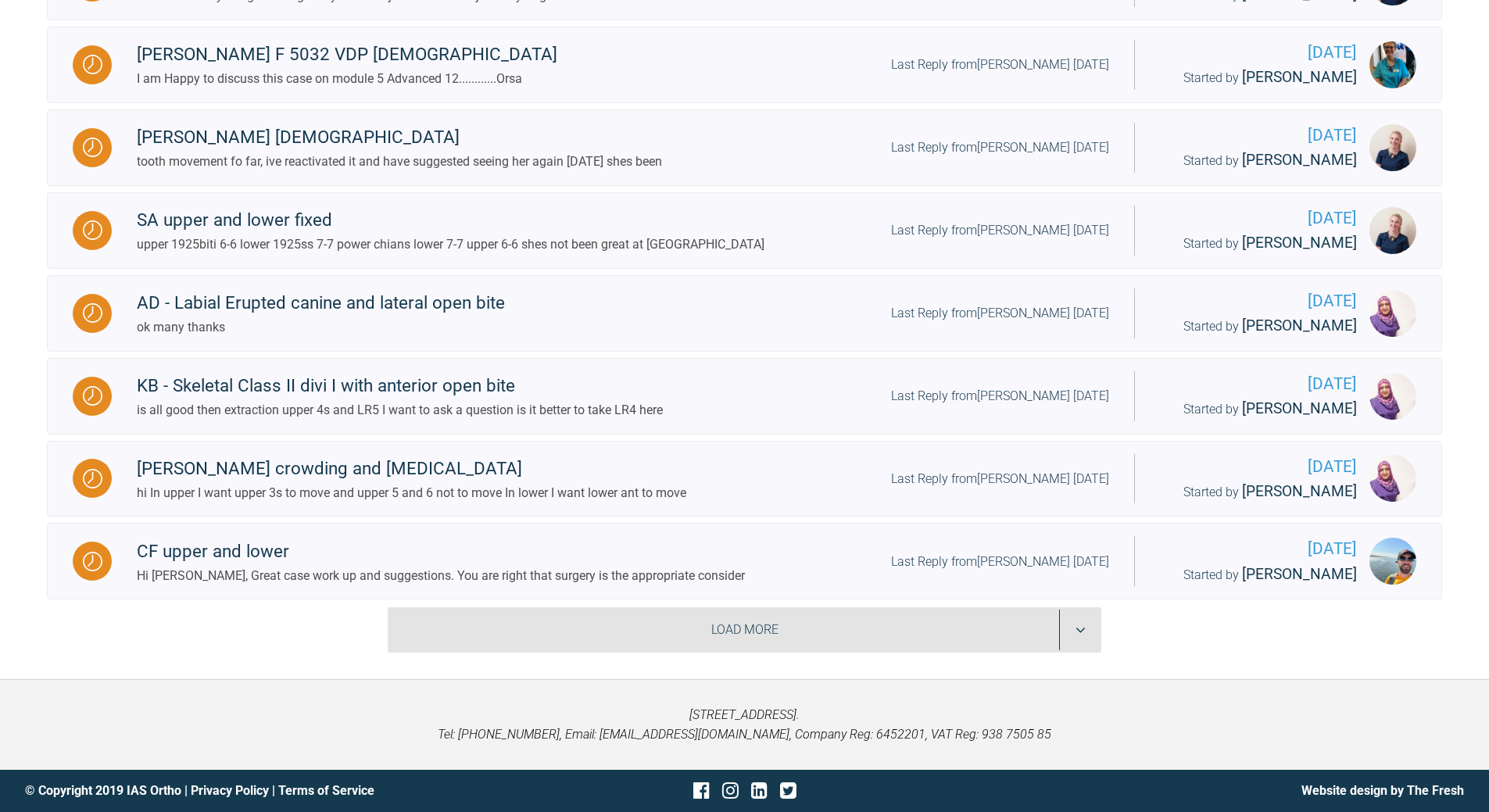
click at [1071, 652] on div "Load More" at bounding box center [744, 630] width 713 height 45
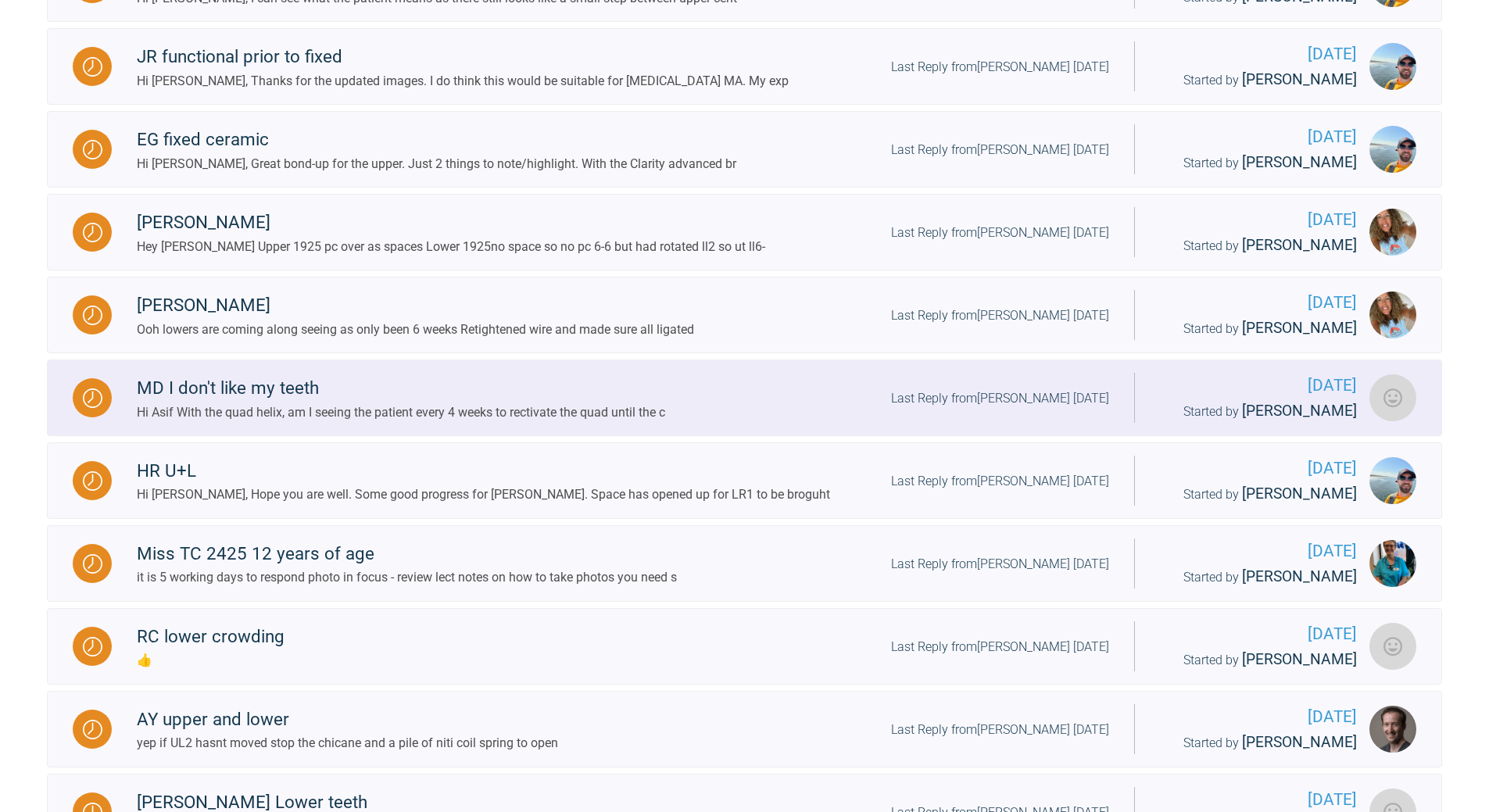
scroll to position [4077, 0]
